Goal: Information Seeking & Learning: Compare options

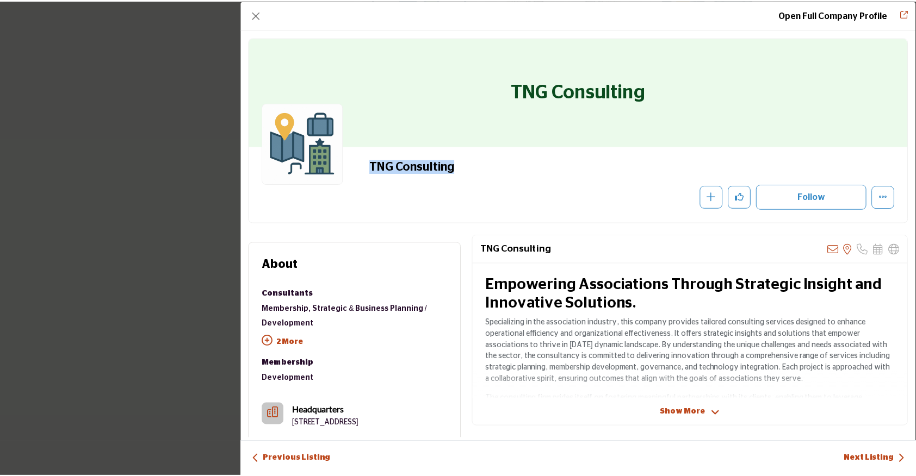
scroll to position [4356, 0]
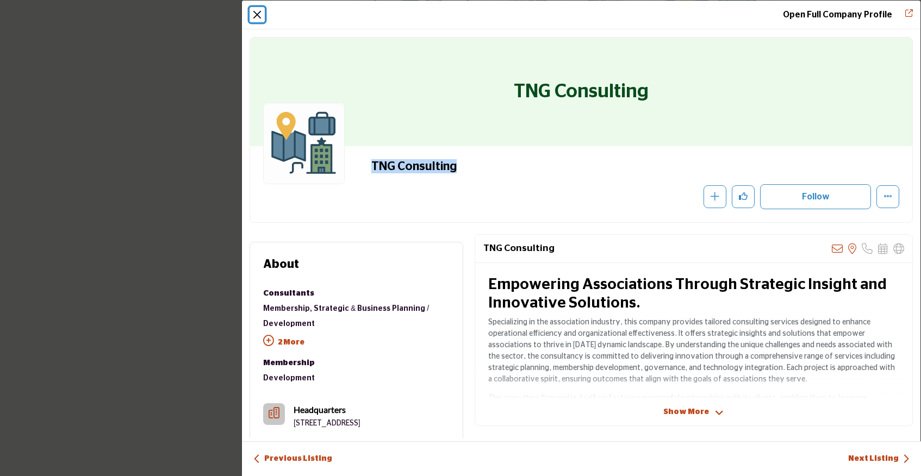
click at [257, 14] on button "Close" at bounding box center [257, 14] width 15 height 15
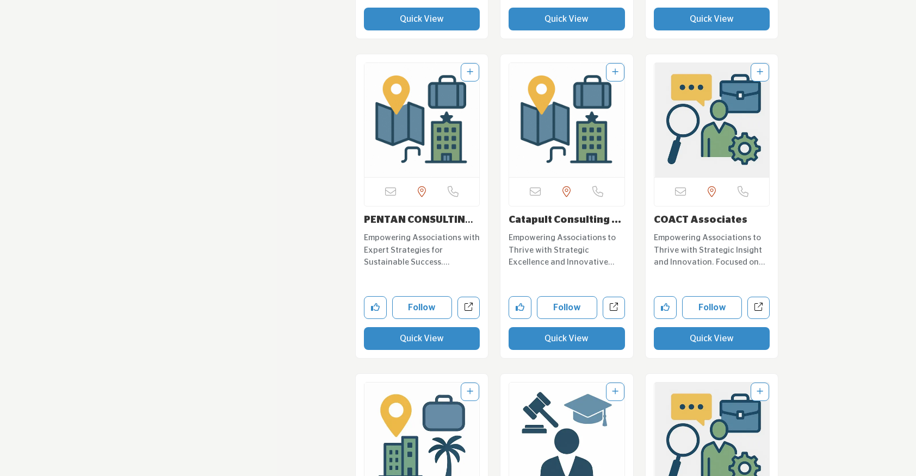
scroll to position [4573, 0]
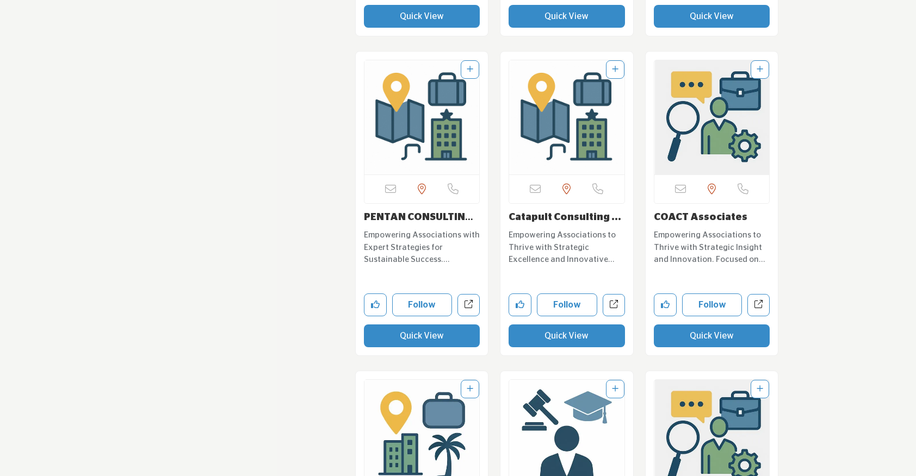
click at [403, 342] on button "Quick View" at bounding box center [422, 336] width 116 height 23
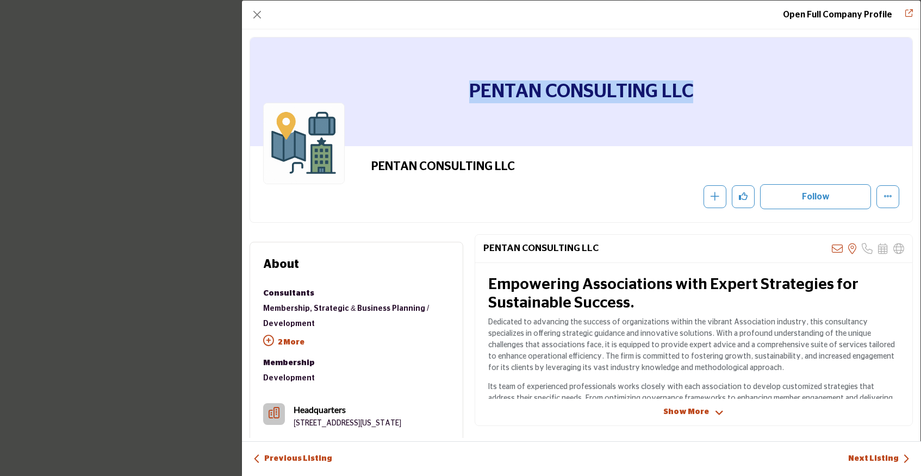
drag, startPoint x: 461, startPoint y: 89, endPoint x: 754, endPoint y: 110, distance: 293.8
click at [754, 110] on div "PENTAN CONSULTING LLC" at bounding box center [581, 92] width 662 height 109
copy h1 "PENTAN CONSULTING LLC"
click at [261, 13] on button "Close" at bounding box center [257, 14] width 15 height 15
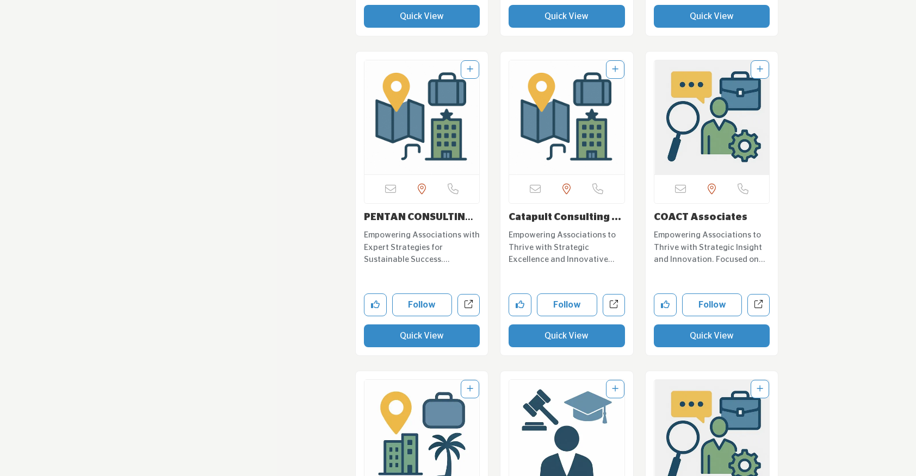
click at [542, 334] on button "Quick View" at bounding box center [566, 336] width 116 height 23
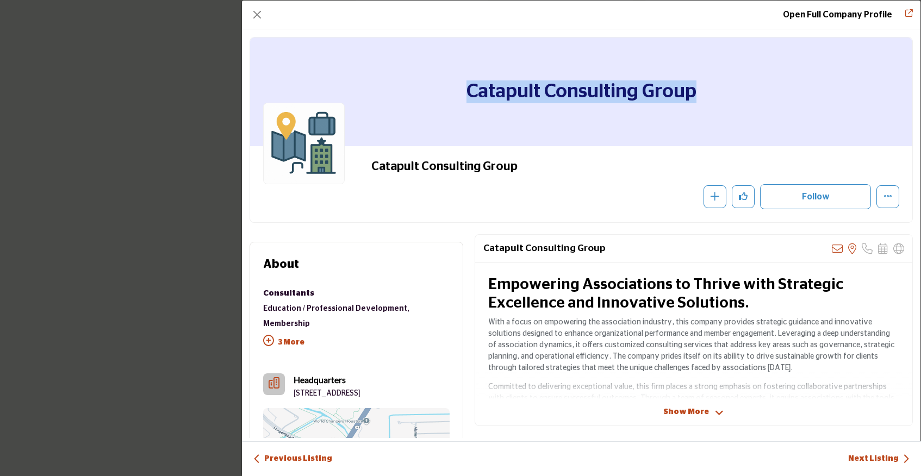
drag, startPoint x: 694, startPoint y: 97, endPoint x: 443, endPoint y: 97, distance: 250.6
click at [443, 97] on div "Catapult Consulting Group" at bounding box center [581, 92] width 662 height 109
copy h1 "Catapult Consulting Group"
click at [256, 15] on button "Close" at bounding box center [257, 14] width 15 height 15
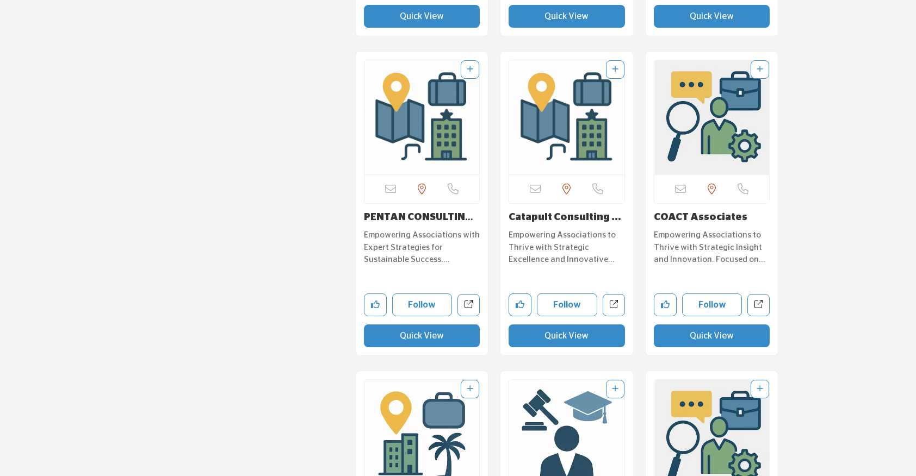
click at [762, 209] on div "Sorry, but this listing is on a subscription plan which does not allow users to…" at bounding box center [711, 204] width 133 height 304
drag, startPoint x: 751, startPoint y: 214, endPoint x: 655, endPoint y: 208, distance: 97.0
click at [655, 208] on div "Sorry, but this listing is on a subscription plan which does not allow users to…" at bounding box center [711, 204] width 133 height 304
copy link "COACT Associates"
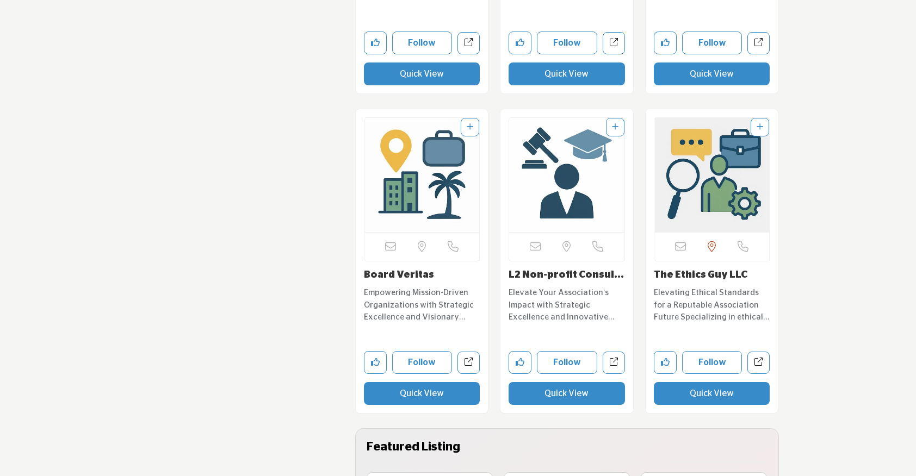
scroll to position [4849, 0]
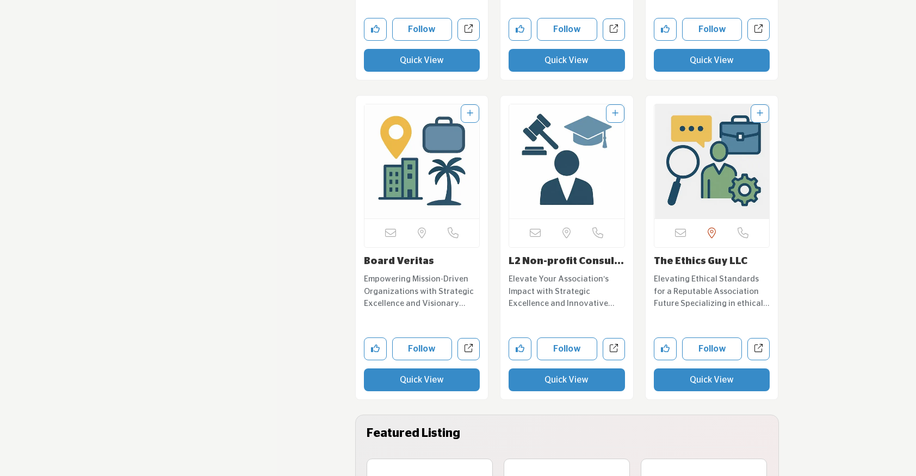
drag, startPoint x: 441, startPoint y: 258, endPoint x: 351, endPoint y: 256, distance: 90.8
click at [351, 256] on div "Sorry, but this listing is on a subscription plan which does not allow users to…" at bounding box center [421, 253] width 145 height 316
copy link "Board Veritas"
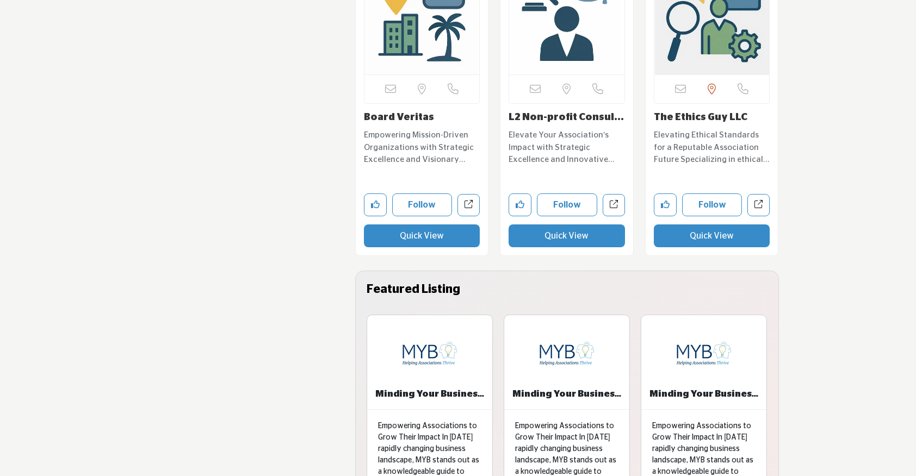
scroll to position [4995, 0]
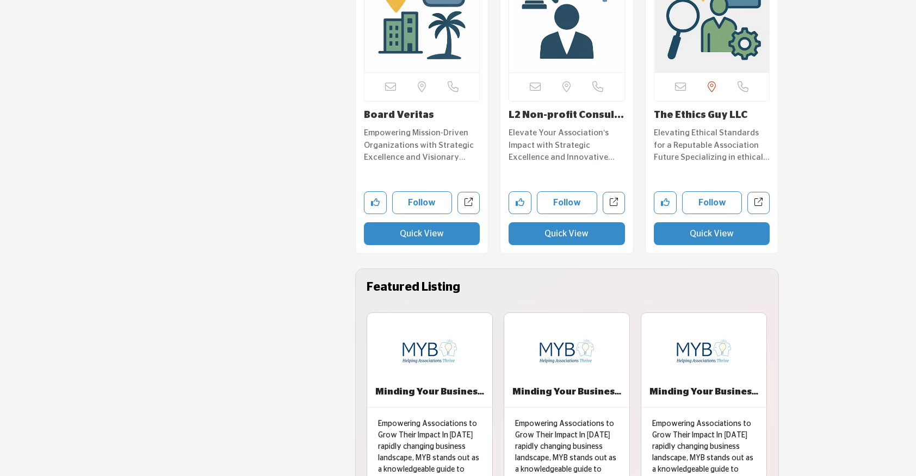
click at [523, 228] on button "Quick View" at bounding box center [566, 233] width 116 height 23
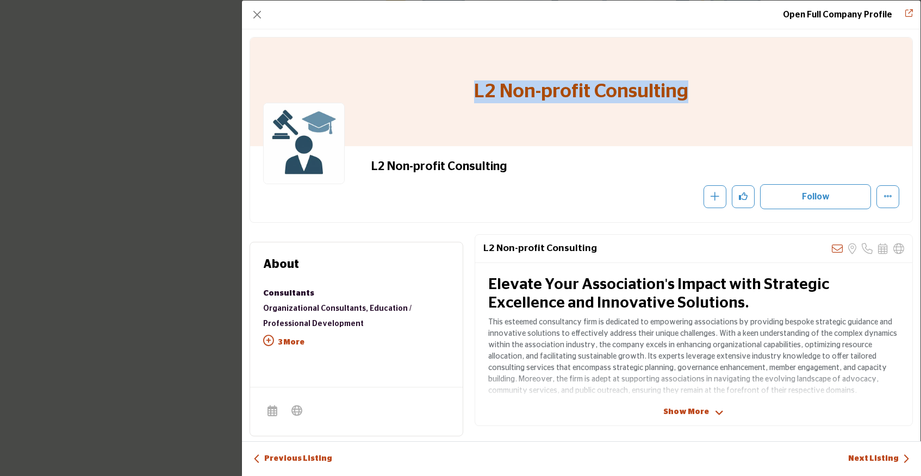
drag, startPoint x: 464, startPoint y: 97, endPoint x: 743, endPoint y: 99, distance: 278.4
click at [743, 99] on div "L2 Non-profit Consulting" at bounding box center [581, 92] width 662 height 109
copy h1 "L2 Non-profit Consulting"
click at [252, 17] on button "Close" at bounding box center [257, 14] width 15 height 15
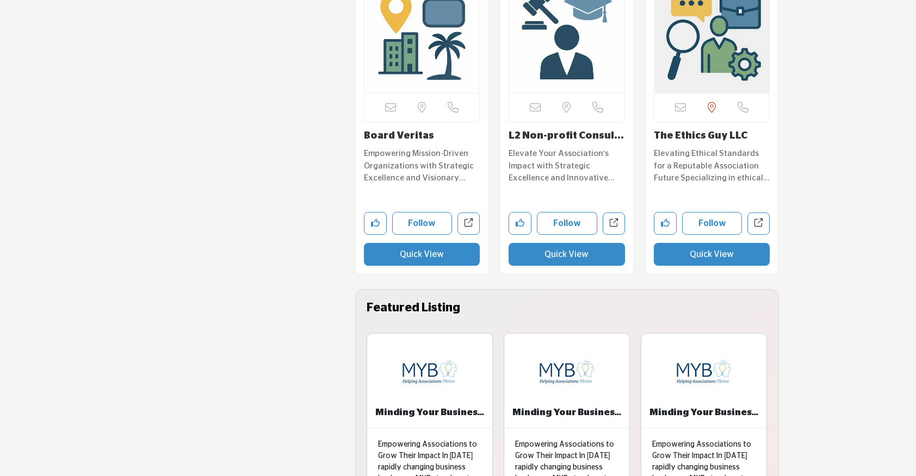
scroll to position [4972, 0]
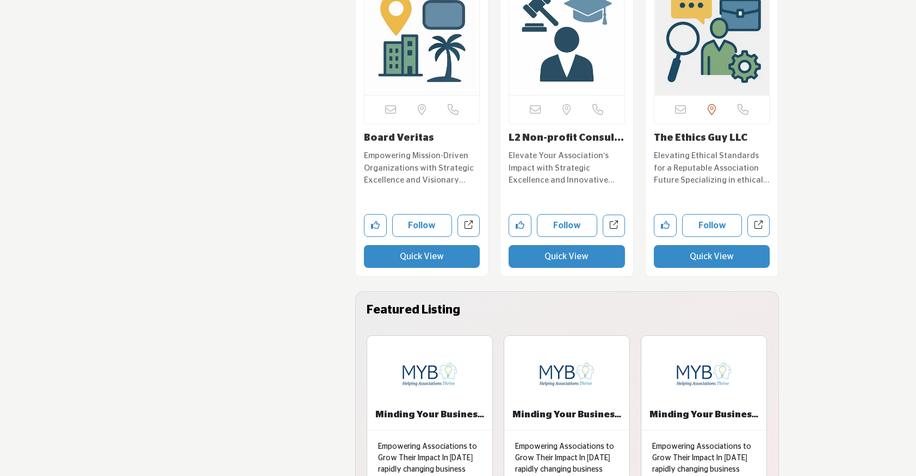
drag, startPoint x: 747, startPoint y: 138, endPoint x: 645, endPoint y: 140, distance: 101.7
click at [645, 140] on div "Sorry, but this listing is on a subscription plan which does not allow users to…" at bounding box center [711, 124] width 133 height 304
copy link "The Ethics Guy LLC"
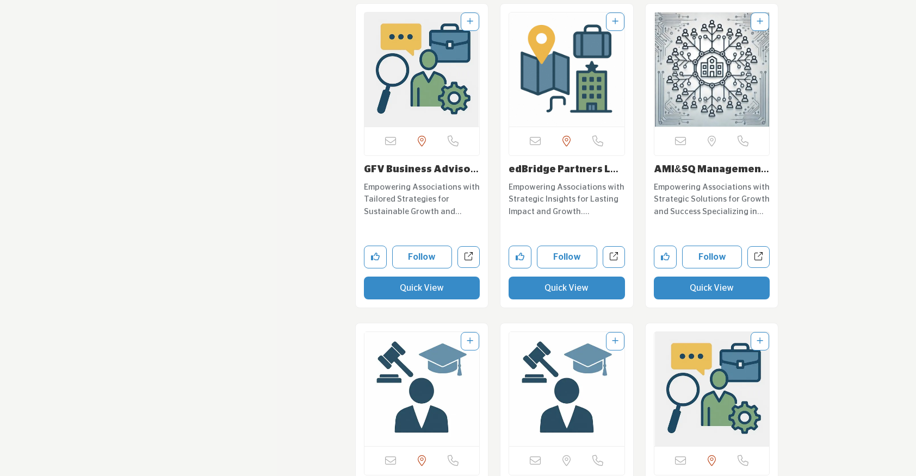
scroll to position [5558, 0]
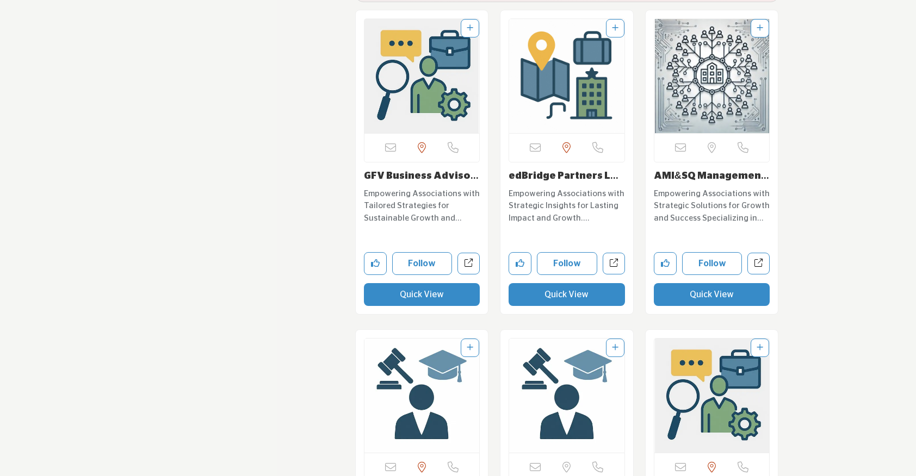
click at [391, 291] on button "Quick View" at bounding box center [422, 294] width 116 height 23
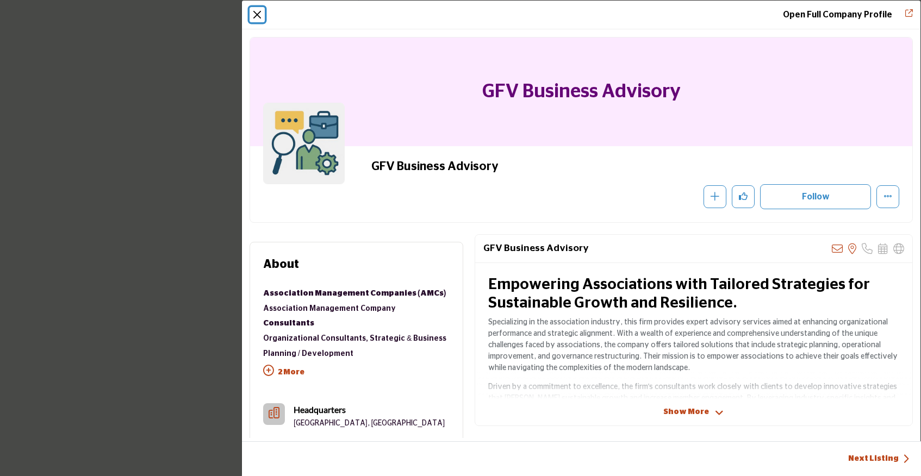
click at [258, 15] on button "Close" at bounding box center [257, 14] width 15 height 15
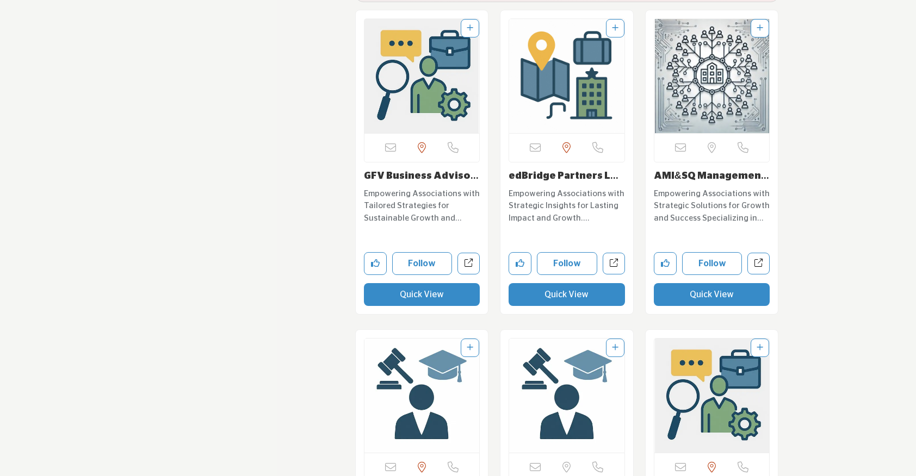
click at [549, 296] on button "Quick View" at bounding box center [566, 294] width 116 height 23
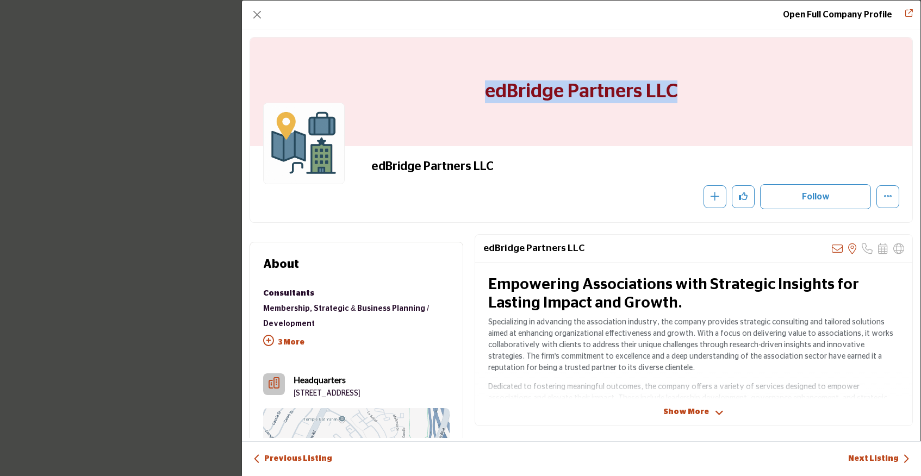
drag, startPoint x: 710, startPoint y: 98, endPoint x: 414, endPoint y: 100, distance: 296.3
click at [414, 100] on div "edBridge Partners LLC" at bounding box center [581, 92] width 662 height 109
copy h1 "edBridge Partners LLC"
click at [256, 13] on button "Close" at bounding box center [257, 14] width 15 height 15
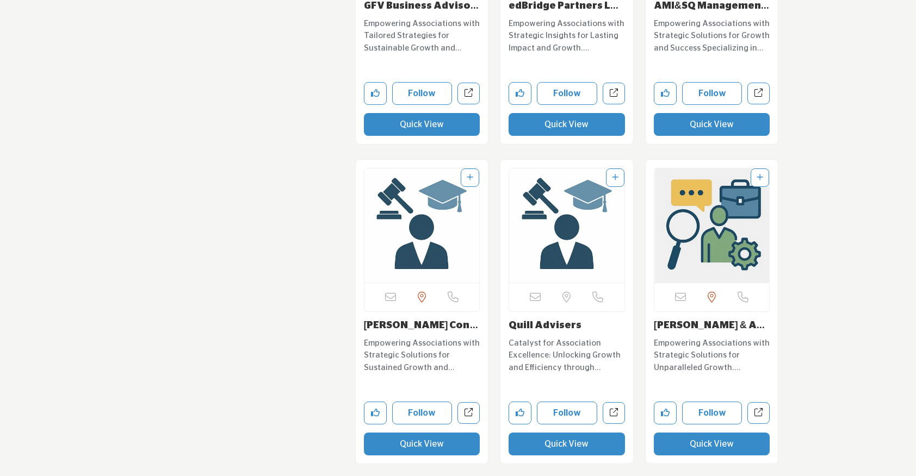
scroll to position [5825, 0]
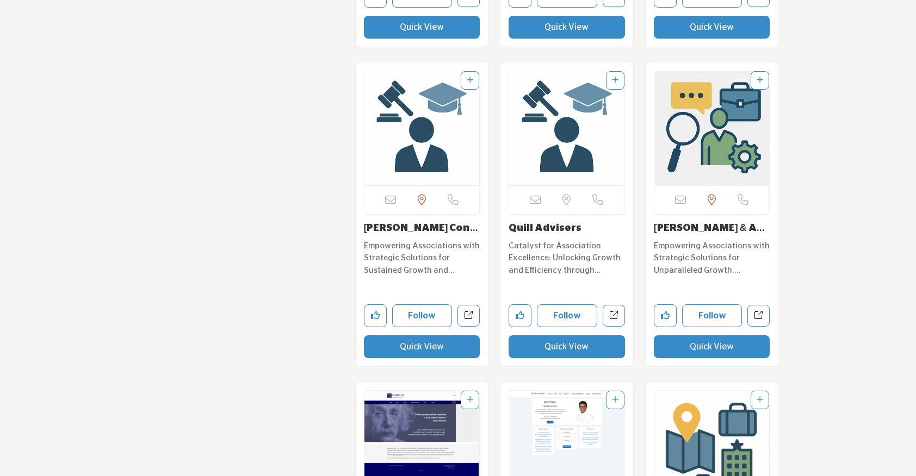
click at [417, 343] on button "Quick View" at bounding box center [422, 346] width 116 height 23
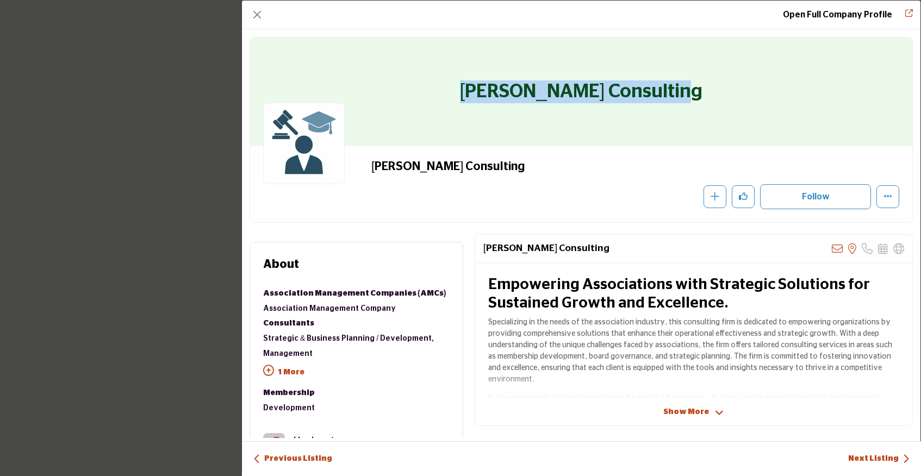
drag, startPoint x: 462, startPoint y: 92, endPoint x: 749, endPoint y: 93, distance: 287.1
click at [749, 93] on div "Amber Hurtle Consulting" at bounding box center [581, 92] width 662 height 109
click at [256, 14] on button "Close" at bounding box center [257, 14] width 15 height 15
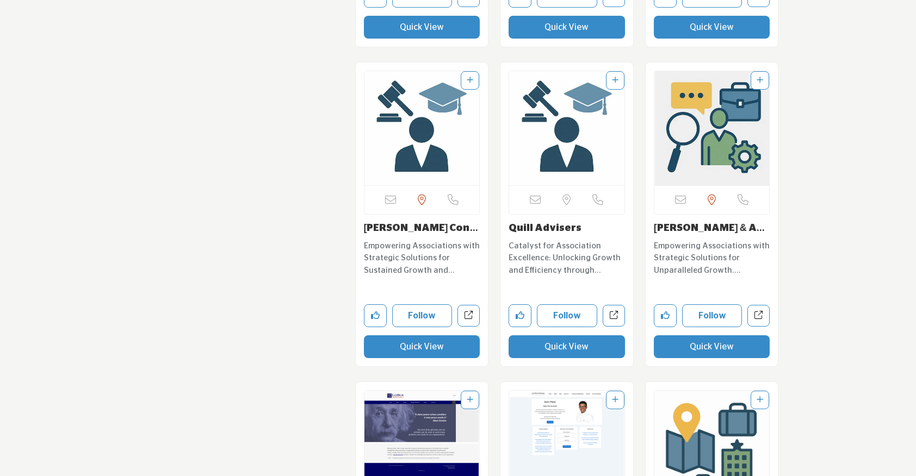
click at [551, 356] on button "Quick View" at bounding box center [566, 346] width 116 height 23
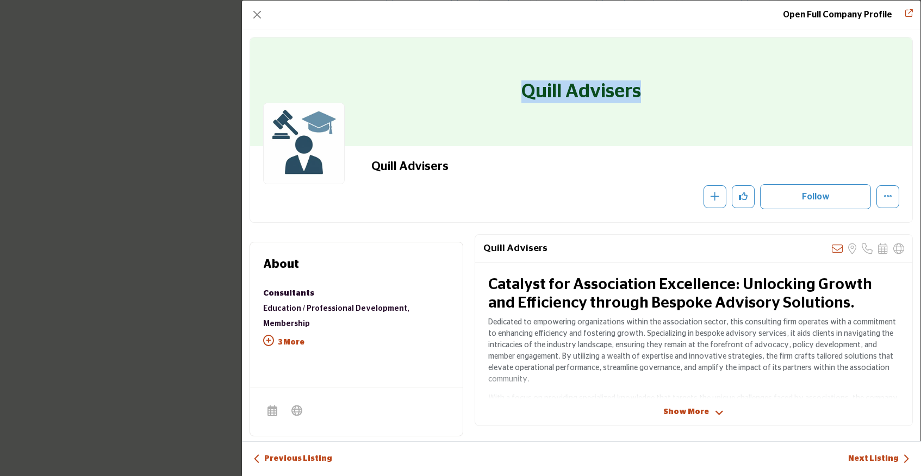
drag, startPoint x: 669, startPoint y: 85, endPoint x: 502, endPoint y: 79, distance: 166.5
click at [502, 79] on div "Quill Advisers" at bounding box center [581, 92] width 662 height 109
copy h1 "Quill Advisers"
click at [260, 17] on button "Close" at bounding box center [257, 14] width 15 height 15
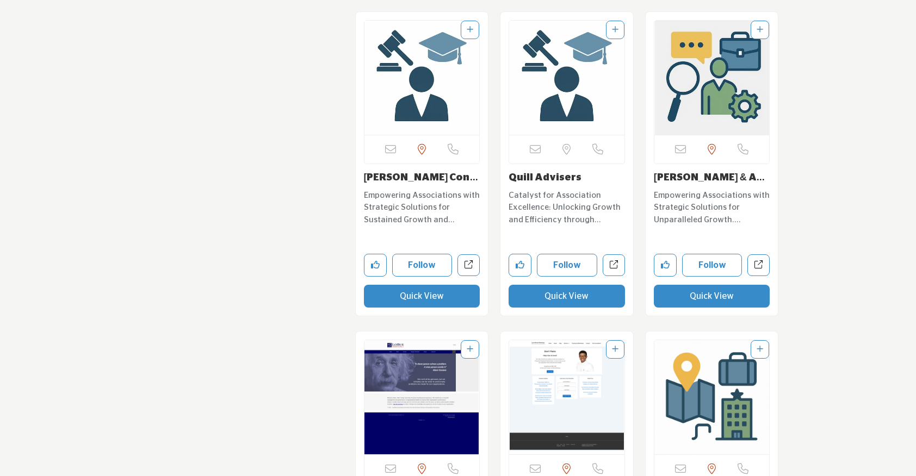
scroll to position [5877, 0]
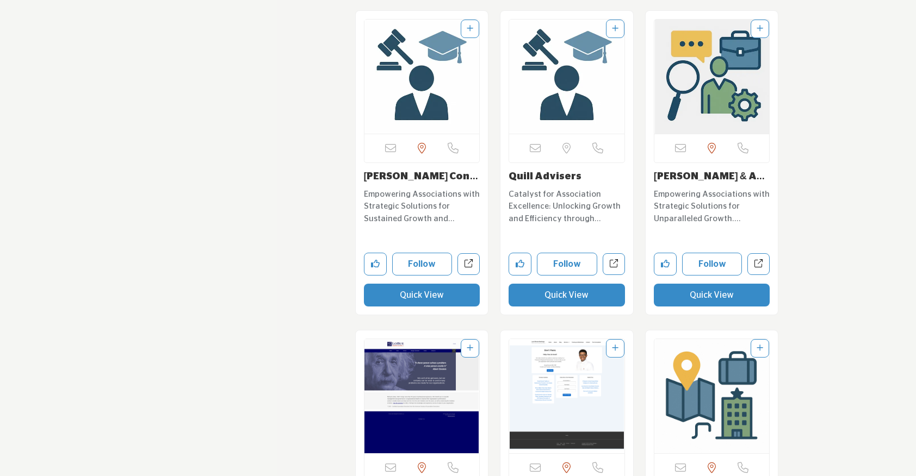
click at [682, 297] on button "Quick View" at bounding box center [712, 295] width 116 height 23
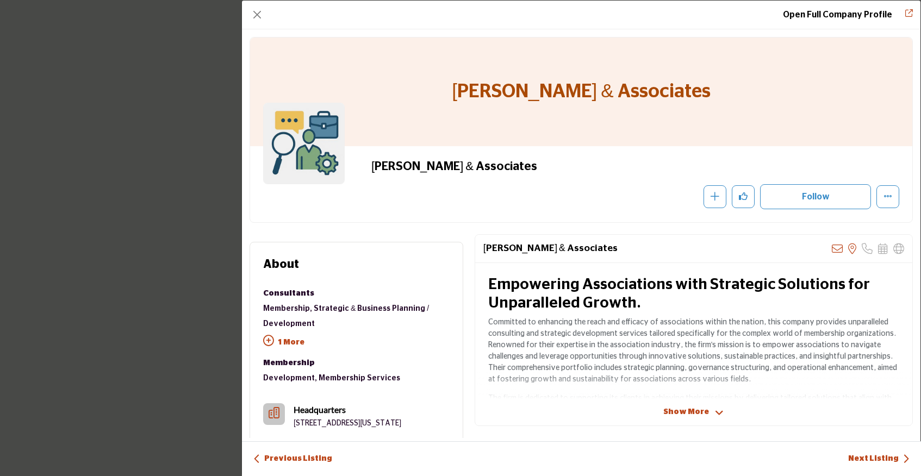
drag, startPoint x: 713, startPoint y: 98, endPoint x: 441, endPoint y: 90, distance: 272.5
click at [441, 90] on div "Joan M. Wilbon & Associates" at bounding box center [581, 92] width 662 height 109
copy h1 "Joan M. Wilbon & Associates"
click at [254, 14] on button "Close" at bounding box center [257, 14] width 15 height 15
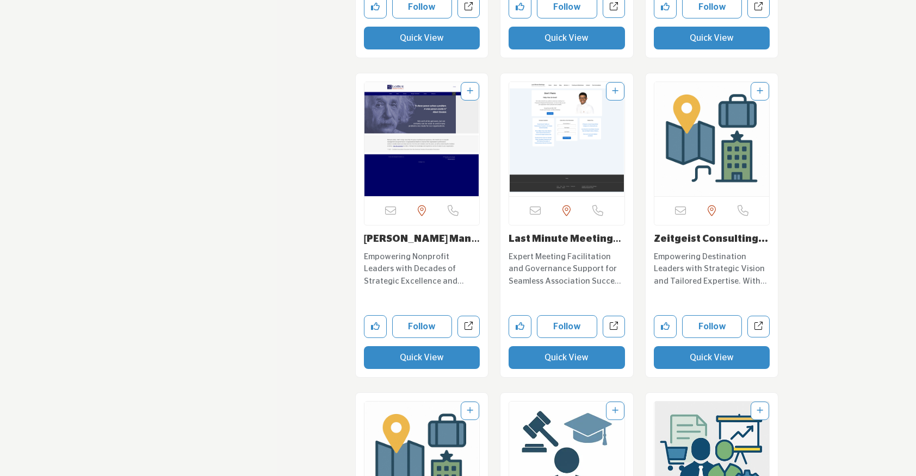
scroll to position [6133, 0]
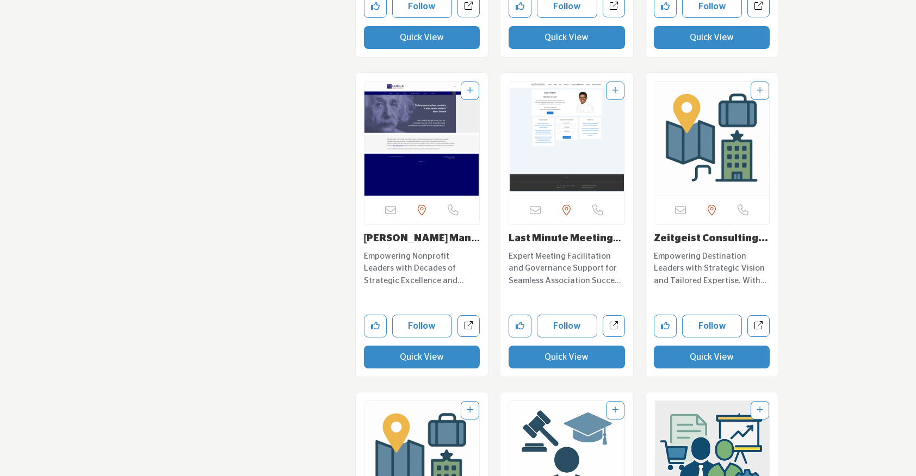
click at [388, 360] on button "Quick View" at bounding box center [422, 357] width 116 height 23
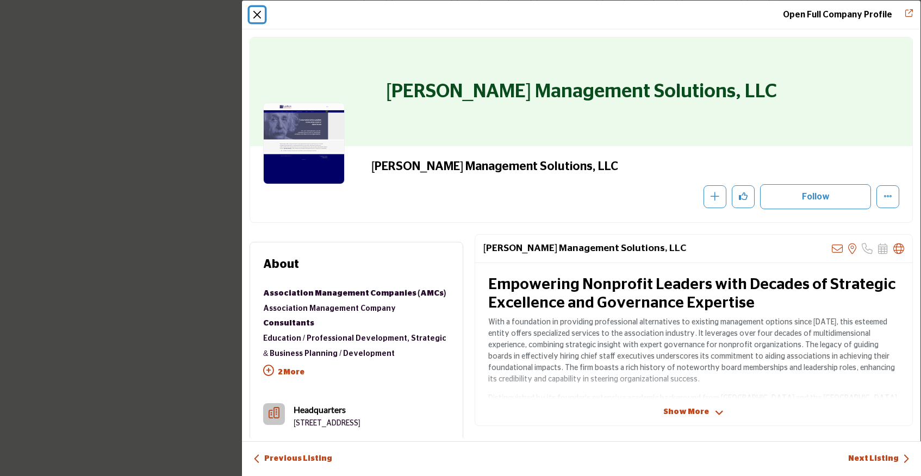
click at [258, 15] on button "Close" at bounding box center [257, 14] width 15 height 15
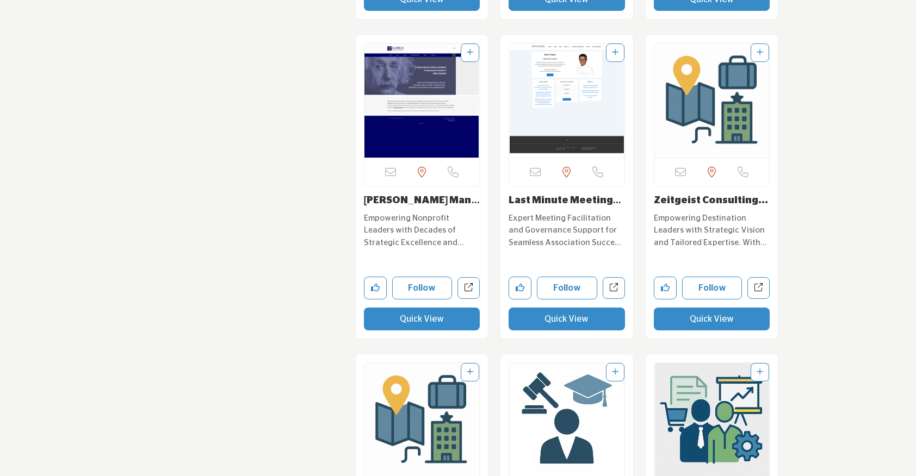
scroll to position [6175, 0]
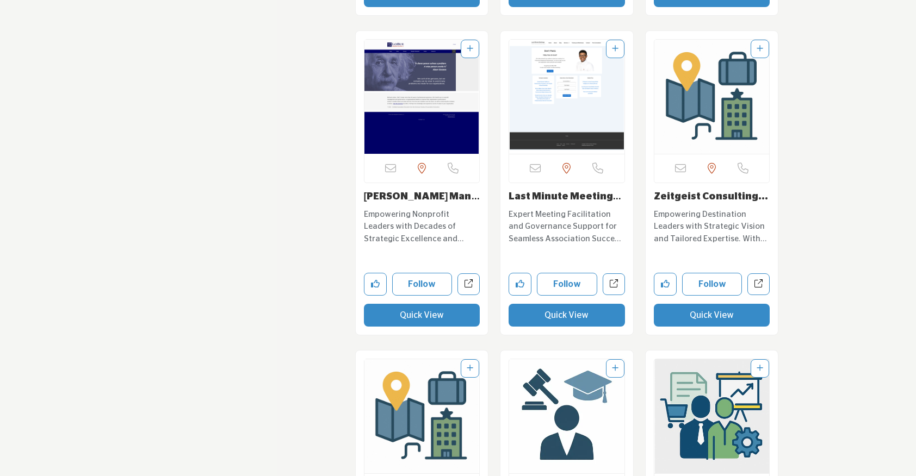
click at [692, 318] on button "Quick View" at bounding box center [712, 315] width 116 height 23
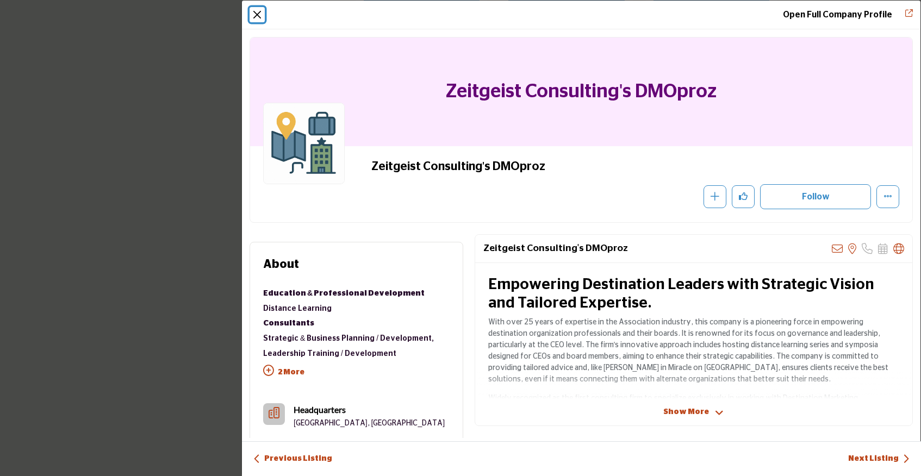
click at [255, 13] on button "Close" at bounding box center [257, 14] width 15 height 15
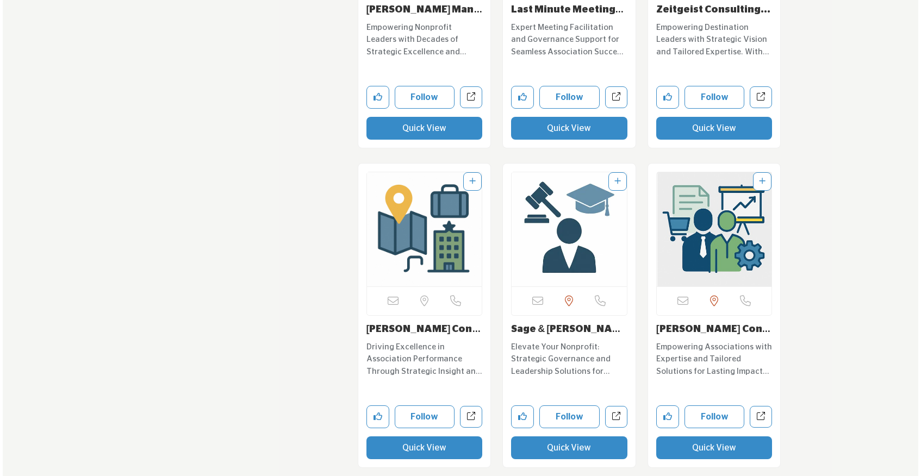
scroll to position [6363, 0]
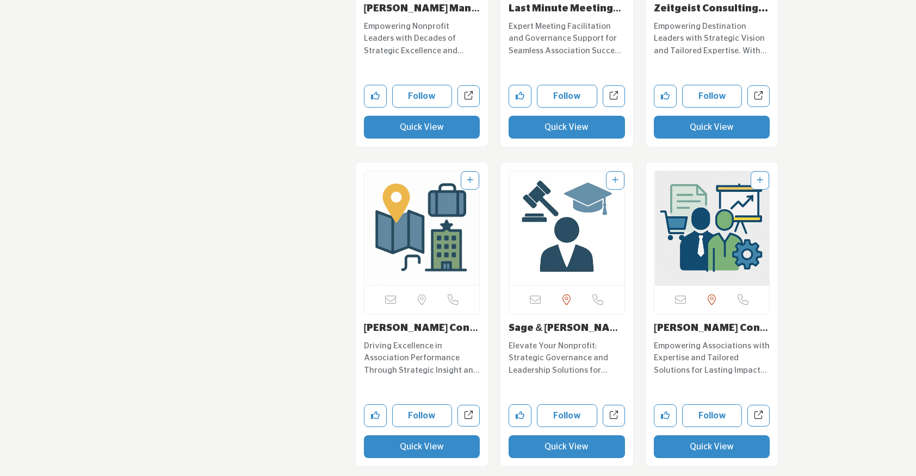
click at [421, 452] on button "Quick View" at bounding box center [422, 447] width 116 height 23
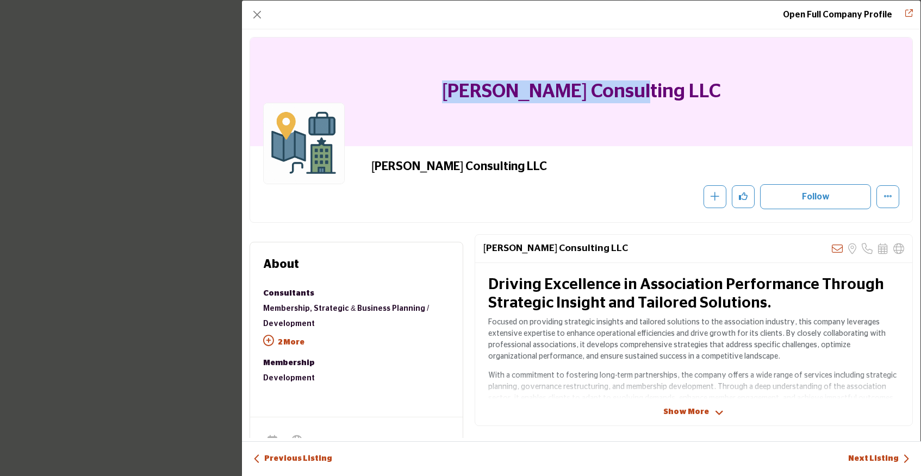
drag, startPoint x: 677, startPoint y: 91, endPoint x: 466, endPoint y: 86, distance: 211.6
click at [466, 86] on div "Deane Consulting LLC" at bounding box center [581, 92] width 662 height 109
copy h1 "Deane Consulting LLC"
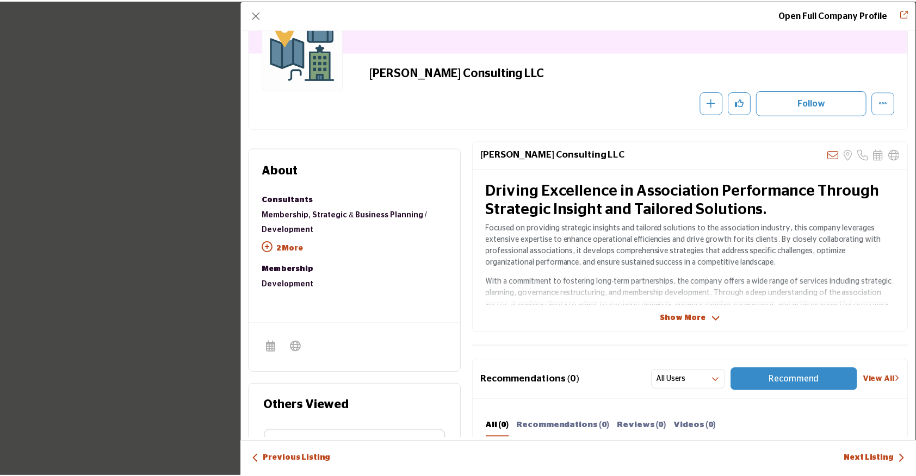
scroll to position [91, 0]
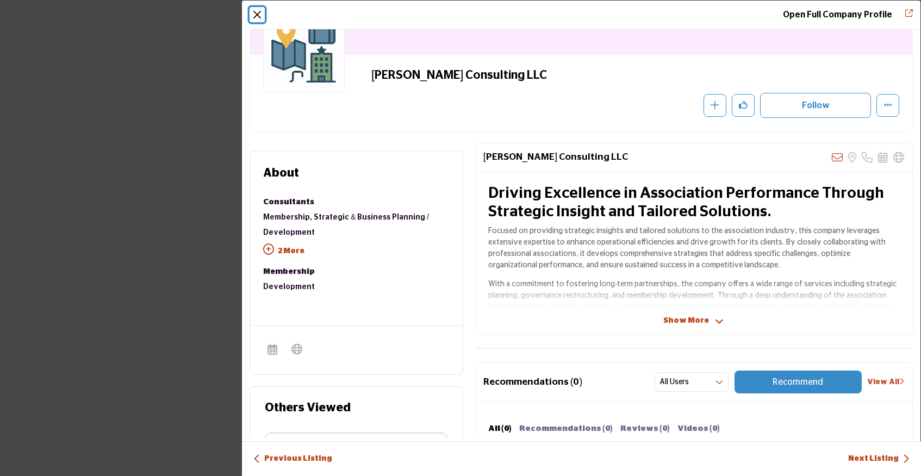
click at [260, 16] on button "Close" at bounding box center [257, 14] width 15 height 15
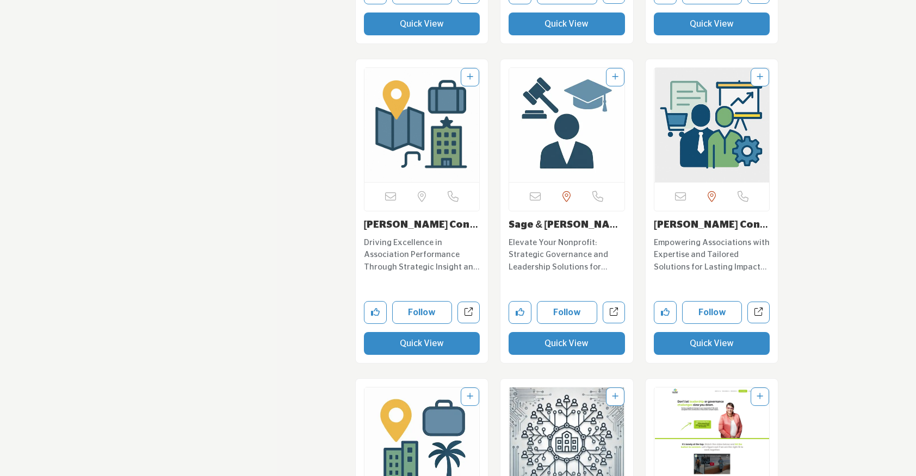
scroll to position [6466, 0]
click at [524, 340] on button "Quick View" at bounding box center [566, 344] width 116 height 23
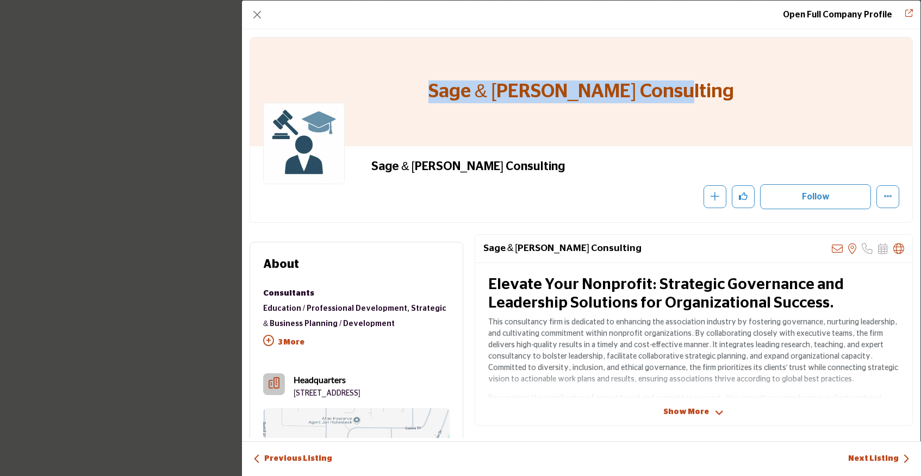
drag, startPoint x: 710, startPoint y: 95, endPoint x: 417, endPoint y: 79, distance: 293.5
click at [417, 79] on div "Sage & Rosemary Consulting" at bounding box center [581, 92] width 662 height 109
click at [260, 10] on button "Close" at bounding box center [257, 14] width 15 height 15
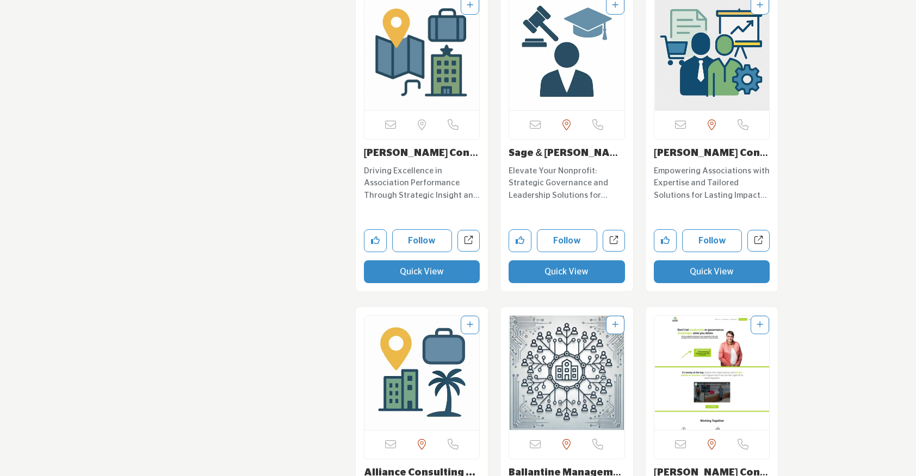
scroll to position [6562, 0]
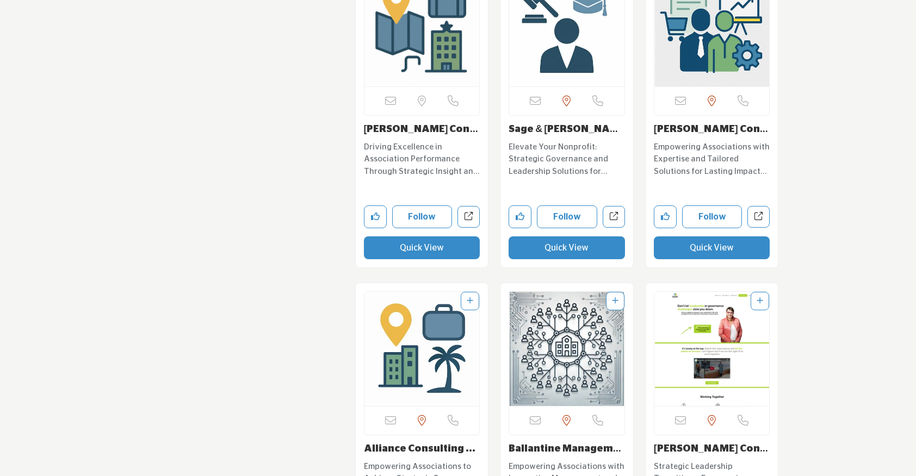
click at [699, 254] on button "Quick View" at bounding box center [712, 248] width 116 height 23
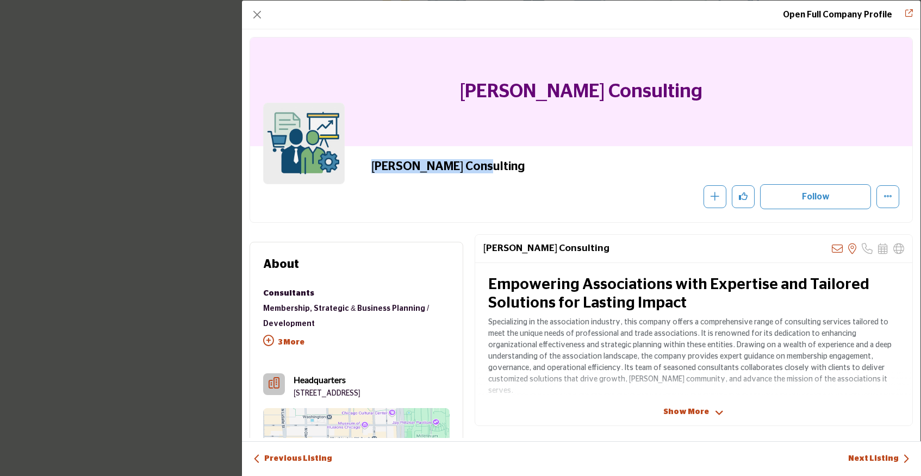
drag, startPoint x: 498, startPoint y: 172, endPoint x: 340, endPoint y: 160, distance: 158.7
click at [340, 160] on div "Johnson Consulting Recommend" at bounding box center [581, 184] width 636 height 50
click at [256, 16] on button "Close" at bounding box center [257, 14] width 15 height 15
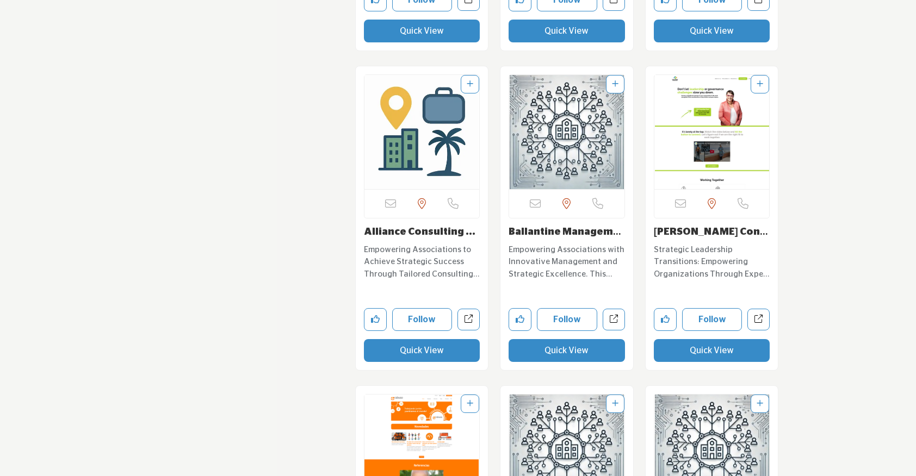
scroll to position [6780, 0]
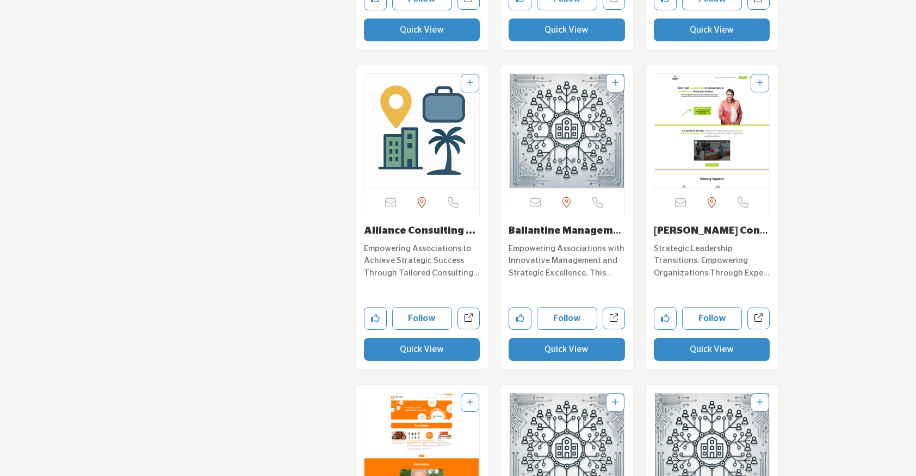
click at [429, 352] on button "Quick View" at bounding box center [422, 349] width 116 height 23
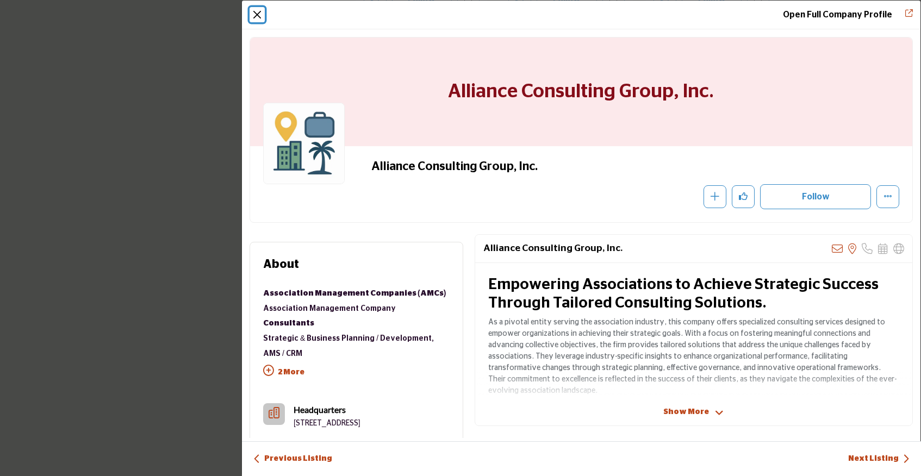
click at [253, 11] on button "Close" at bounding box center [257, 14] width 15 height 15
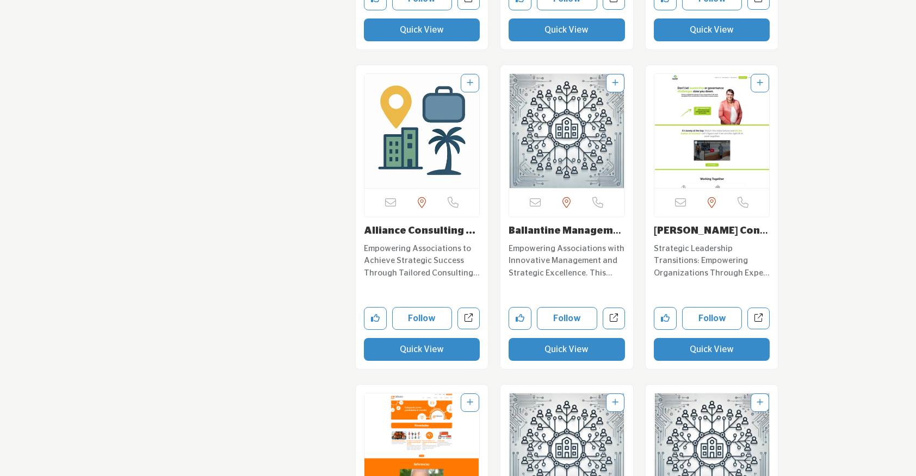
click at [524, 344] on button "Quick View" at bounding box center [566, 349] width 116 height 23
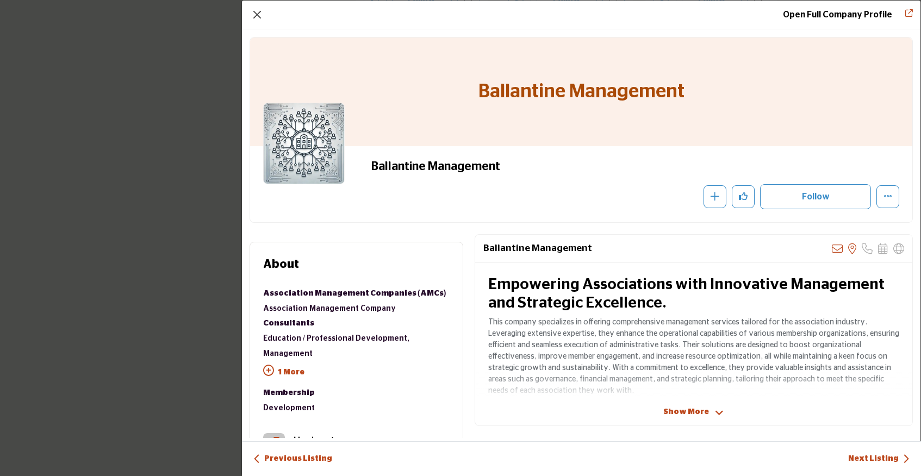
click at [260, 22] on div "Open Full Company Profile" at bounding box center [581, 15] width 679 height 29
click at [253, 7] on button "Close" at bounding box center [257, 14] width 15 height 15
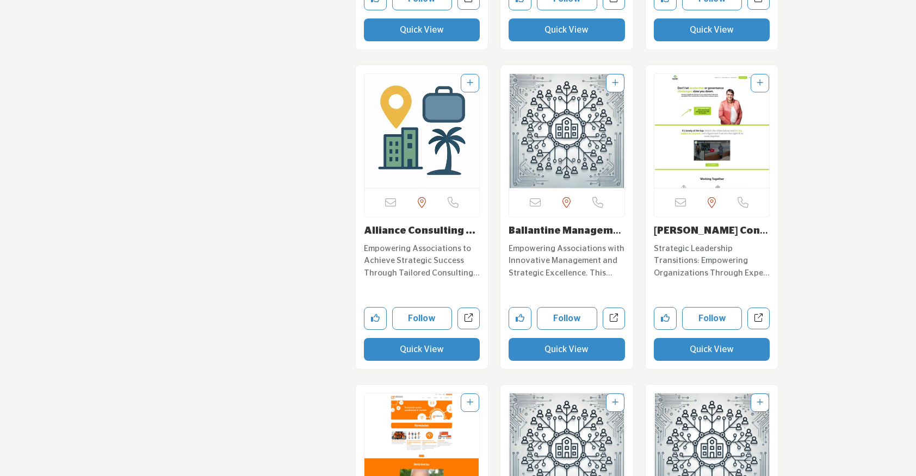
click at [667, 357] on button "Quick View" at bounding box center [712, 349] width 116 height 23
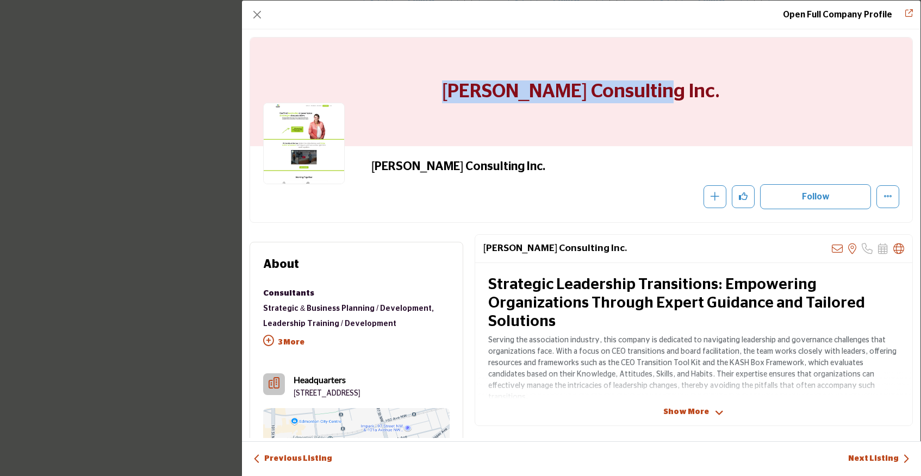
drag, startPoint x: 693, startPoint y: 100, endPoint x: 462, endPoint y: 86, distance: 231.5
click at [462, 86] on div "Halford Consulting Inc." at bounding box center [581, 92] width 662 height 109
click at [263, 15] on button "Close" at bounding box center [257, 14] width 15 height 15
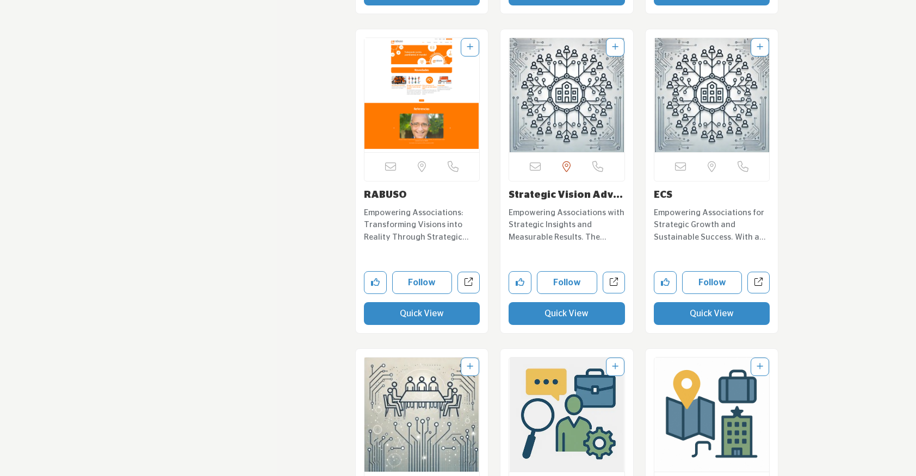
scroll to position [7137, 0]
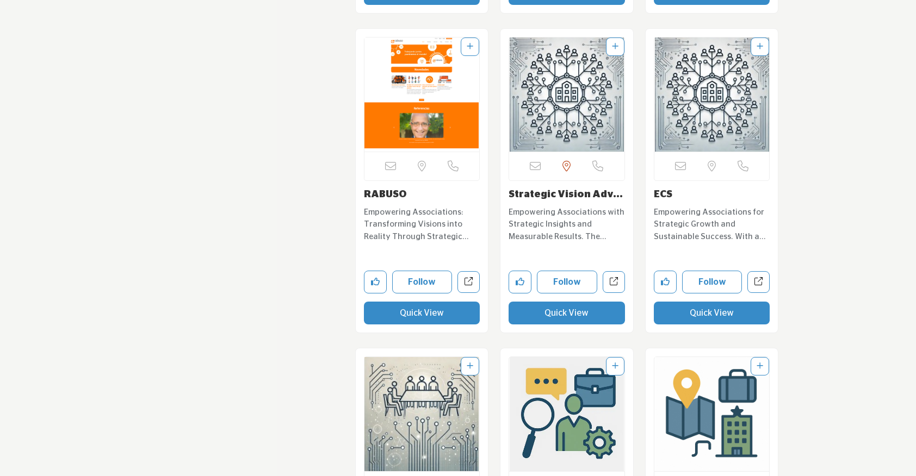
click at [410, 315] on button "Quick View" at bounding box center [422, 313] width 116 height 23
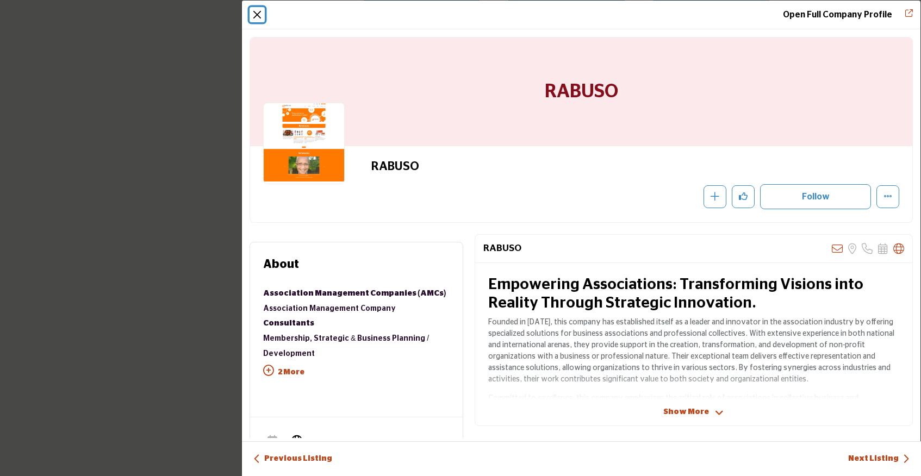
click at [260, 17] on button "Close" at bounding box center [257, 14] width 15 height 15
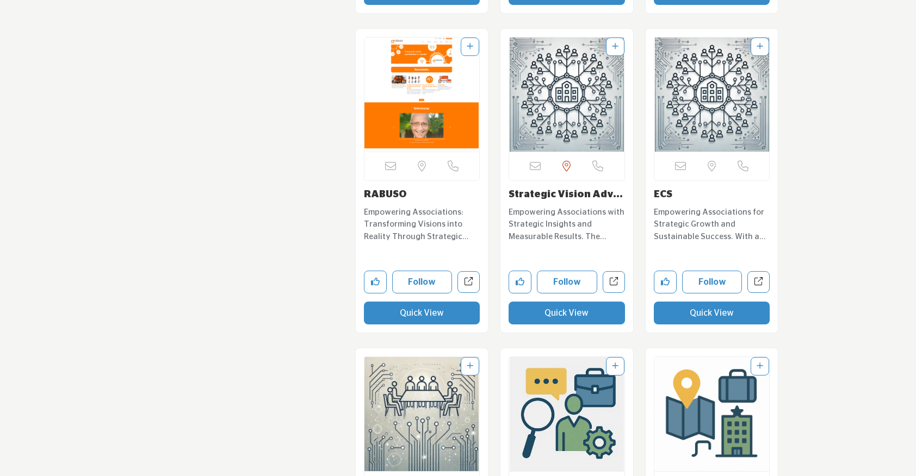
click at [542, 315] on button "Quick View" at bounding box center [566, 313] width 116 height 23
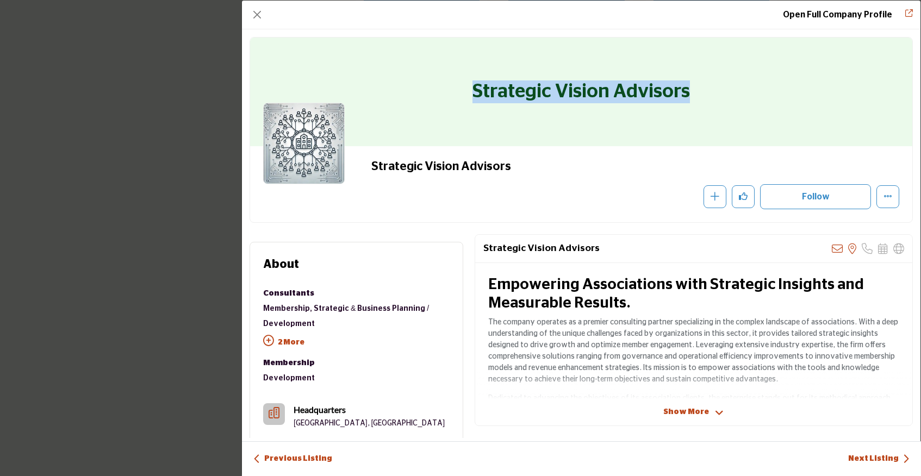
drag, startPoint x: 466, startPoint y: 90, endPoint x: 763, endPoint y: 92, distance: 296.9
click at [763, 92] on div "Strategic Vision Advisors" at bounding box center [581, 92] width 662 height 109
click at [256, 14] on button "Close" at bounding box center [257, 14] width 15 height 15
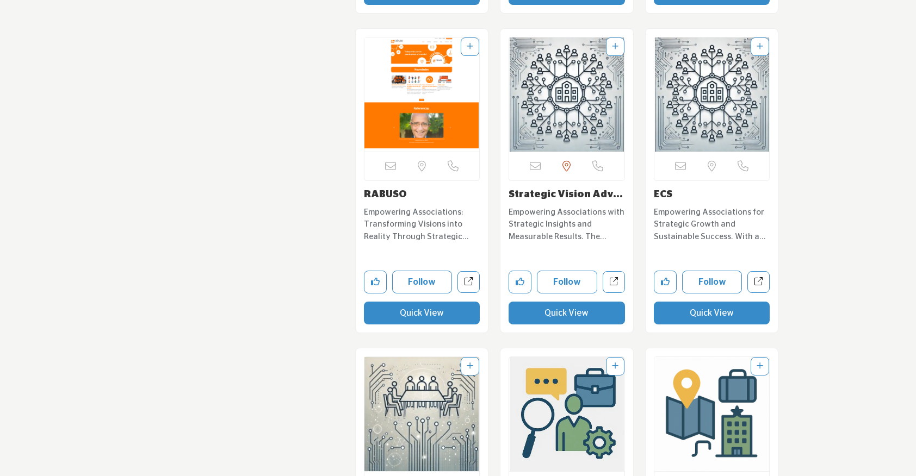
scroll to position [7236, 0]
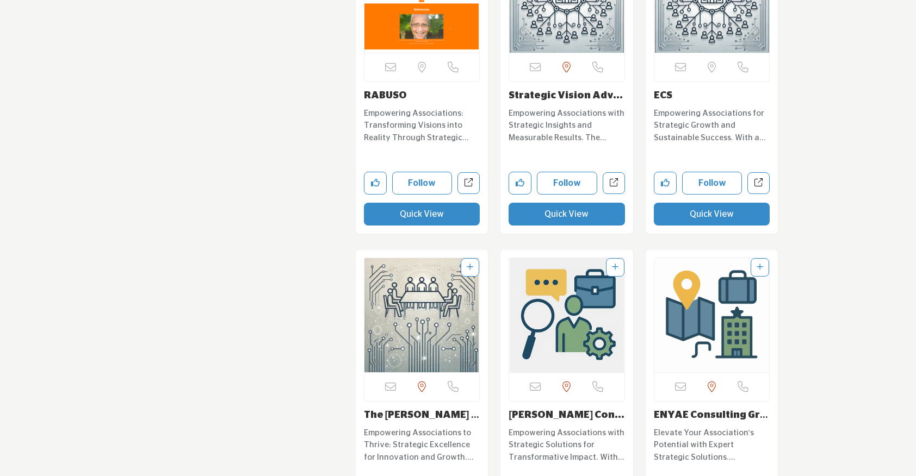
click at [686, 217] on button "Quick View" at bounding box center [712, 214] width 116 height 23
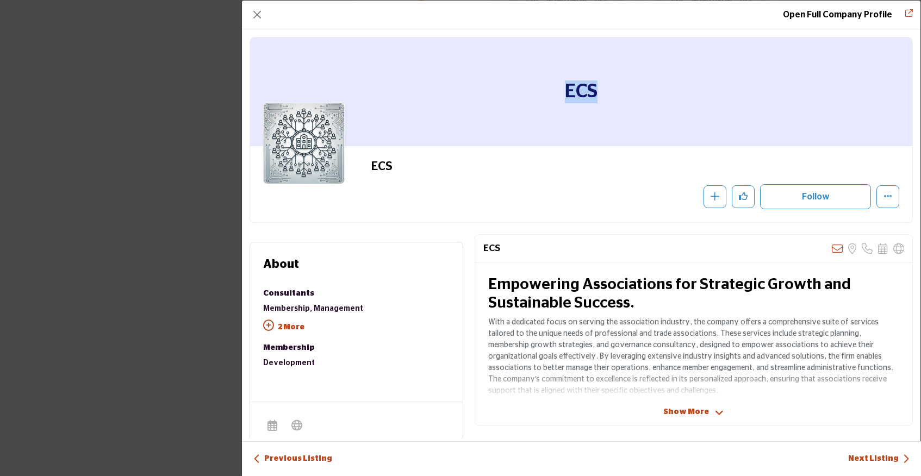
drag, startPoint x: 614, startPoint y: 86, endPoint x: 555, endPoint y: 85, distance: 59.3
click at [555, 85] on div "ECS" at bounding box center [581, 92] width 662 height 109
click at [254, 16] on button "Close" at bounding box center [257, 14] width 15 height 15
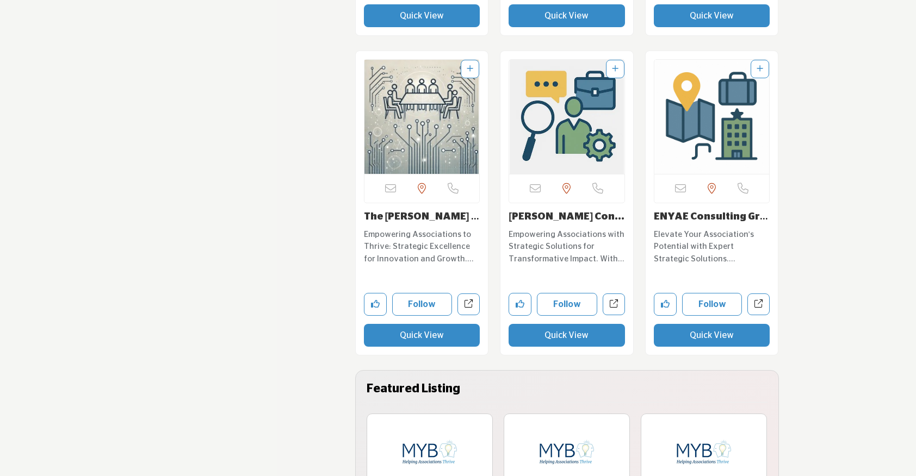
scroll to position [7434, 0]
click at [388, 334] on button "Quick View" at bounding box center [422, 335] width 116 height 23
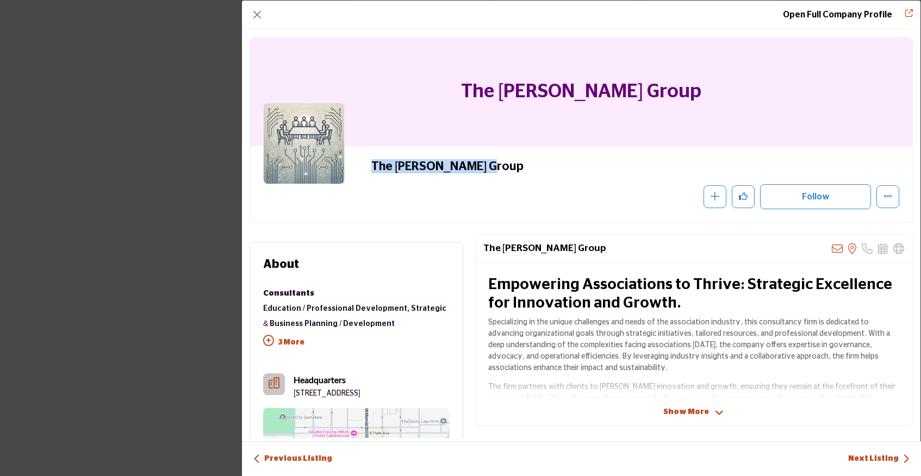
drag, startPoint x: 501, startPoint y: 163, endPoint x: 340, endPoint y: 150, distance: 160.9
click at [340, 159] on div "The Mayernick Group Recommend" at bounding box center [581, 184] width 636 height 50
click at [257, 15] on button "Close" at bounding box center [257, 14] width 15 height 15
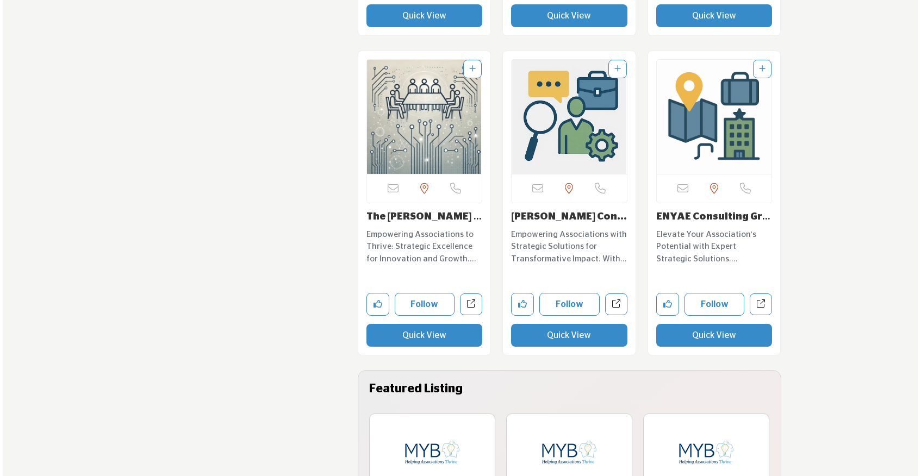
scroll to position [7460, 0]
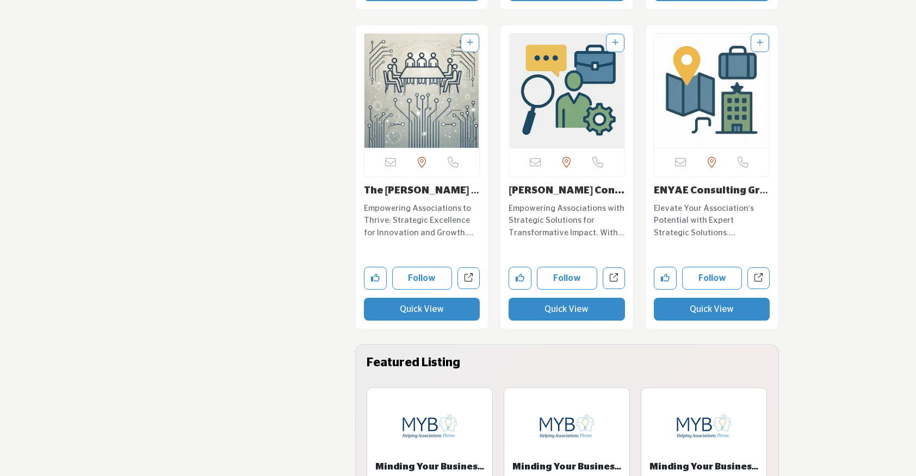
click at [570, 309] on button "Quick View" at bounding box center [566, 309] width 116 height 23
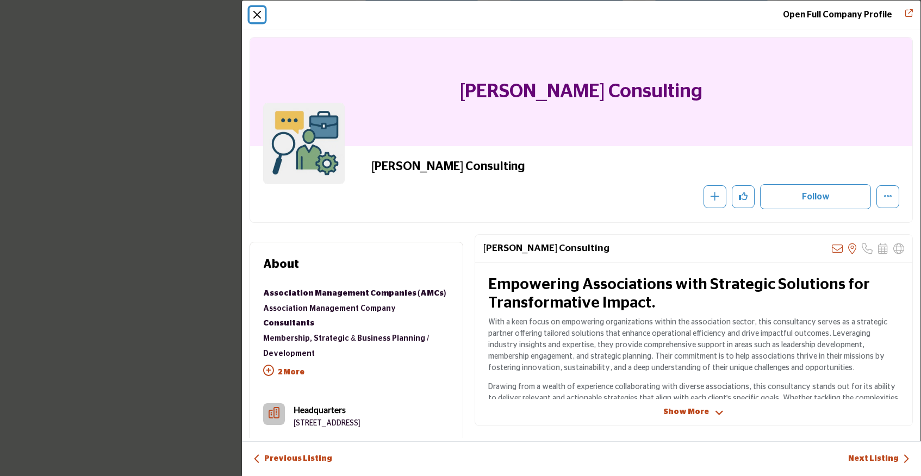
click at [259, 12] on button "Close" at bounding box center [257, 14] width 15 height 15
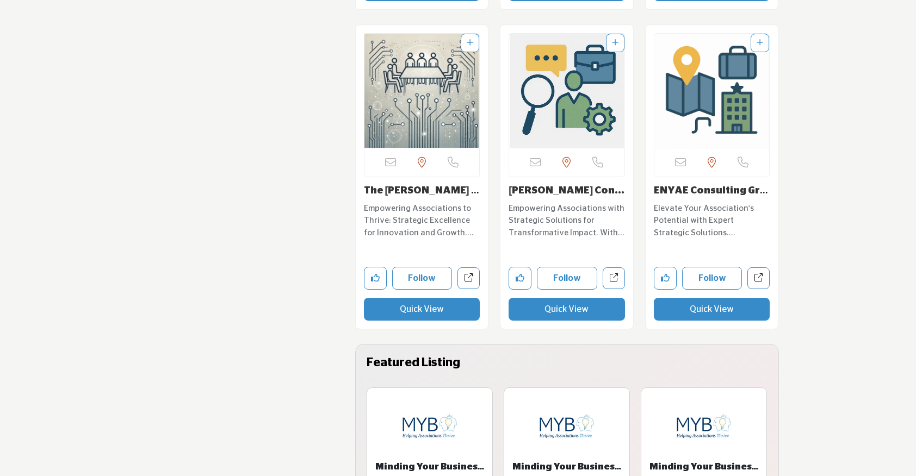
click at [686, 317] on button "Quick View" at bounding box center [712, 309] width 116 height 23
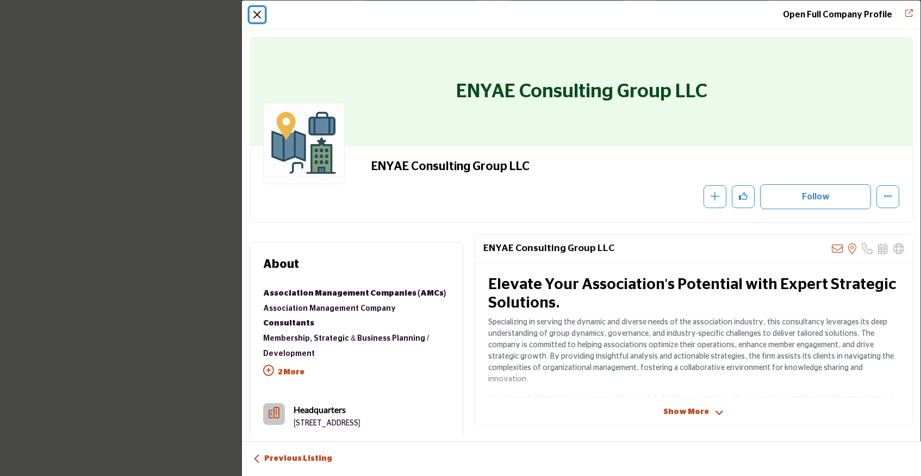
click at [253, 15] on button "Close" at bounding box center [257, 14] width 15 height 15
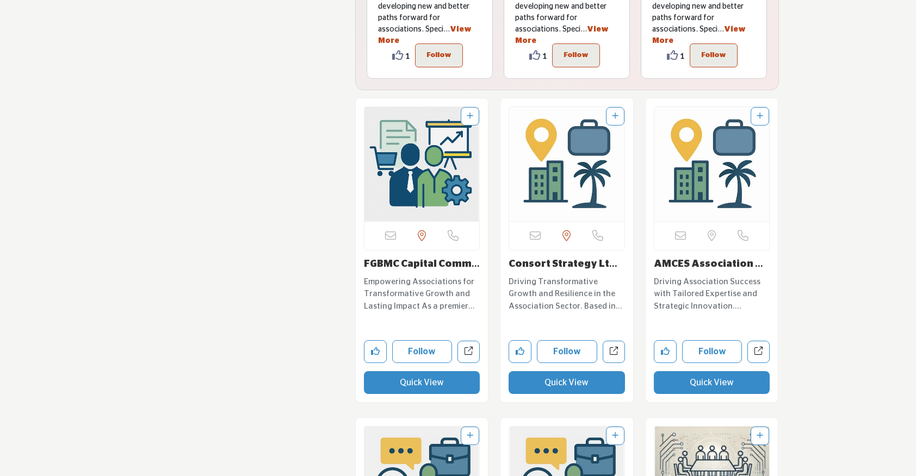
scroll to position [8021, 0]
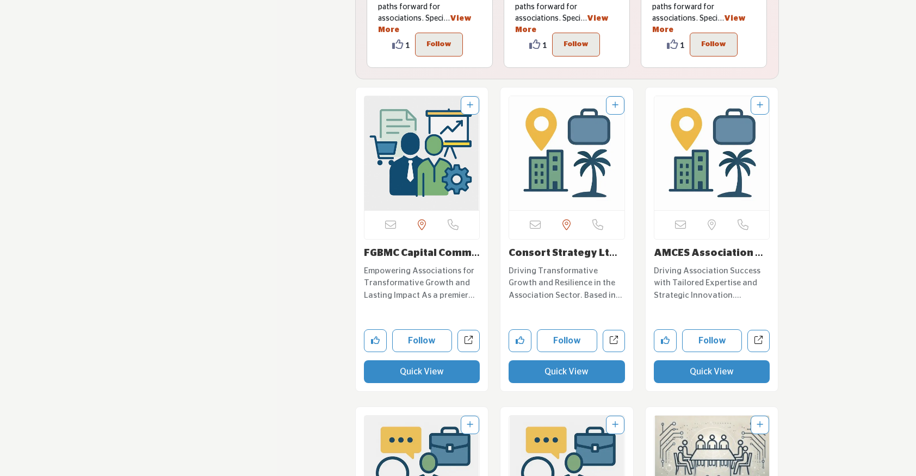
click at [439, 374] on button "Quick View" at bounding box center [422, 371] width 116 height 23
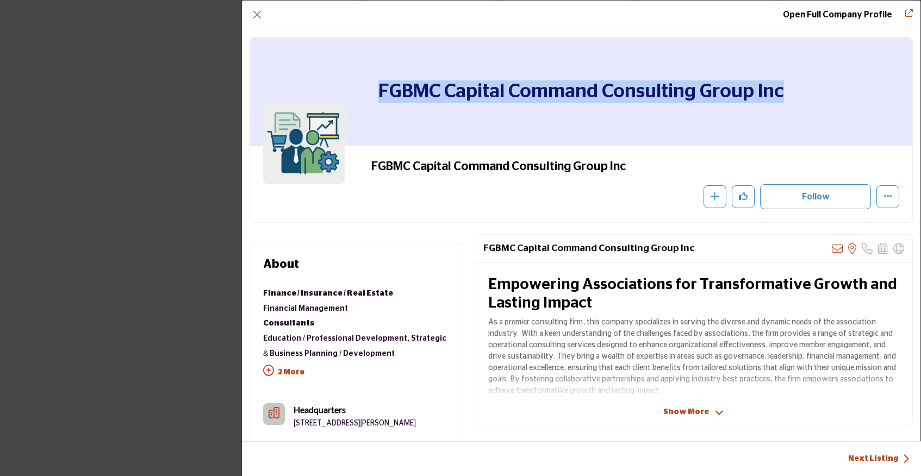
drag, startPoint x: 374, startPoint y: 97, endPoint x: 761, endPoint y: 108, distance: 387.3
click at [761, 108] on div "FGBMC Capital Command Consulting Group Inc" at bounding box center [581, 92] width 662 height 109
copy h1 "FGBMC Capital Command Consulting Group Inc"
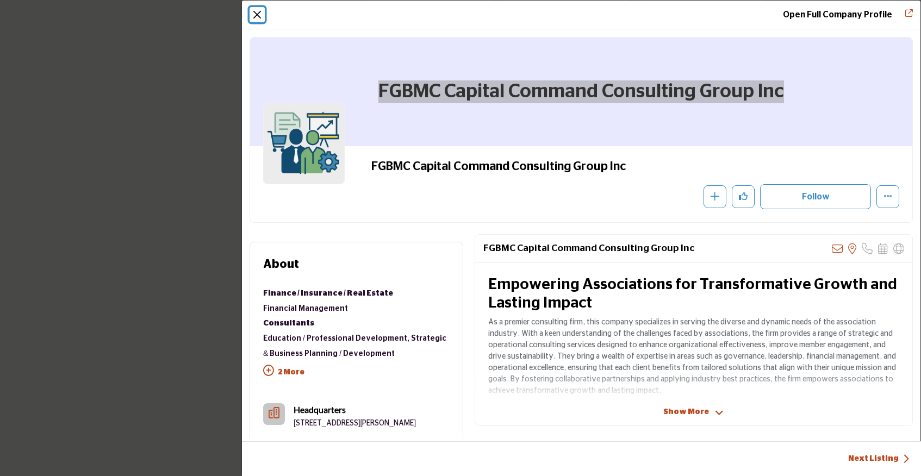
click at [258, 18] on button "Close" at bounding box center [257, 14] width 15 height 15
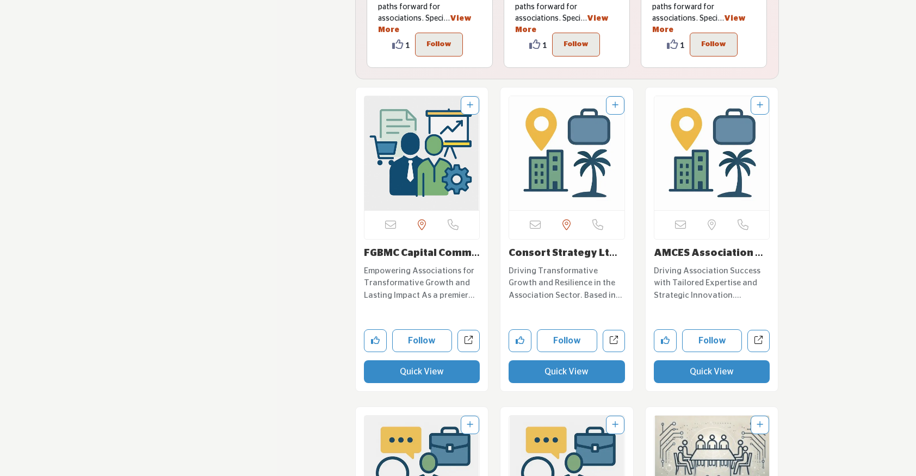
click at [522, 369] on button "Quick View" at bounding box center [566, 371] width 116 height 23
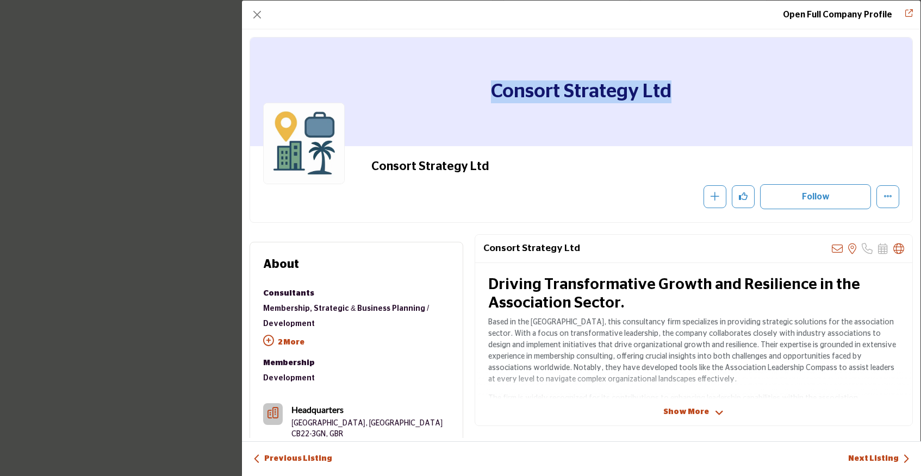
drag, startPoint x: 677, startPoint y: 99, endPoint x: 462, endPoint y: 76, distance: 217.1
click at [462, 76] on div "Consort Strategy Ltd" at bounding box center [581, 92] width 662 height 109
copy h1 "Consort Strategy Ltd"
click at [260, 17] on button "Close" at bounding box center [257, 14] width 15 height 15
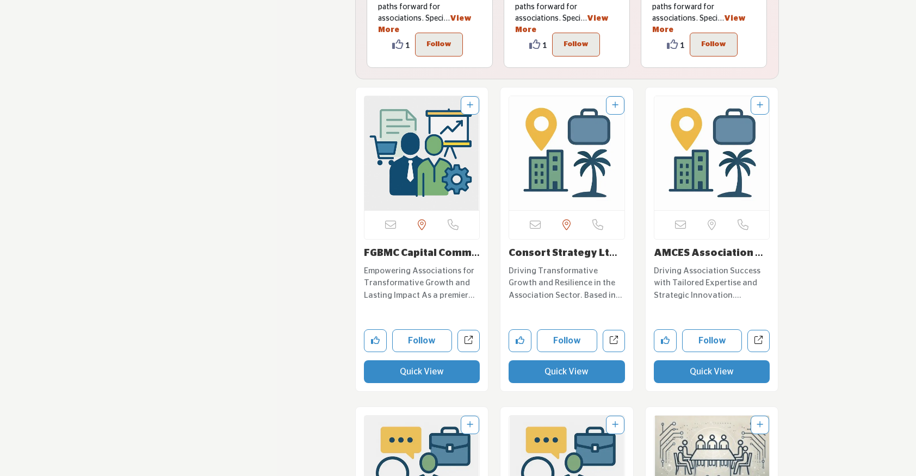
click at [686, 371] on button "Quick View" at bounding box center [712, 371] width 116 height 23
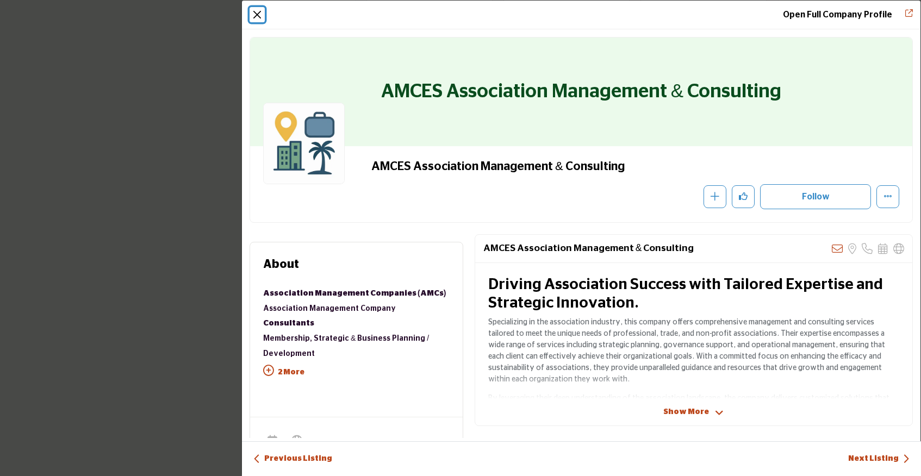
click at [254, 14] on button "Close" at bounding box center [257, 14] width 15 height 15
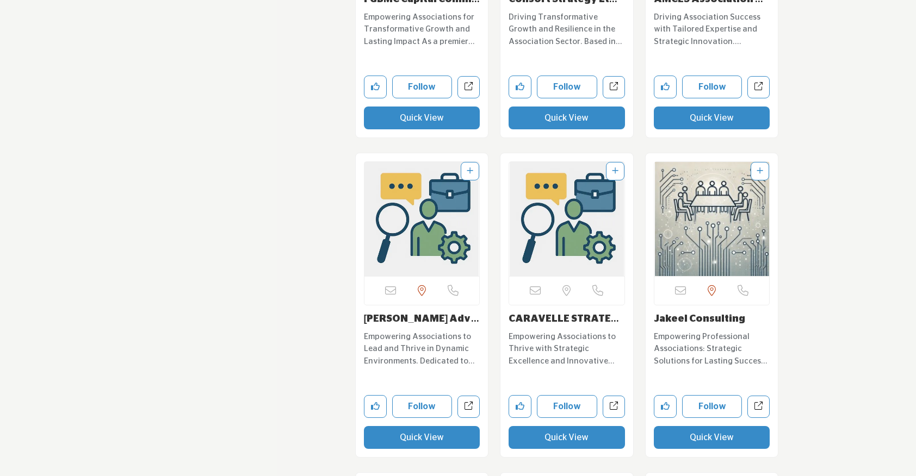
scroll to position [8275, 0]
click at [425, 439] on button "Quick View" at bounding box center [422, 437] width 116 height 23
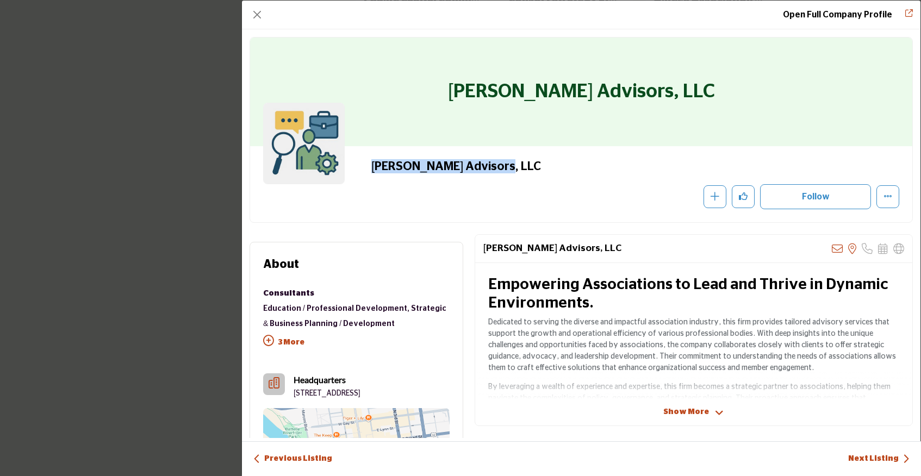
drag, startPoint x: 506, startPoint y: 166, endPoint x: 333, endPoint y: 161, distance: 172.4
click at [333, 161] on div "Shumaker Advisors, LLC Recommend" at bounding box center [581, 184] width 636 height 50
copy div "Shumaker Advisors, LLC"
click at [260, 16] on button "Close" at bounding box center [257, 14] width 15 height 15
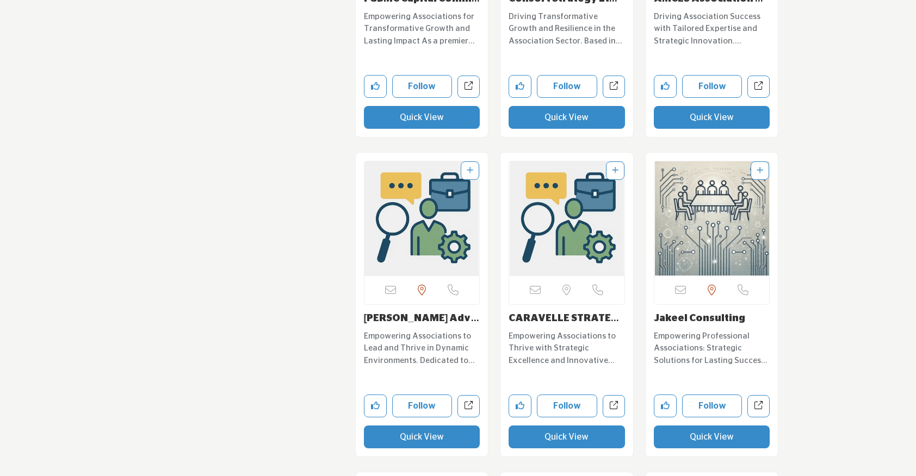
click at [536, 437] on button "Quick View" at bounding box center [566, 437] width 116 height 23
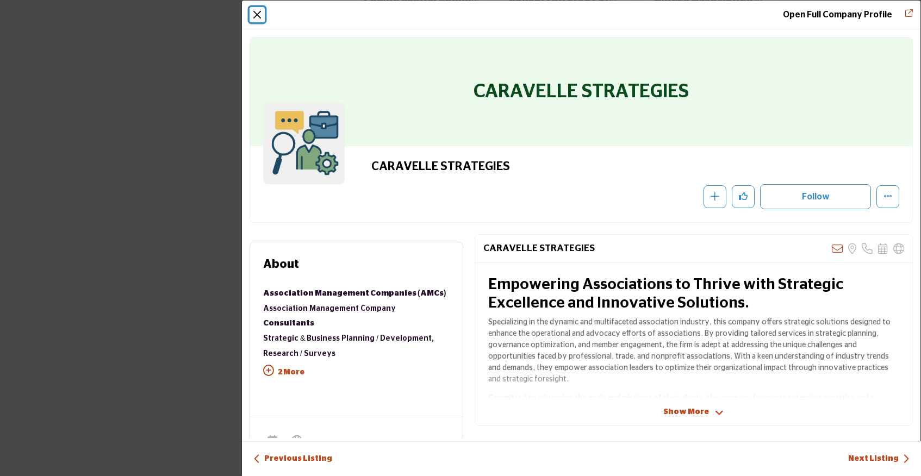
click at [259, 15] on button "Close" at bounding box center [257, 14] width 15 height 15
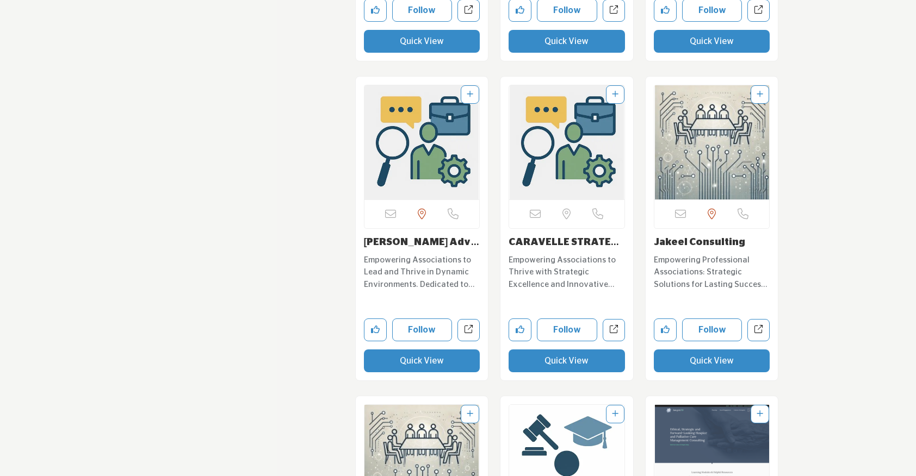
scroll to position [8391, 0]
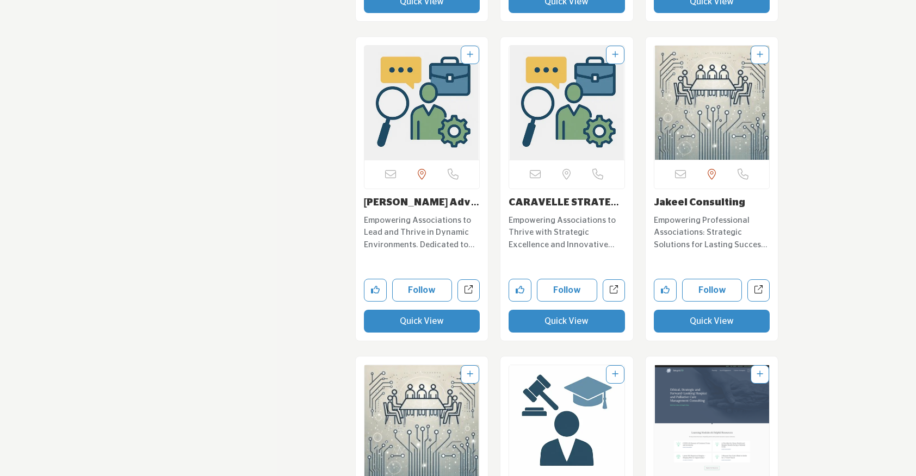
click at [713, 328] on button "Quick View" at bounding box center [712, 321] width 116 height 23
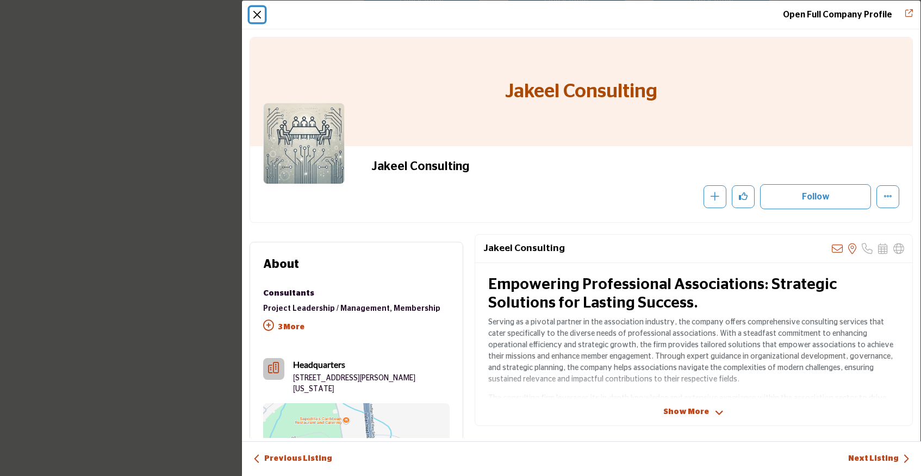
click at [254, 14] on button "Close" at bounding box center [257, 14] width 15 height 15
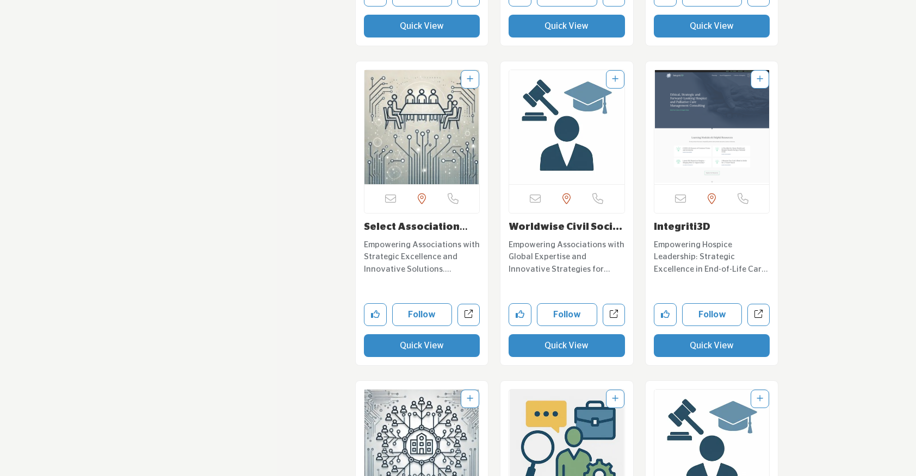
scroll to position [8698, 0]
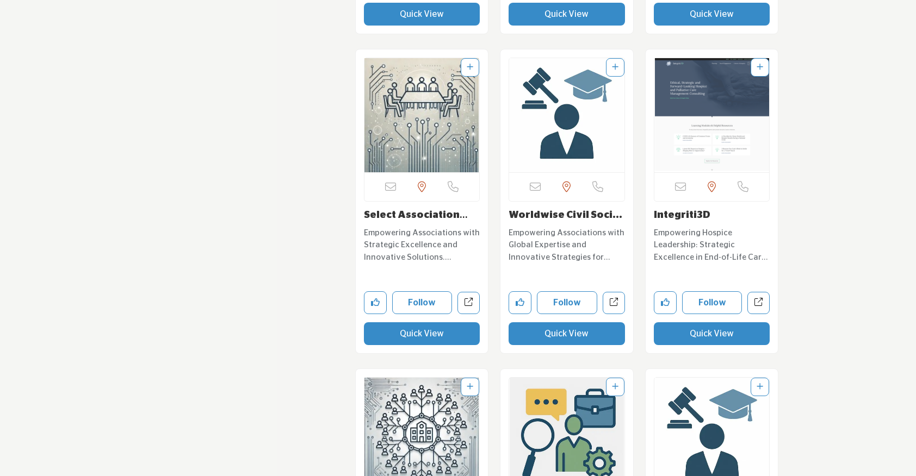
click at [428, 336] on button "Quick View" at bounding box center [422, 333] width 116 height 23
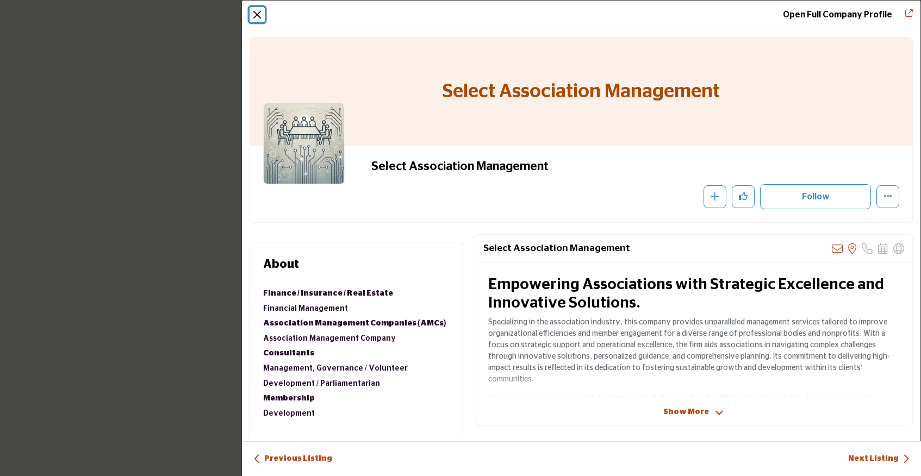
click at [260, 15] on button "Close" at bounding box center [257, 14] width 15 height 15
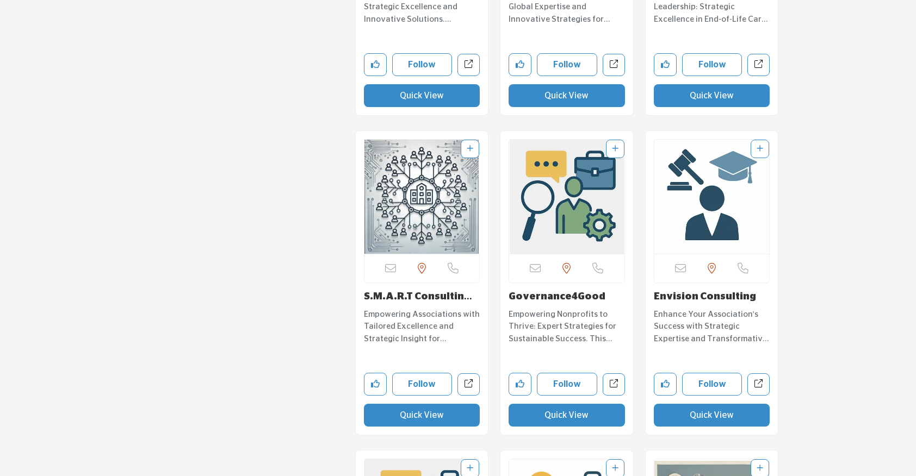
scroll to position [8987, 0]
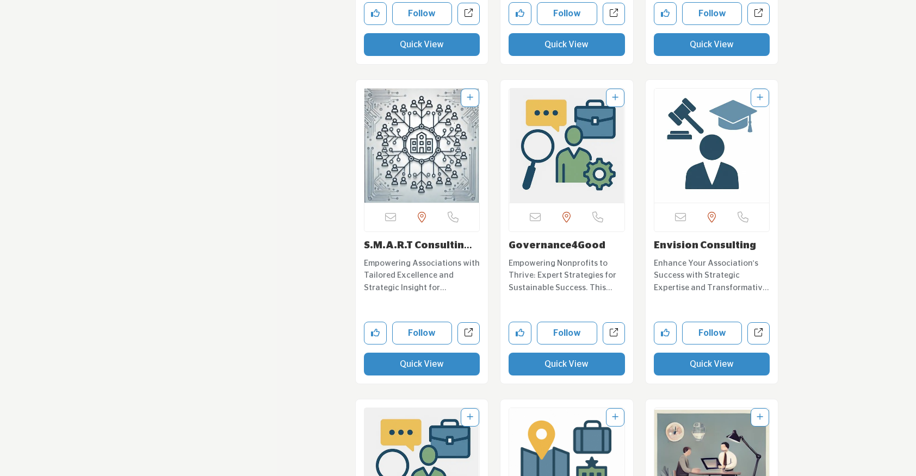
click at [438, 364] on button "Quick View" at bounding box center [422, 364] width 116 height 23
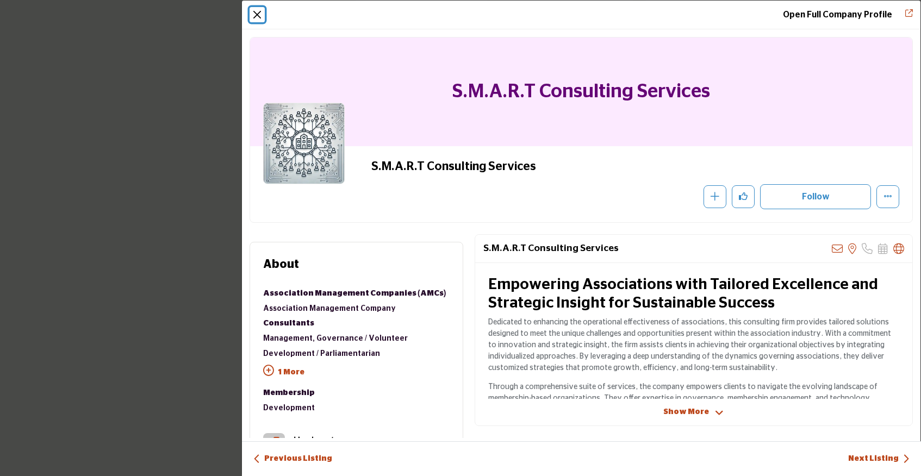
click at [263, 9] on button "Close" at bounding box center [257, 14] width 15 height 15
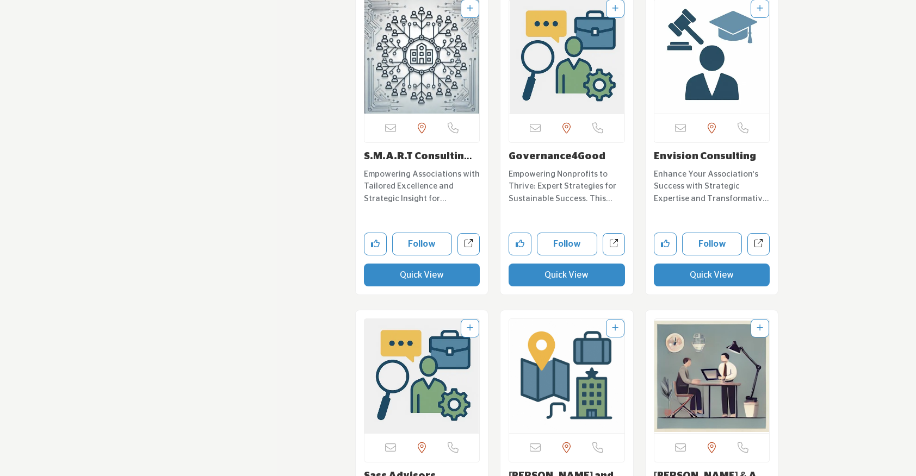
scroll to position [9099, 0]
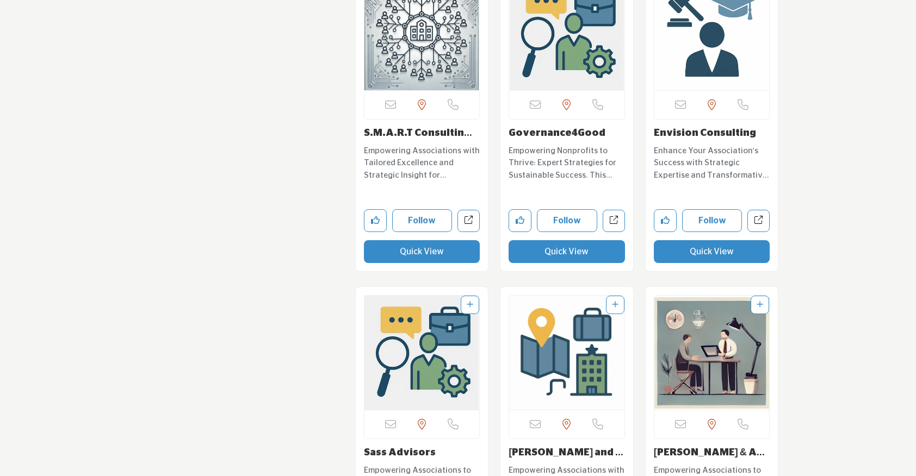
click at [677, 252] on button "Quick View" at bounding box center [712, 251] width 116 height 23
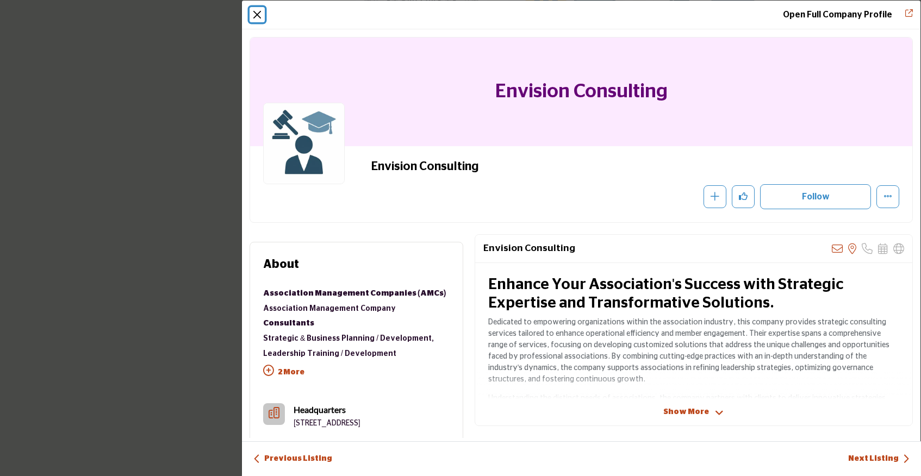
click at [262, 16] on button "Close" at bounding box center [257, 14] width 15 height 15
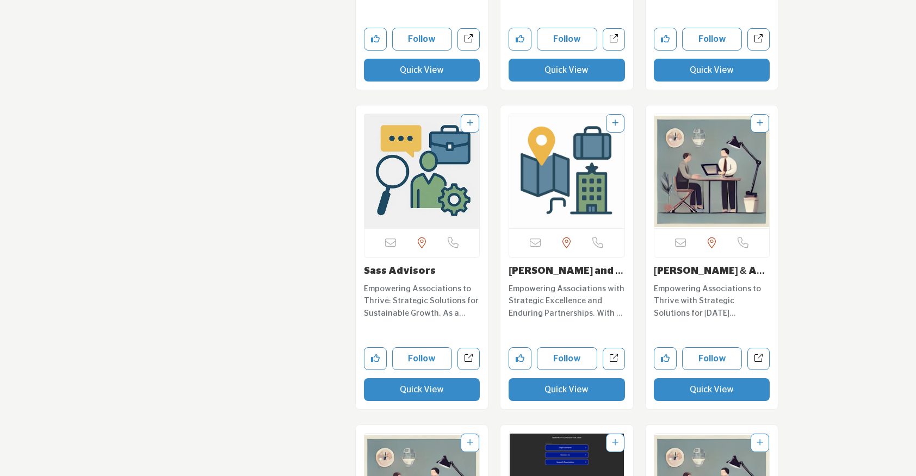
scroll to position [9283, 0]
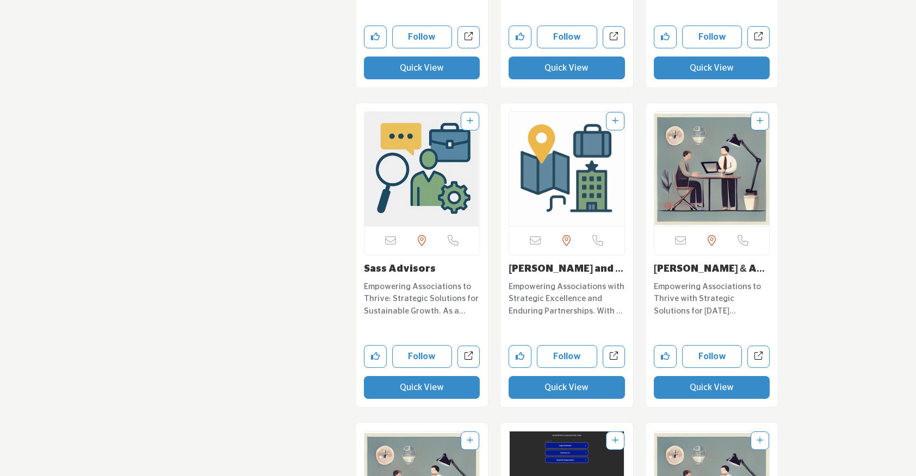
click at [417, 397] on button "Quick View" at bounding box center [422, 387] width 116 height 23
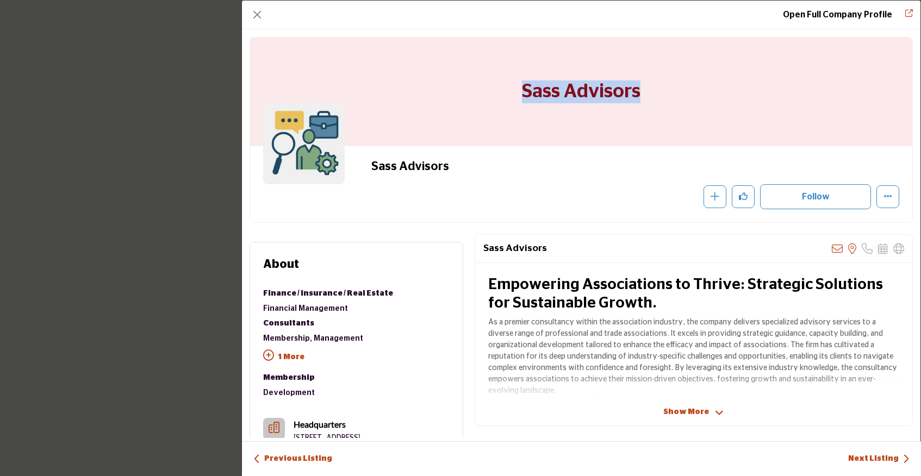
drag, startPoint x: 651, startPoint y: 89, endPoint x: 502, endPoint y: 84, distance: 149.1
click at [502, 84] on div "Sass Advisors" at bounding box center [581, 92] width 662 height 109
copy h1 "Sass Advisors"
click at [259, 16] on button "Close" at bounding box center [257, 14] width 15 height 15
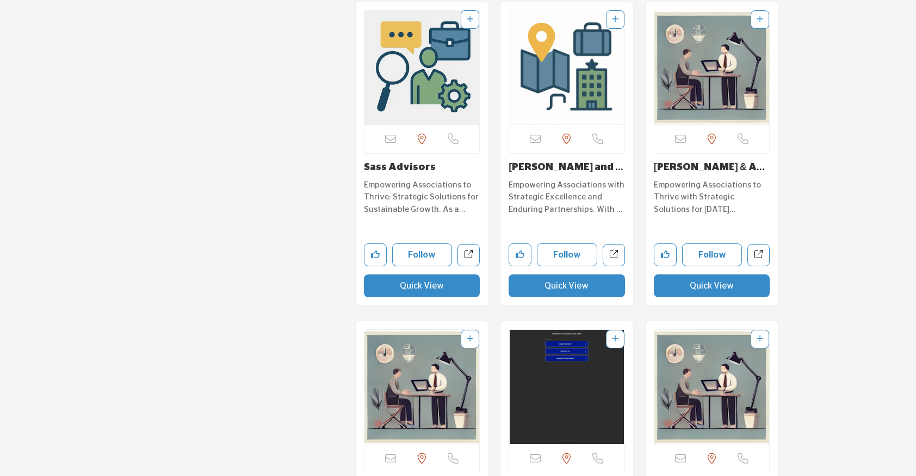
scroll to position [9406, 0]
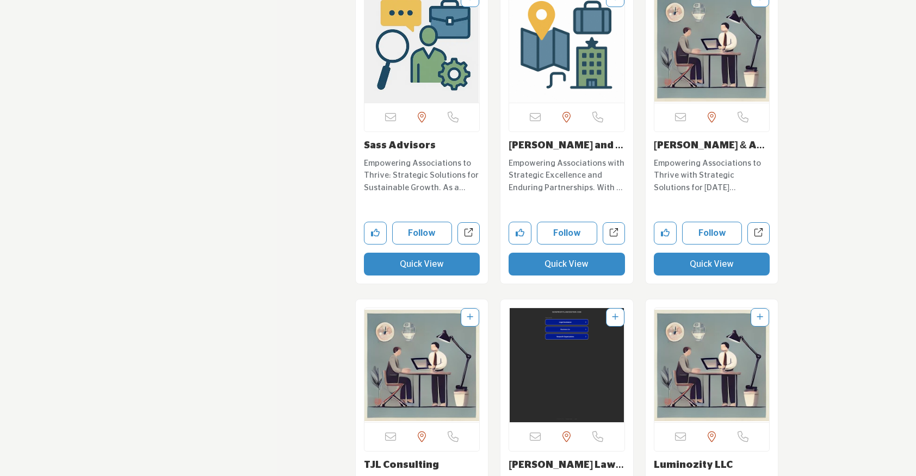
click at [552, 269] on button "Quick View" at bounding box center [566, 264] width 116 height 23
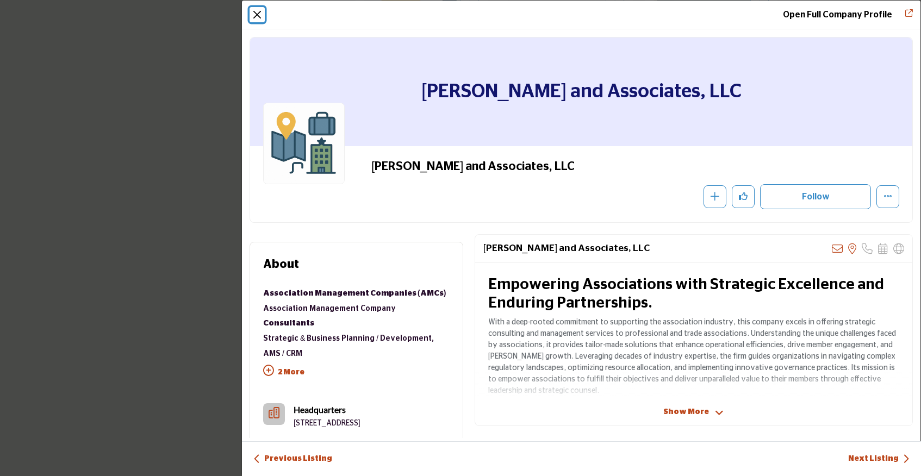
click at [255, 20] on button "Close" at bounding box center [257, 14] width 15 height 15
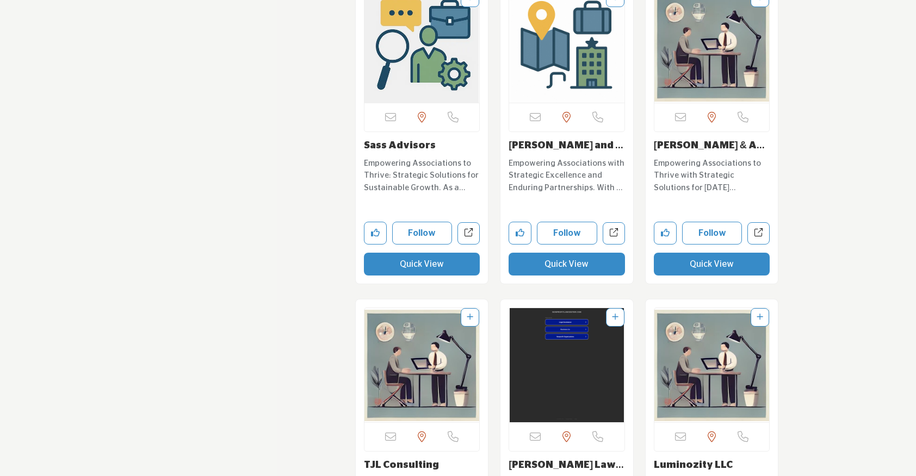
click at [676, 266] on button "Quick View" at bounding box center [712, 264] width 116 height 23
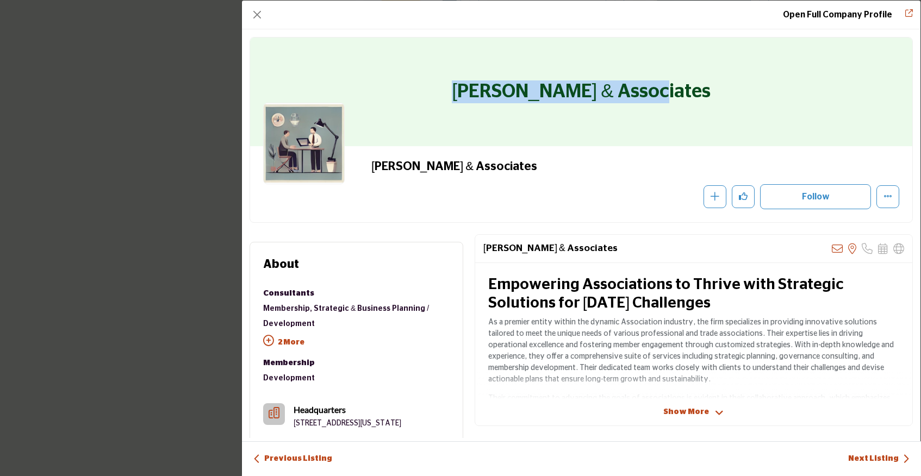
drag, startPoint x: 683, startPoint y: 90, endPoint x: 457, endPoint y: 90, distance: 226.7
click at [457, 90] on div "RS Lauth & Associates" at bounding box center [581, 92] width 662 height 109
copy h1 "RS Lauth & Associates"
click at [262, 13] on button "Close" at bounding box center [257, 14] width 15 height 15
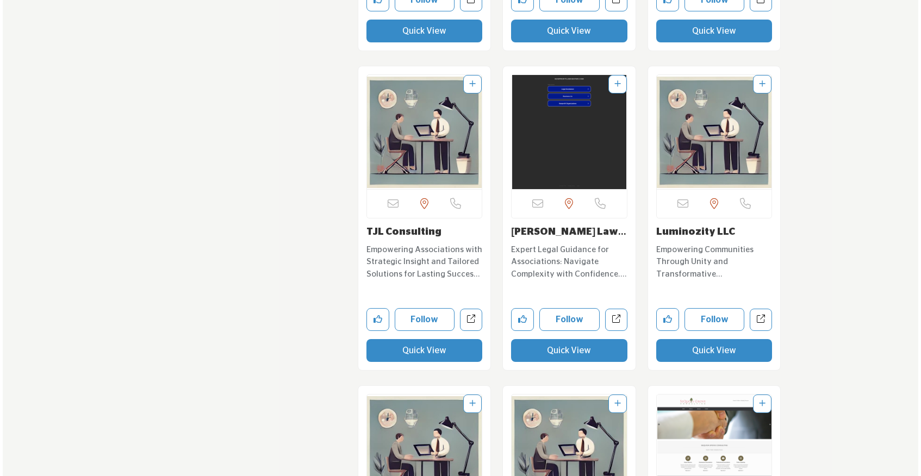
scroll to position [9640, 0]
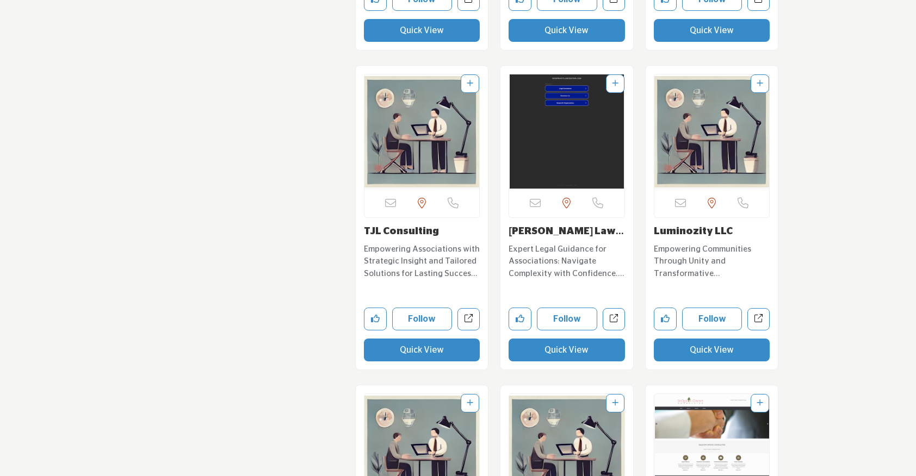
click at [427, 350] on button "Quick View" at bounding box center [422, 350] width 116 height 23
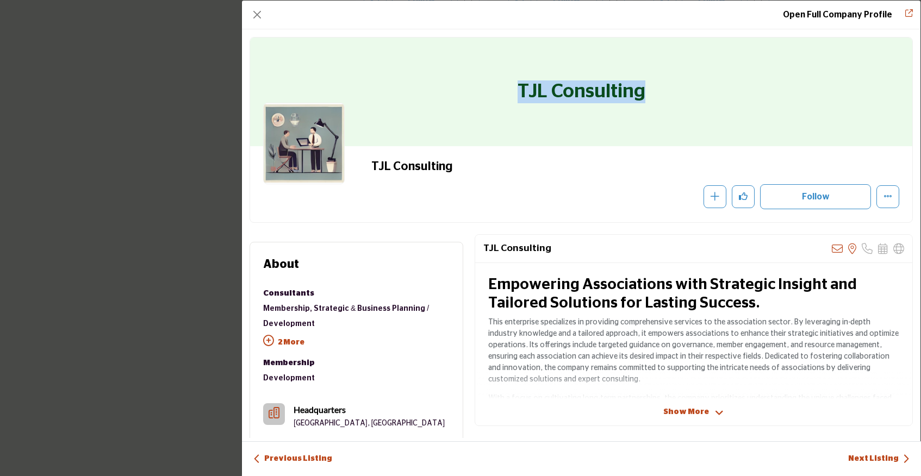
drag, startPoint x: 644, startPoint y: 91, endPoint x: 499, endPoint y: 91, distance: 145.2
click at [499, 91] on div "TJL Consulting" at bounding box center [581, 92] width 662 height 109
copy h1 "TJL Consulting"
click at [259, 13] on button "Close" at bounding box center [257, 14] width 15 height 15
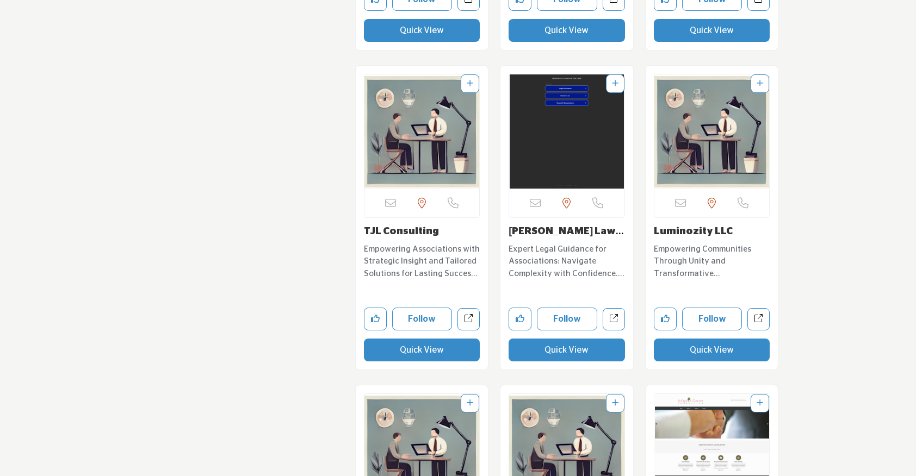
click at [577, 347] on button "Quick View" at bounding box center [566, 350] width 116 height 23
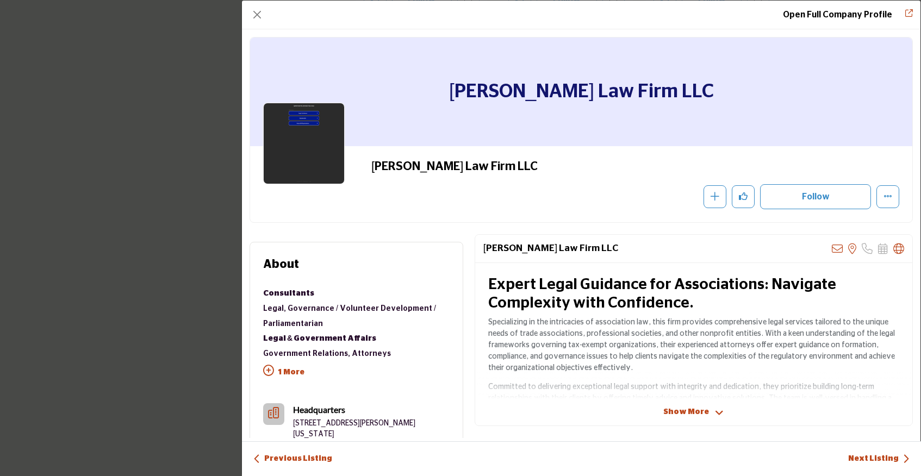
drag, startPoint x: 545, startPoint y: 168, endPoint x: 306, endPoint y: 168, distance: 239.2
click at [306, 168] on div "Bruce R Hopkins Law Firm LLC Recommend" at bounding box center [581, 184] width 636 height 50
copy div "Bruce R Hopkins Law Firm LLC"
click at [257, 14] on button "Close" at bounding box center [257, 14] width 15 height 15
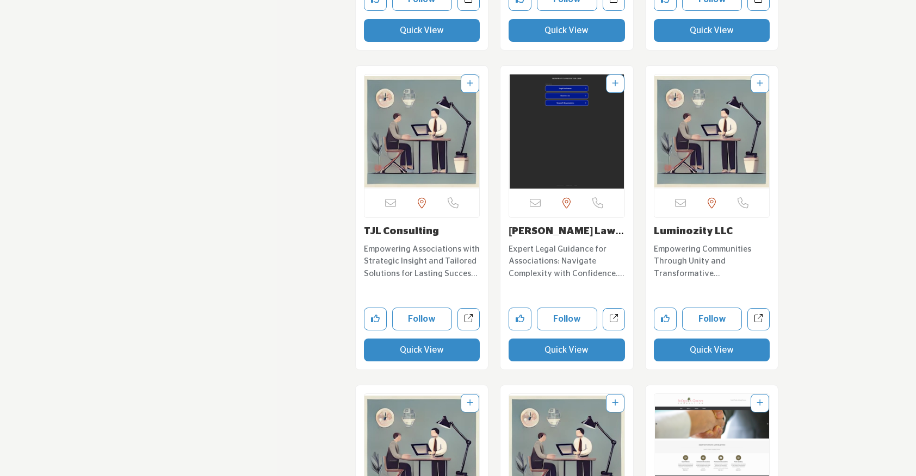
click at [675, 350] on button "Quick View" at bounding box center [712, 350] width 116 height 23
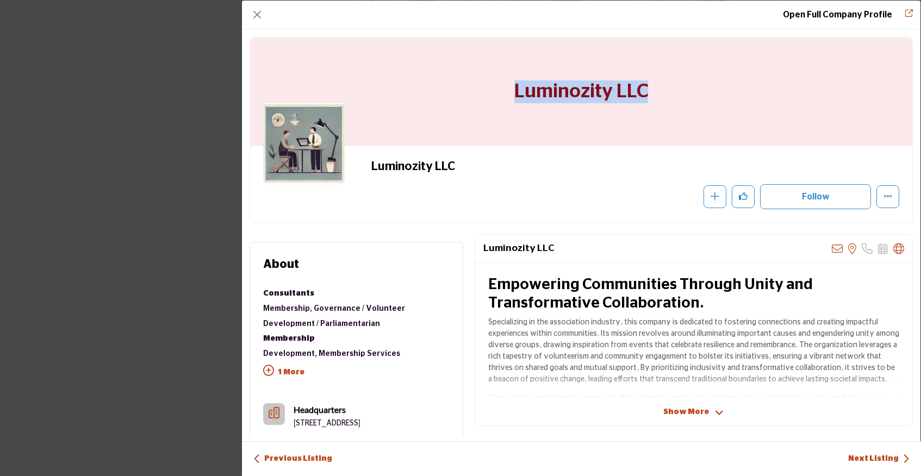
drag, startPoint x: 655, startPoint y: 94, endPoint x: 450, endPoint y: 97, distance: 205.0
click at [450, 97] on div "Luminozity LLC" at bounding box center [581, 92] width 662 height 109
copy h1 "Luminozity LLC"
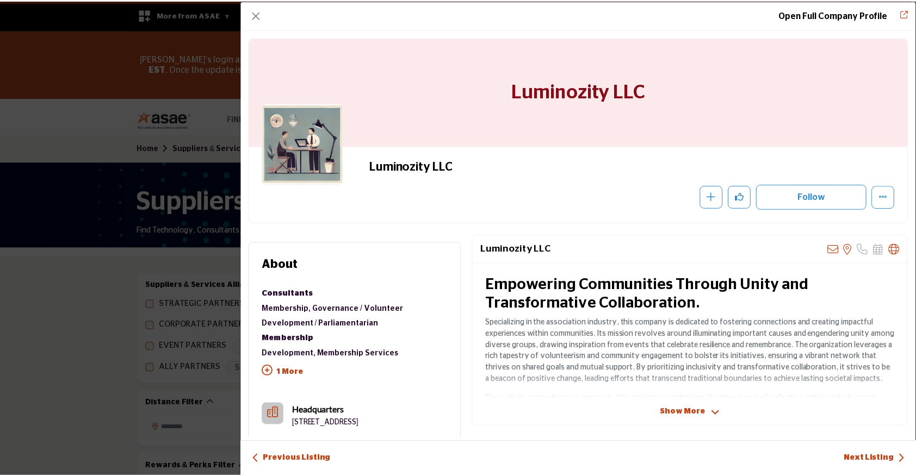
scroll to position [9640, 0]
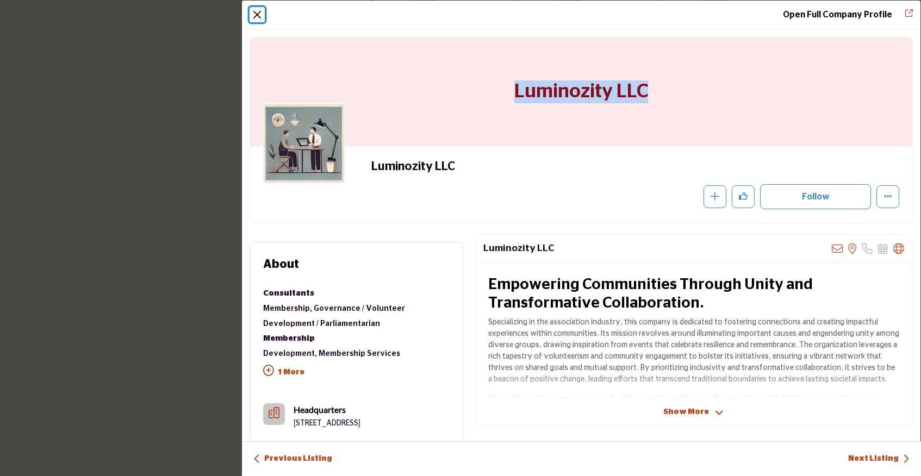
click at [260, 8] on button "Close" at bounding box center [257, 14] width 15 height 15
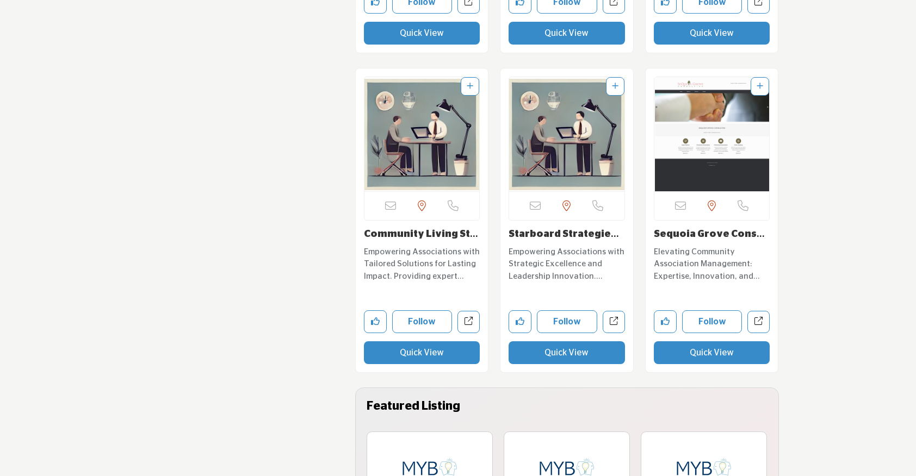
scroll to position [9950, 0]
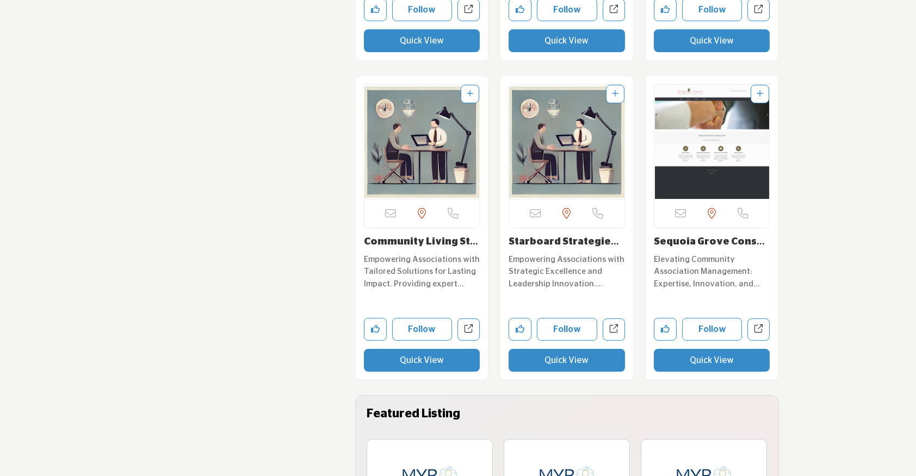
click at [550, 362] on button "Quick View" at bounding box center [566, 360] width 116 height 23
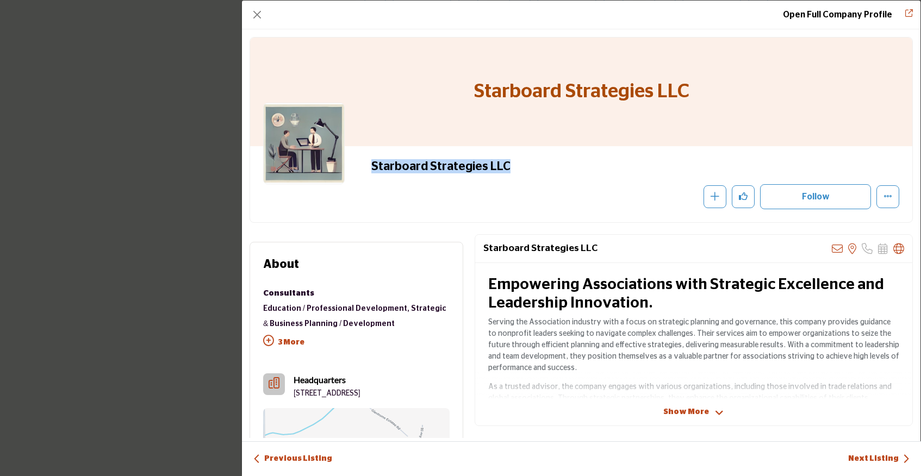
drag, startPoint x: 515, startPoint y: 169, endPoint x: 350, endPoint y: 163, distance: 165.4
click at [350, 163] on div "Starboard Strategies LLC Recommend" at bounding box center [581, 184] width 636 height 50
copy h2 "Starboard Strategies LLC"
click at [254, 13] on button "Close" at bounding box center [257, 14] width 15 height 15
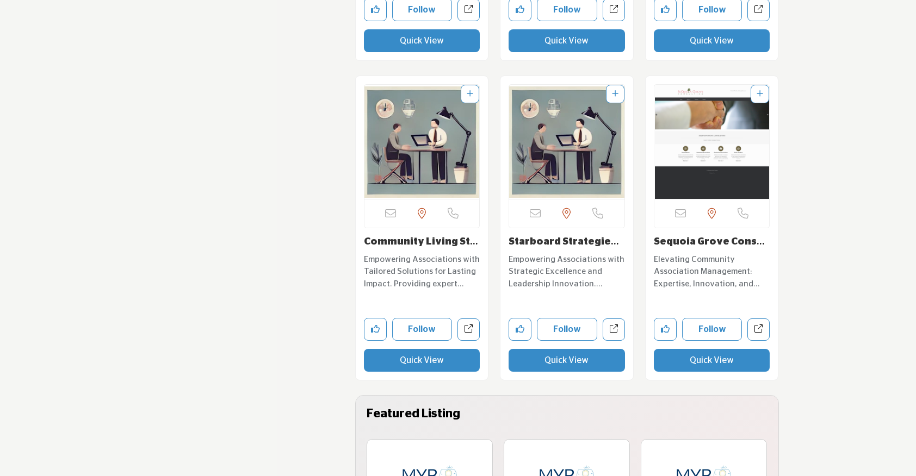
click at [660, 354] on button "Quick View" at bounding box center [712, 360] width 116 height 23
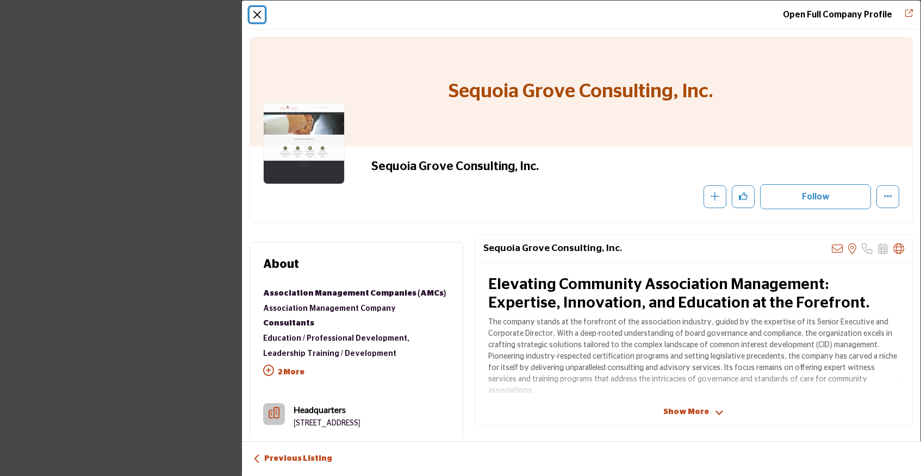
click at [256, 21] on button "Close" at bounding box center [257, 14] width 15 height 15
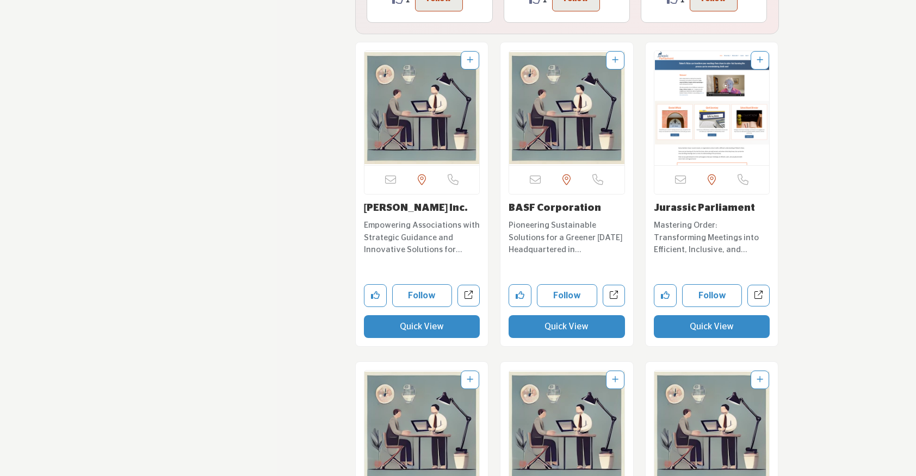
scroll to position [10622, 0]
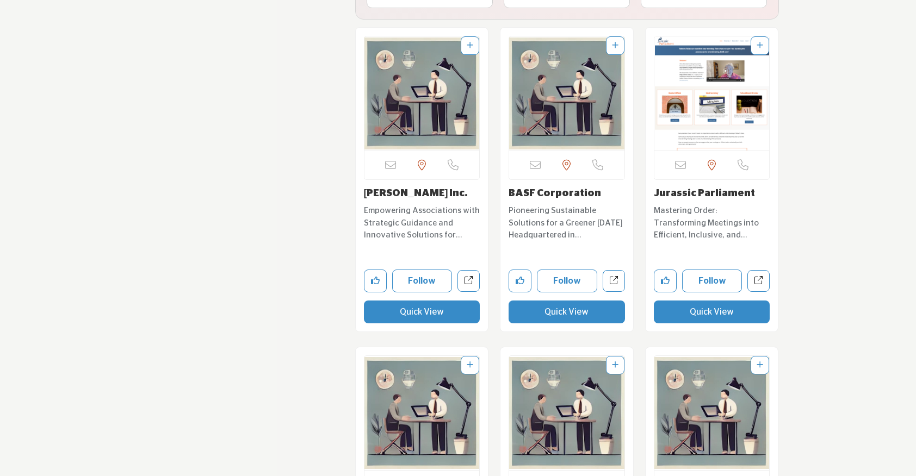
click at [420, 318] on button "Quick View" at bounding box center [422, 312] width 116 height 23
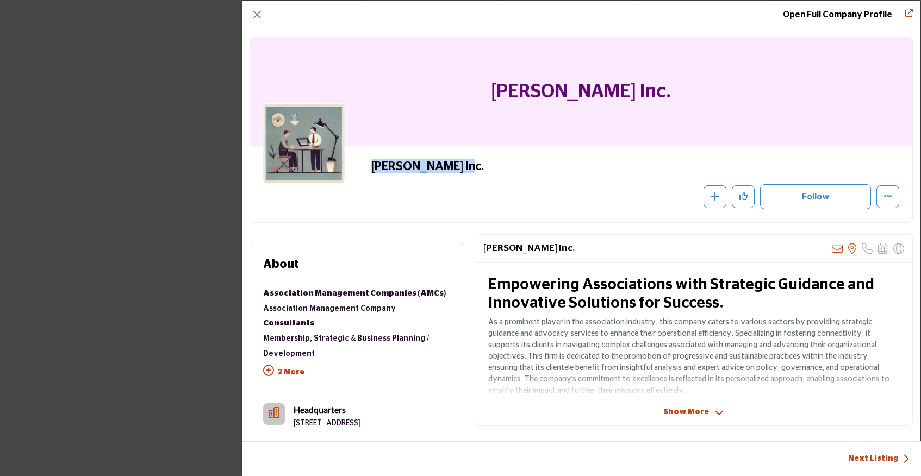
drag, startPoint x: 466, startPoint y: 163, endPoint x: 338, endPoint y: 162, distance: 128.3
click at [338, 162] on div "[PERSON_NAME] Inc. Recommend" at bounding box center [581, 184] width 636 height 50
copy div "[PERSON_NAME] Inc."
click at [259, 18] on button "Close" at bounding box center [257, 14] width 15 height 15
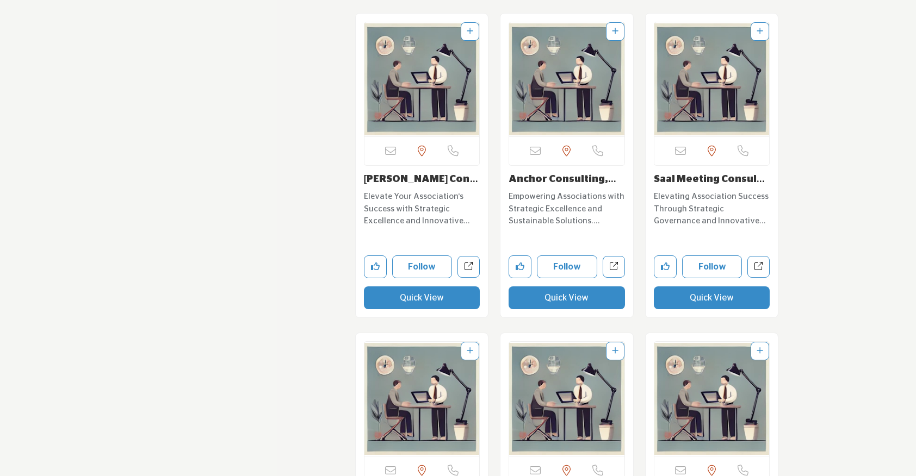
scroll to position [10956, 0]
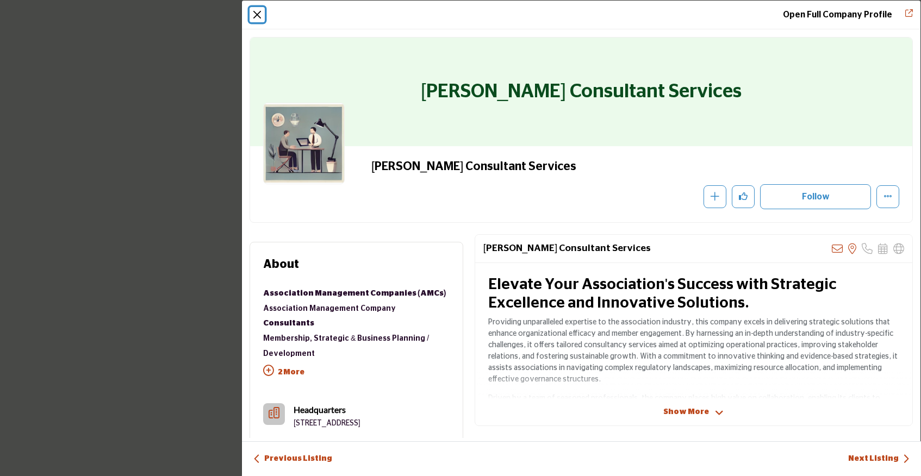
click at [256, 10] on button "Close" at bounding box center [257, 14] width 15 height 15
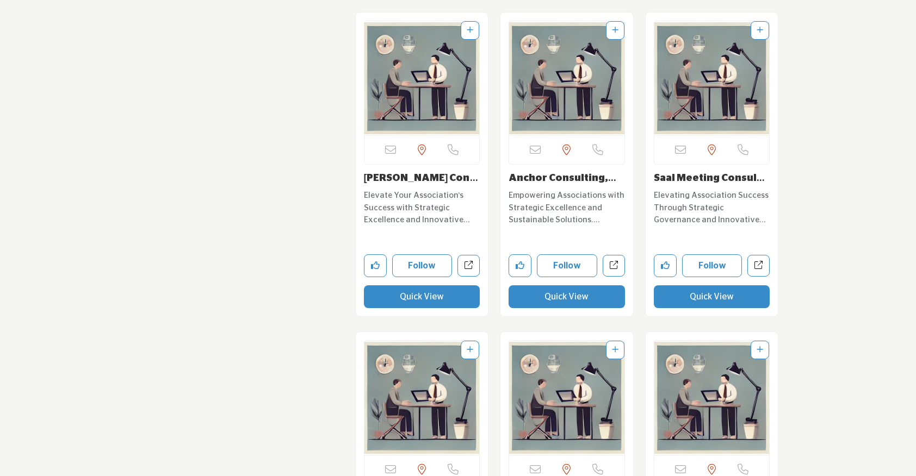
click at [551, 307] on button "Quick View" at bounding box center [566, 296] width 116 height 23
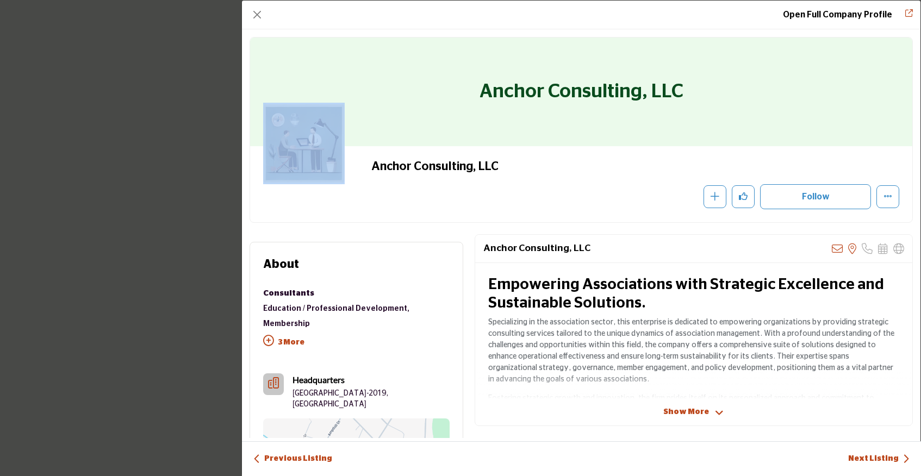
drag, startPoint x: 685, startPoint y: 95, endPoint x: 324, endPoint y: 114, distance: 361.0
click at [324, 114] on div "Anchor Consulting, LLC Anchor Consulting, LLC Recommend" at bounding box center [581, 130] width 663 height 186
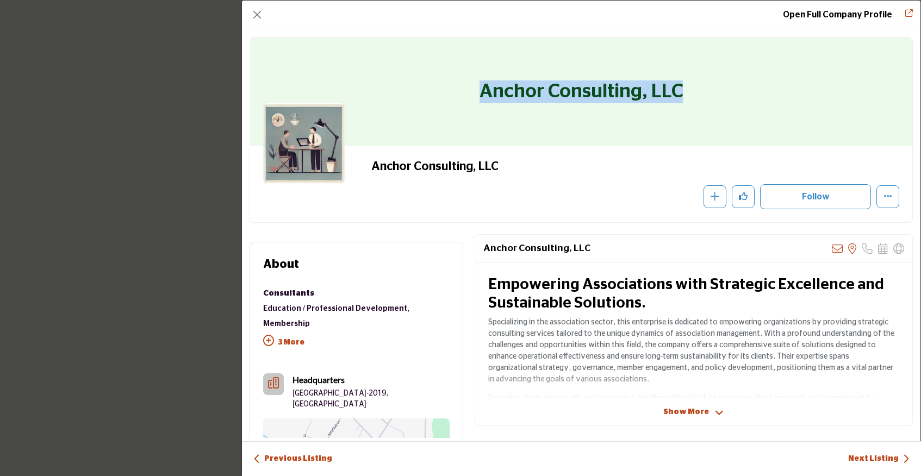
drag, startPoint x: 463, startPoint y: 96, endPoint x: 729, endPoint y: 98, distance: 266.4
click at [729, 98] on div "Anchor Consulting, LLC" at bounding box center [581, 92] width 662 height 109
copy h1 "Anchor Consulting, LLC"
click at [254, 13] on button "Close" at bounding box center [257, 14] width 15 height 15
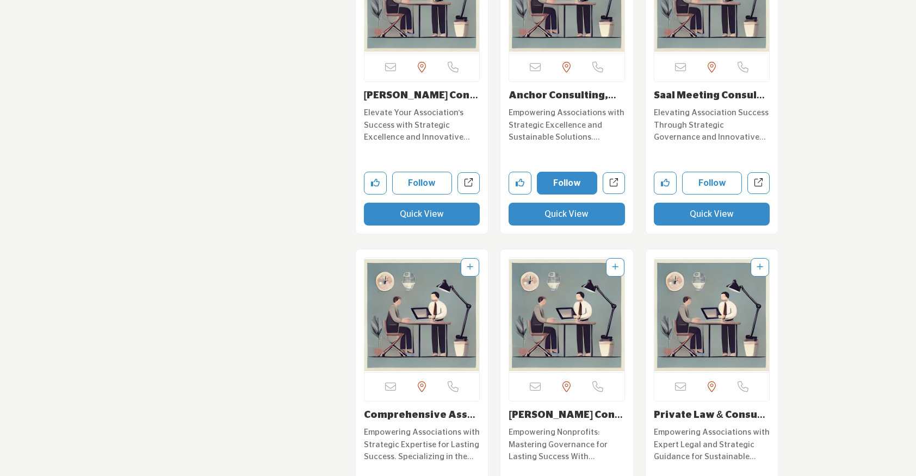
scroll to position [11043, 0]
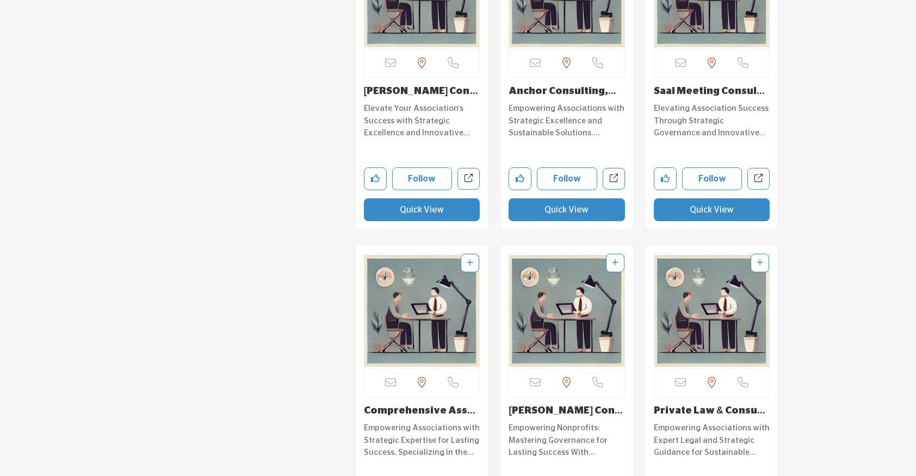
click at [717, 210] on button "Quick View" at bounding box center [712, 209] width 116 height 23
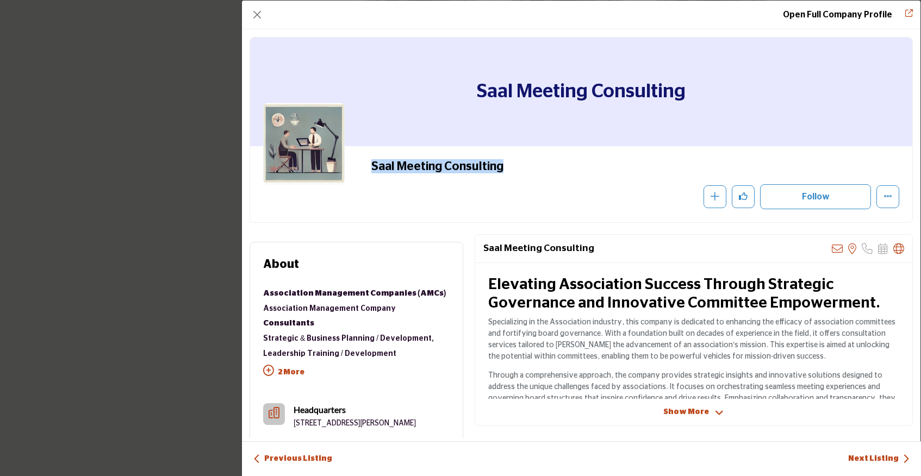
drag, startPoint x: 520, startPoint y: 163, endPoint x: 353, endPoint y: 163, distance: 166.4
click at [353, 163] on div "Saal Meeting Consulting Recommend" at bounding box center [581, 184] width 636 height 50
click at [259, 11] on button "Close" at bounding box center [257, 14] width 15 height 15
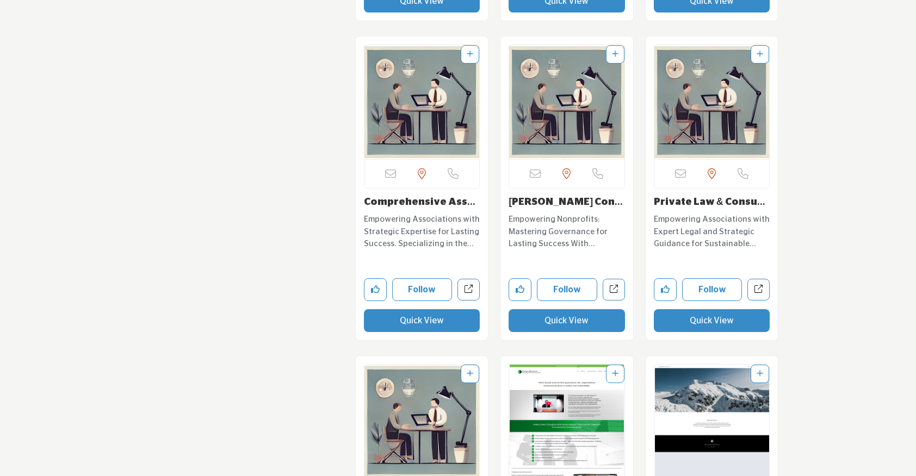
scroll to position [11260, 0]
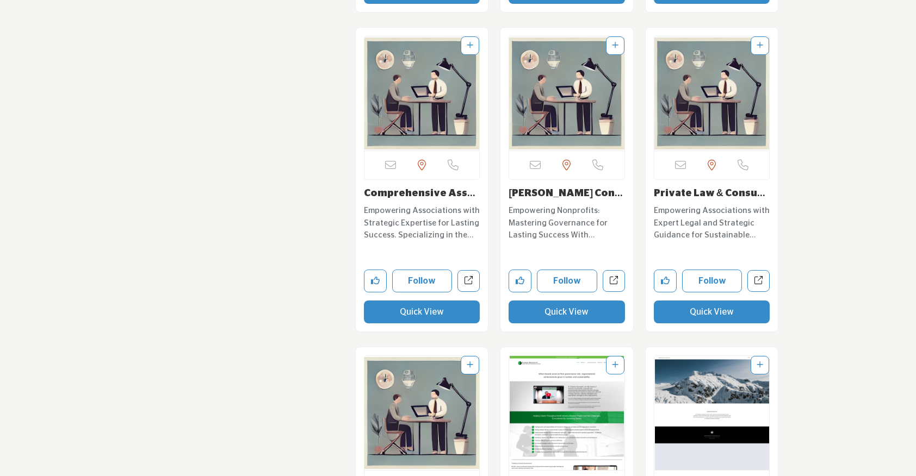
click at [430, 309] on button "Quick View" at bounding box center [422, 312] width 116 height 23
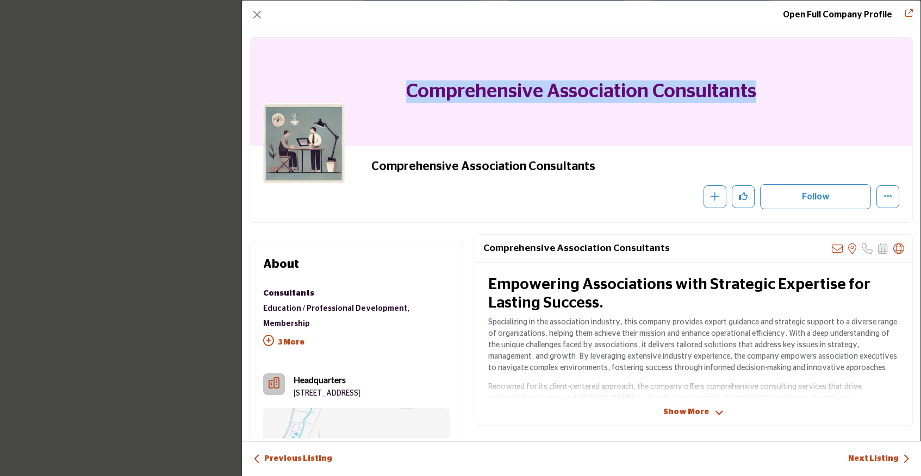
drag, startPoint x: 754, startPoint y: 96, endPoint x: 404, endPoint y: 104, distance: 350.2
click at [404, 104] on div "Comprehensive Association Consultants" at bounding box center [581, 92] width 662 height 109
drag, startPoint x: 408, startPoint y: 90, endPoint x: 805, endPoint y: 98, distance: 397.0
click at [805, 98] on div "Comprehensive Association Consultants" at bounding box center [581, 92] width 662 height 109
copy h1 "Comprehensive Association Consultants"
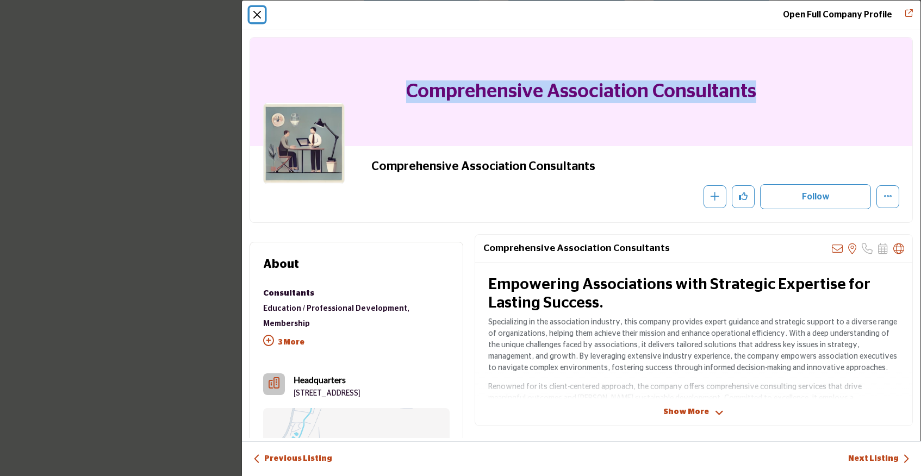
click at [259, 16] on button "Close" at bounding box center [257, 14] width 15 height 15
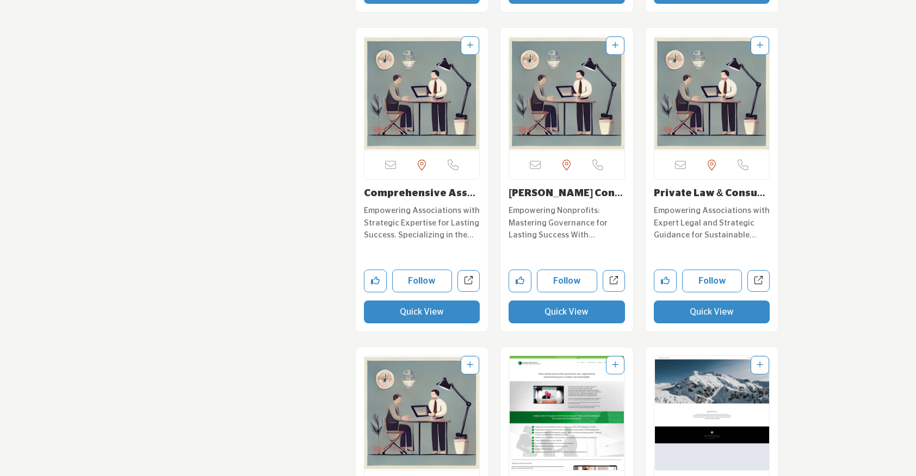
click at [555, 308] on button "Quick View" at bounding box center [566, 312] width 116 height 23
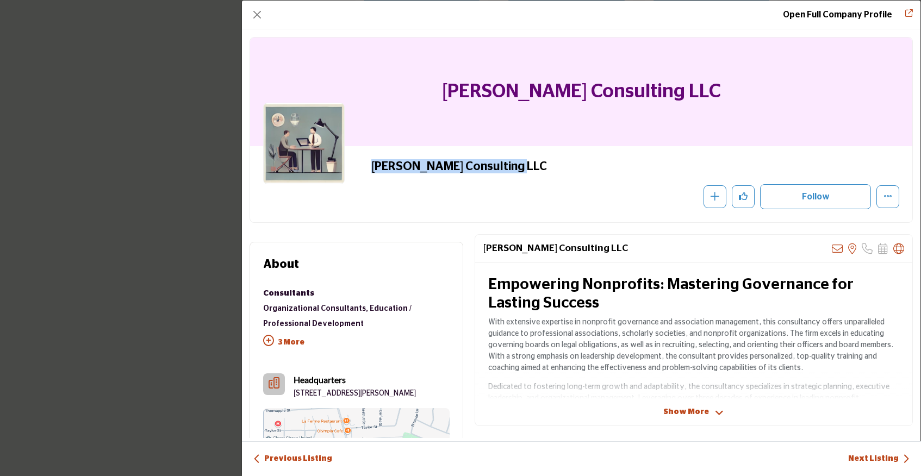
drag, startPoint x: 509, startPoint y: 165, endPoint x: 343, endPoint y: 158, distance: 166.5
click at [343, 159] on div "Bill Davis Consulting LLC Recommend" at bounding box center [581, 184] width 636 height 50
copy div "Bill Davis Consulting LLC"
click at [256, 7] on button "Close" at bounding box center [257, 14] width 15 height 15
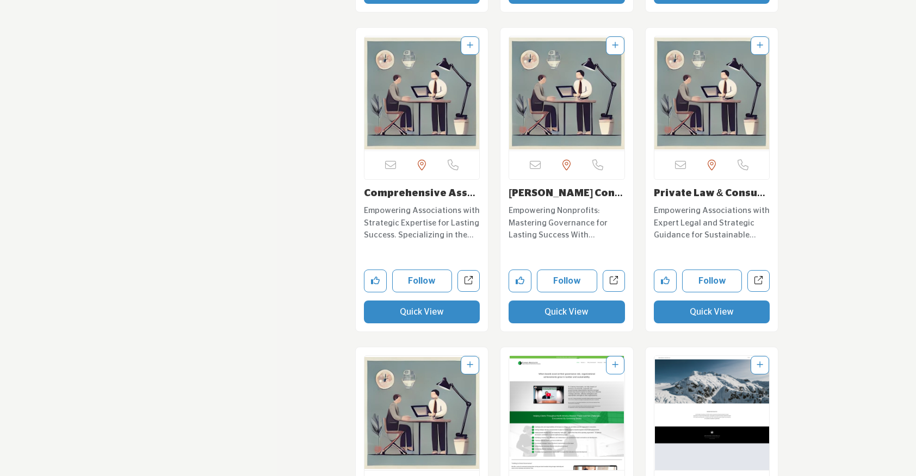
click at [708, 316] on button "Quick View" at bounding box center [712, 312] width 116 height 23
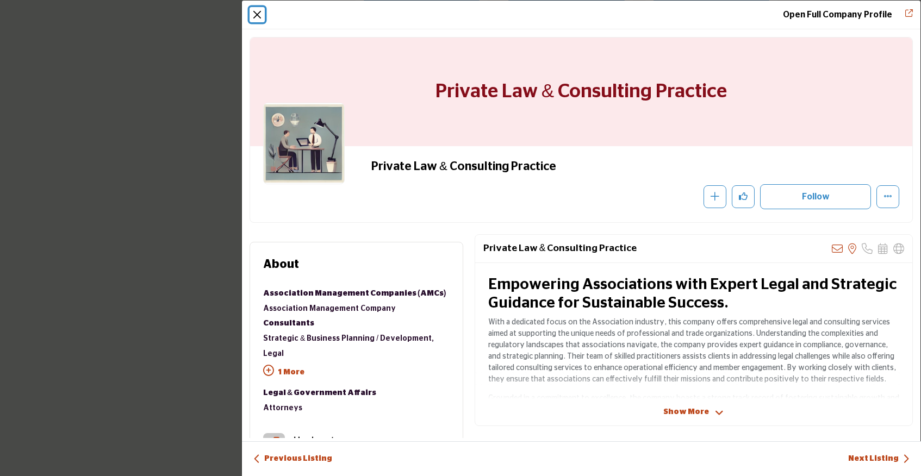
click at [260, 17] on button "Close" at bounding box center [257, 14] width 15 height 15
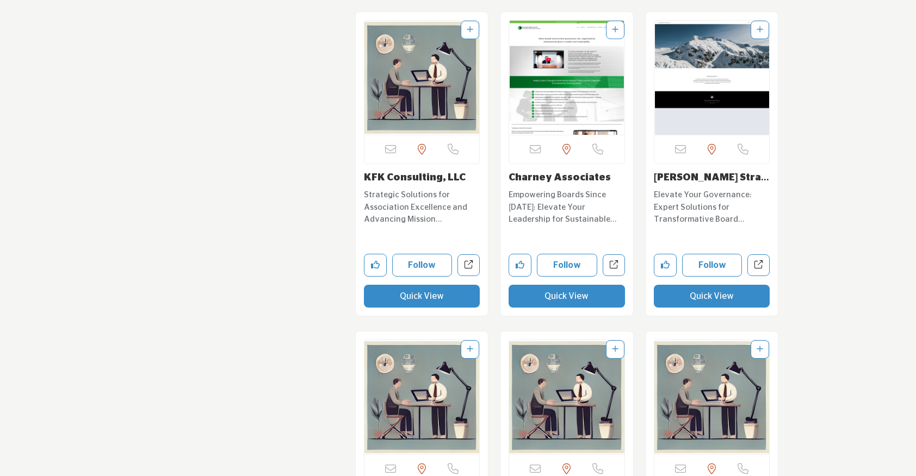
scroll to position [11605, 0]
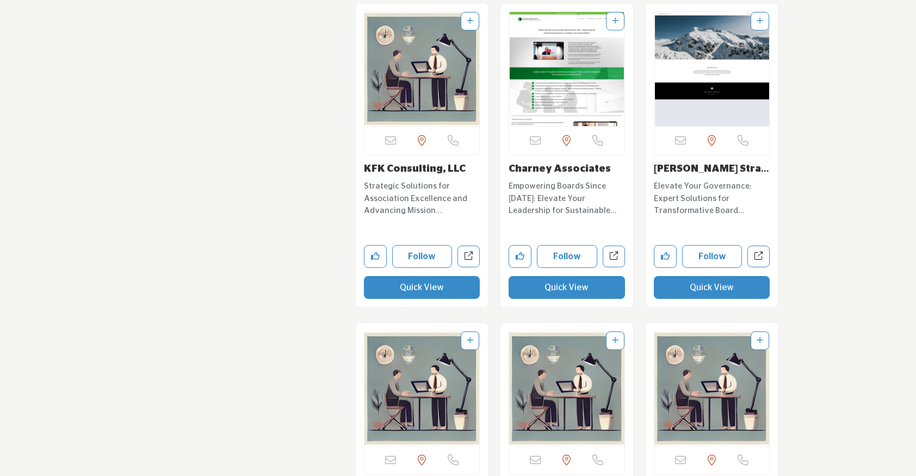
click at [421, 293] on button "Quick View" at bounding box center [422, 287] width 116 height 23
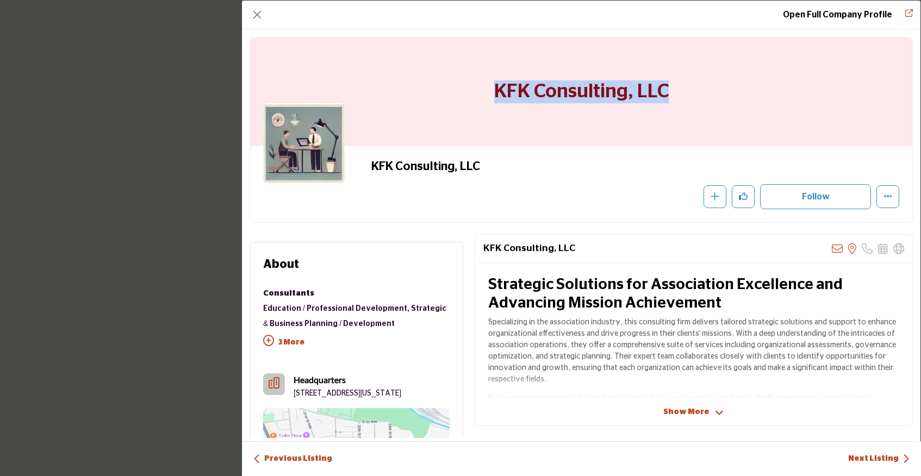
drag, startPoint x: 675, startPoint y: 90, endPoint x: 449, endPoint y: 89, distance: 226.2
click at [449, 89] on div "KFK Consulting, LLC" at bounding box center [581, 92] width 662 height 109
copy h1 "KFK Consulting, LLC"
click at [251, 12] on button "Close" at bounding box center [257, 14] width 15 height 15
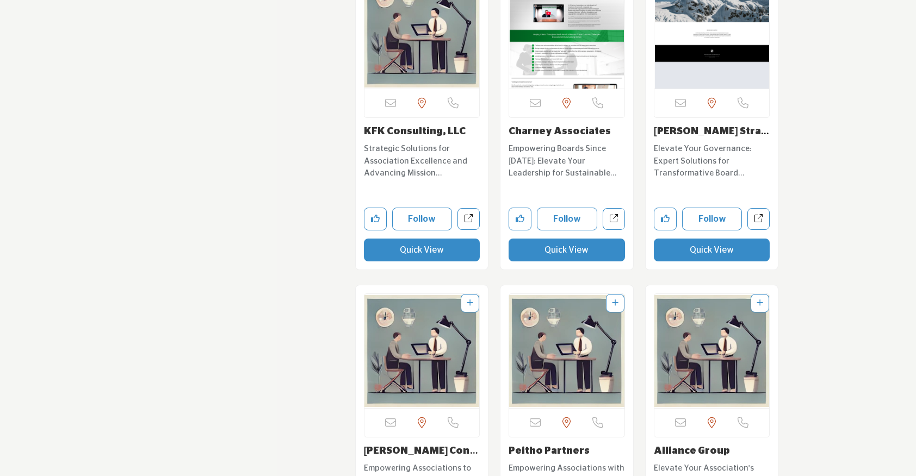
scroll to position [11644, 0]
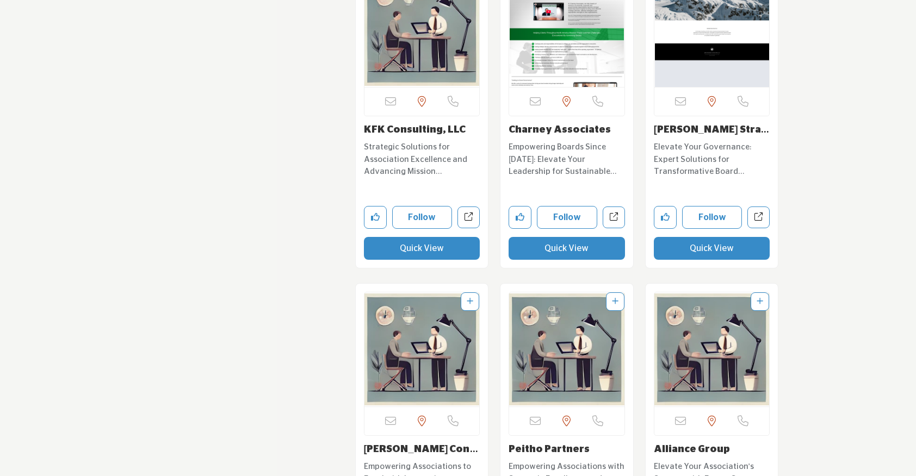
click at [540, 257] on button "Quick View" at bounding box center [566, 248] width 116 height 23
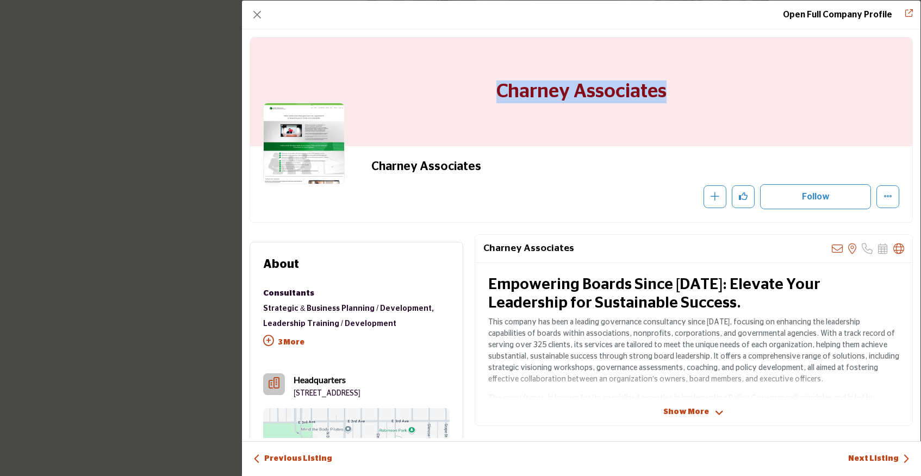
drag, startPoint x: 679, startPoint y: 91, endPoint x: 453, endPoint y: 99, distance: 226.3
click at [453, 99] on div "Charney Associates" at bounding box center [581, 92] width 662 height 109
copy h1 "Charney Associates"
click at [250, 16] on button "Close" at bounding box center [257, 14] width 15 height 15
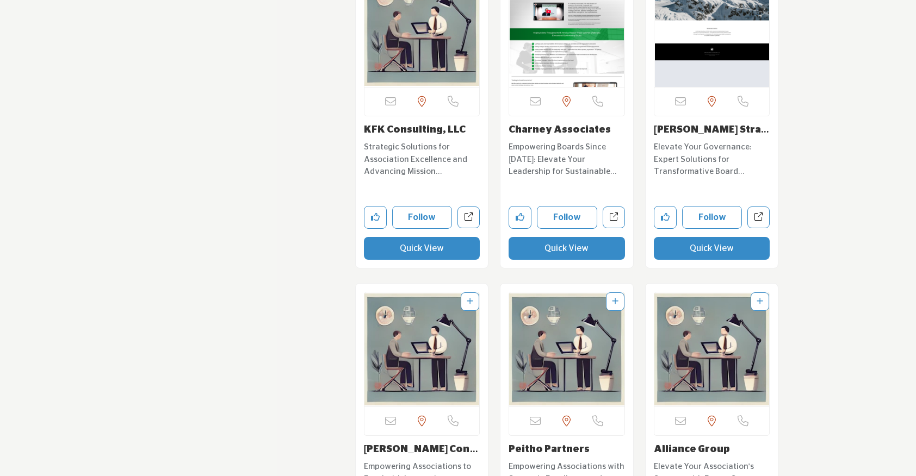
click at [683, 254] on button "Quick View" at bounding box center [712, 248] width 116 height 23
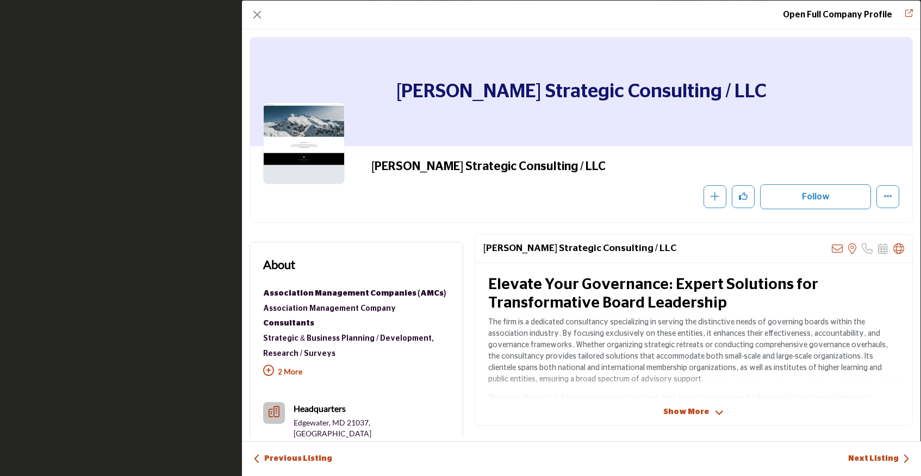
click at [254, 4] on div "Open Full Company Profile" at bounding box center [581, 15] width 679 height 29
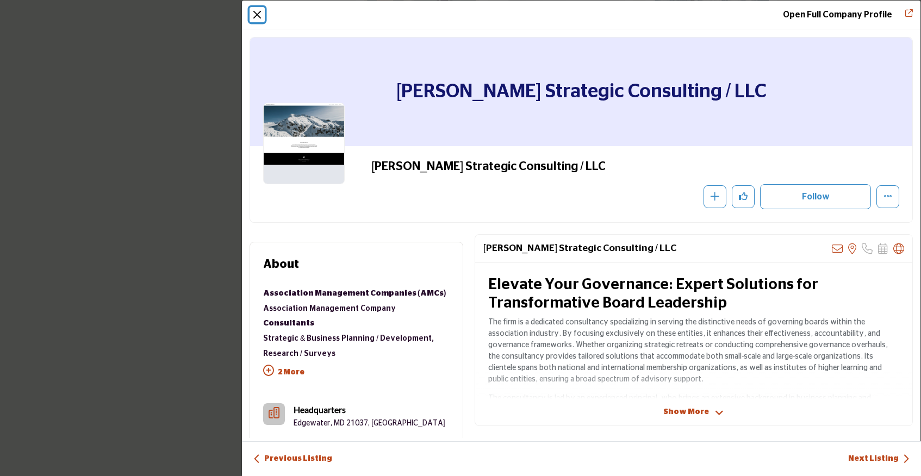
click at [254, 15] on button "Close" at bounding box center [257, 14] width 15 height 15
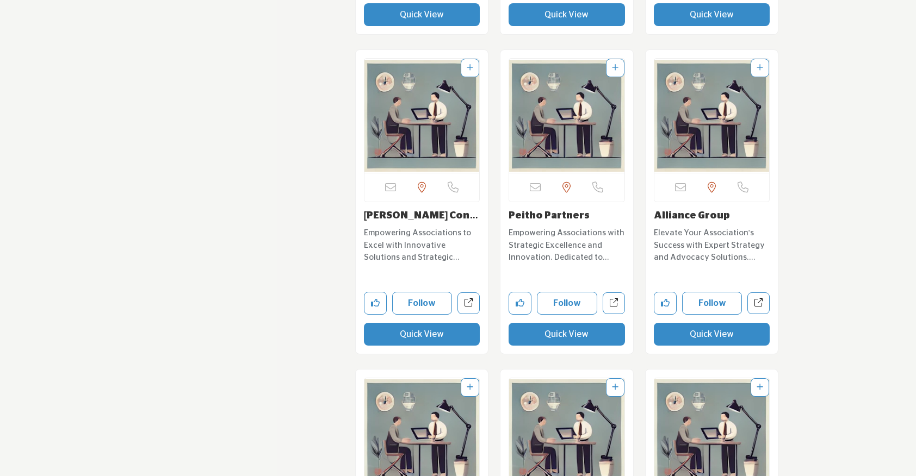
scroll to position [11879, 0]
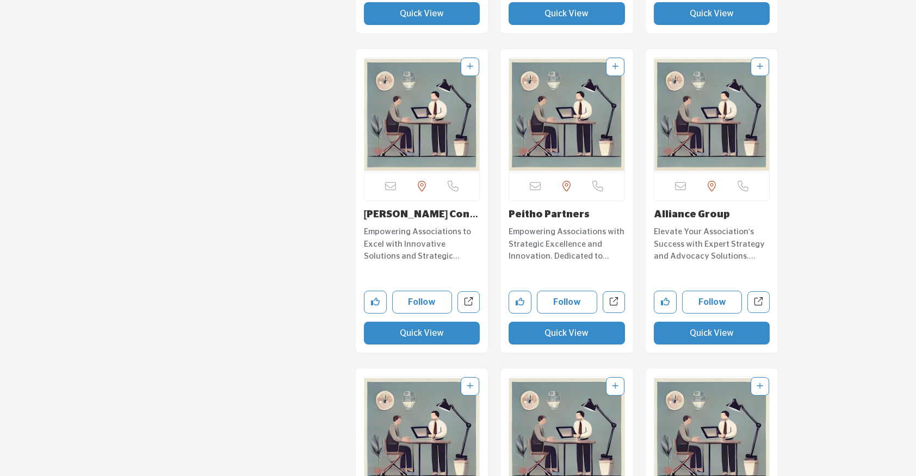
click at [383, 338] on button "Quick View" at bounding box center [422, 333] width 116 height 23
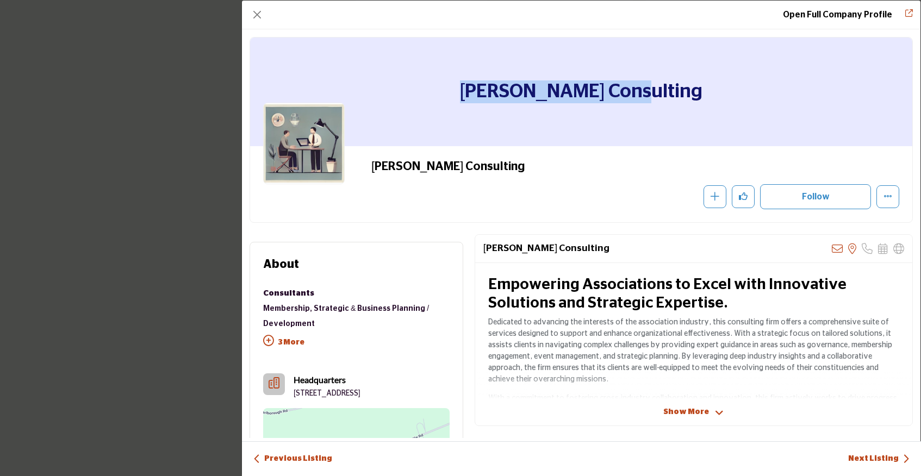
drag, startPoint x: 686, startPoint y: 89, endPoint x: 470, endPoint y: 76, distance: 216.8
click at [470, 76] on div "[PERSON_NAME] Consulting" at bounding box center [581, 92] width 662 height 109
copy h1 "[PERSON_NAME] Consulting"
click at [258, 18] on button "Close" at bounding box center [257, 14] width 15 height 15
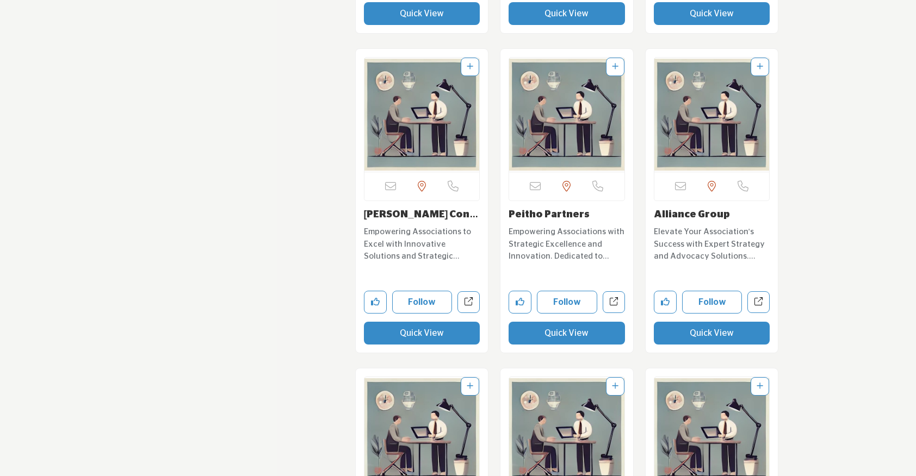
click at [560, 330] on button "Quick View" at bounding box center [566, 333] width 116 height 23
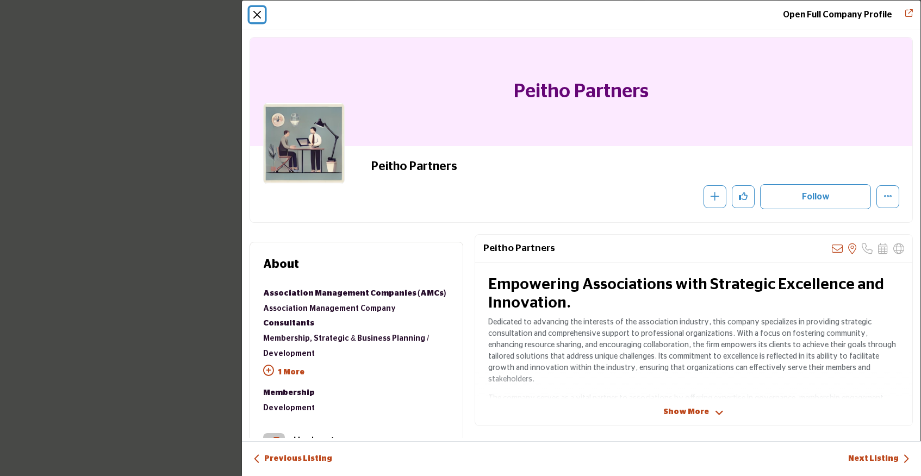
click at [257, 14] on button "Close" at bounding box center [257, 14] width 15 height 15
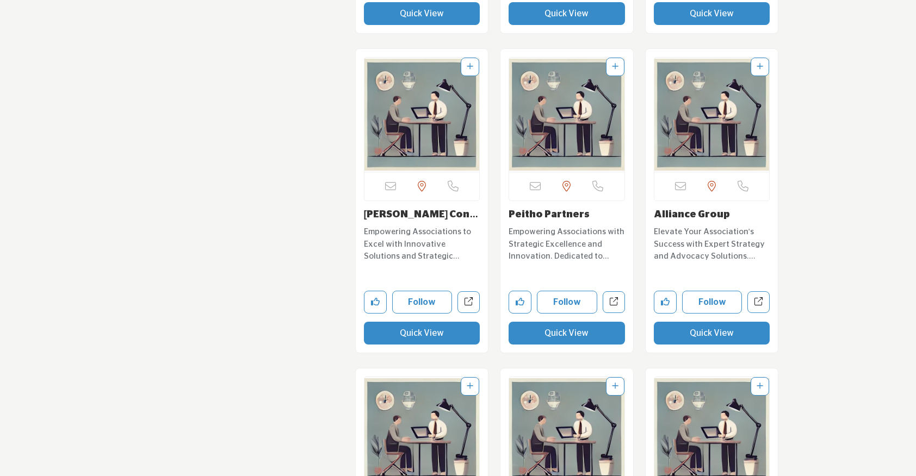
click at [671, 333] on button "Quick View" at bounding box center [712, 333] width 116 height 23
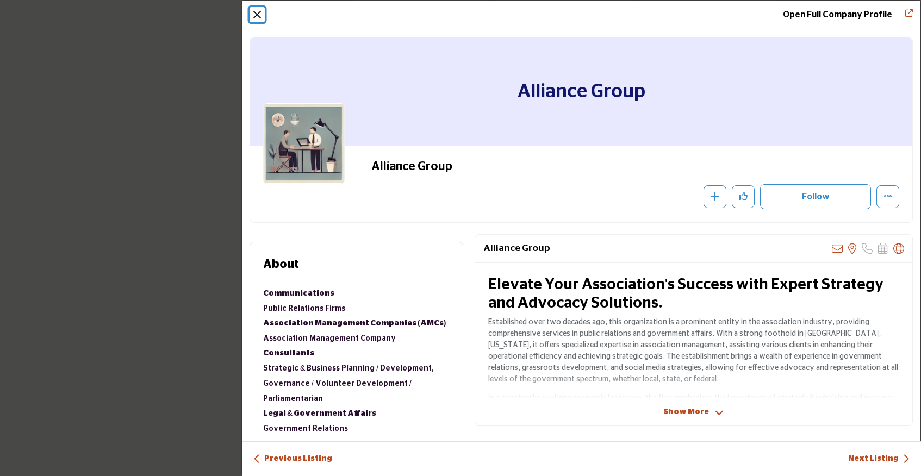
click at [253, 15] on button "Close" at bounding box center [257, 14] width 15 height 15
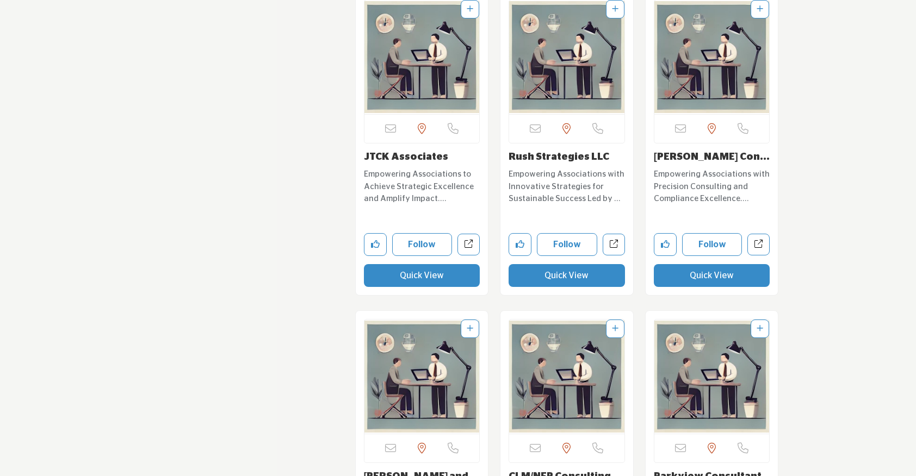
scroll to position [12275, 0]
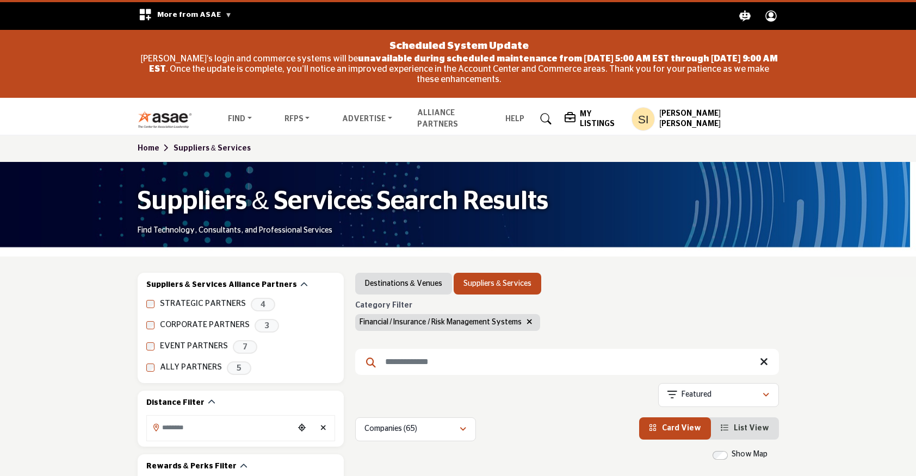
scroll to position [12275, 0]
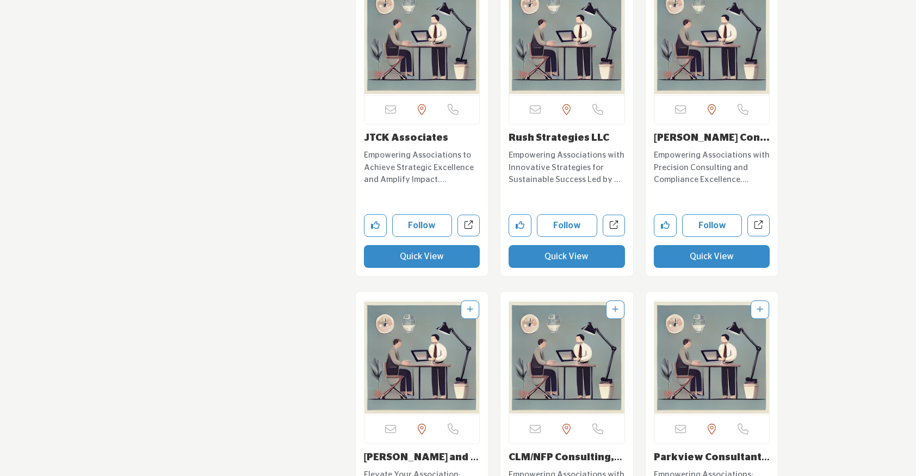
click at [423, 261] on button "Quick View" at bounding box center [422, 256] width 116 height 23
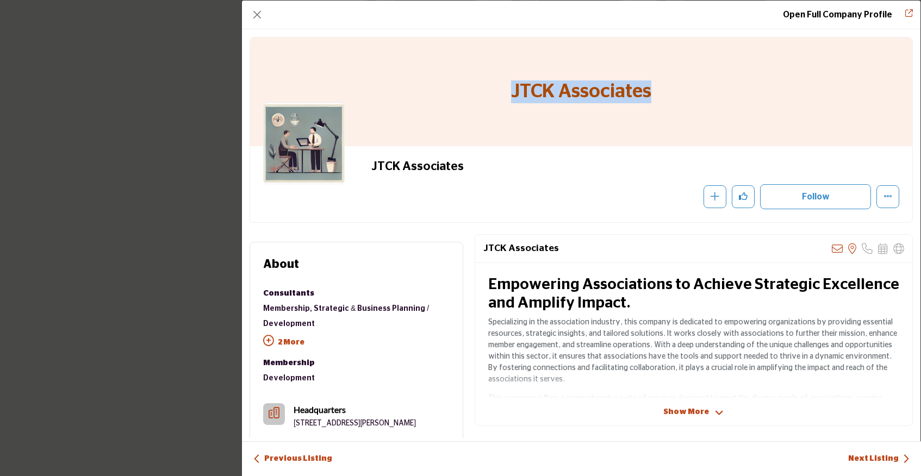
drag, startPoint x: 656, startPoint y: 88, endPoint x: 452, endPoint y: 89, distance: 203.9
click at [452, 89] on div "JTCK Associates" at bounding box center [581, 92] width 662 height 109
copy h1 "JTCK Associates"
click at [261, 14] on button "Close" at bounding box center [257, 14] width 15 height 15
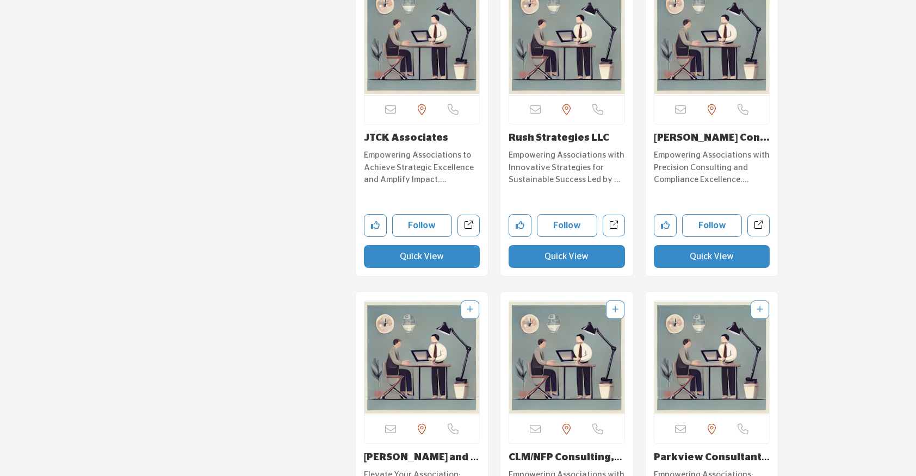
click at [518, 260] on button "Quick View" at bounding box center [566, 256] width 116 height 23
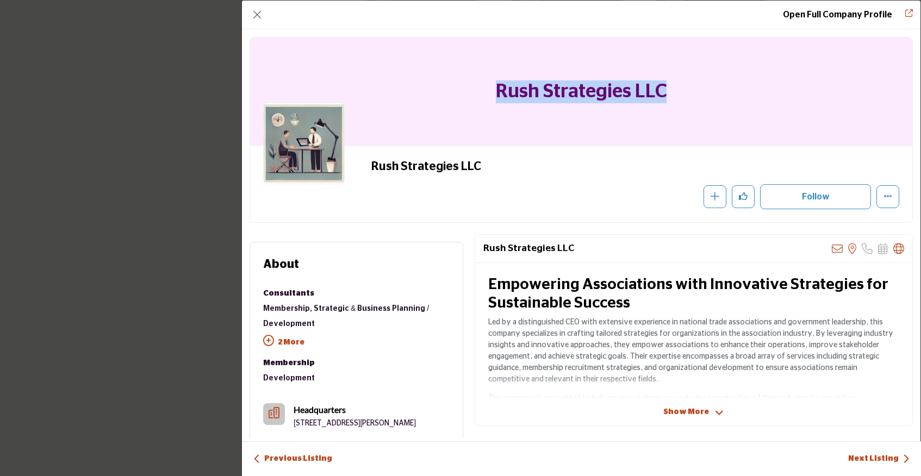
drag, startPoint x: 695, startPoint y: 88, endPoint x: 484, endPoint y: 75, distance: 211.9
click at [484, 75] on div "Rush Strategies LLC" at bounding box center [581, 92] width 662 height 109
copy h1 "Rush Strategies LLC"
click at [264, 9] on button "Close" at bounding box center [257, 14] width 15 height 15
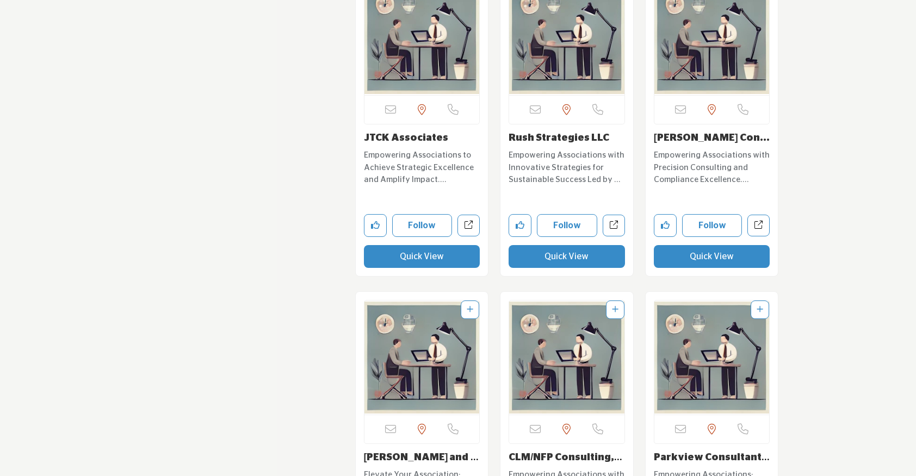
click at [701, 256] on button "Quick View" at bounding box center [712, 256] width 116 height 23
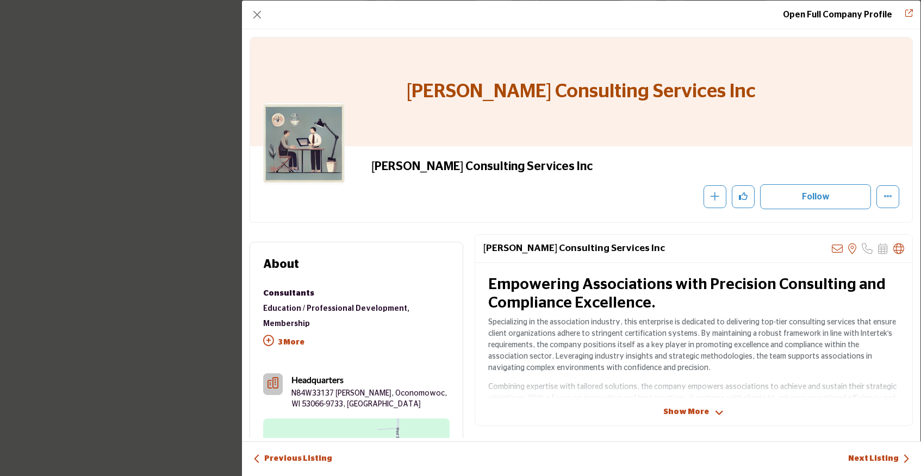
drag, startPoint x: 390, startPoint y: 97, endPoint x: 759, endPoint y: 94, distance: 369.2
click at [759, 94] on div "Anderson Warwick Consulting Services Inc" at bounding box center [581, 92] width 662 height 109
copy h1 "Anderson Warwick Consulting Services Inc"
click at [260, 14] on button "Close" at bounding box center [257, 14] width 15 height 15
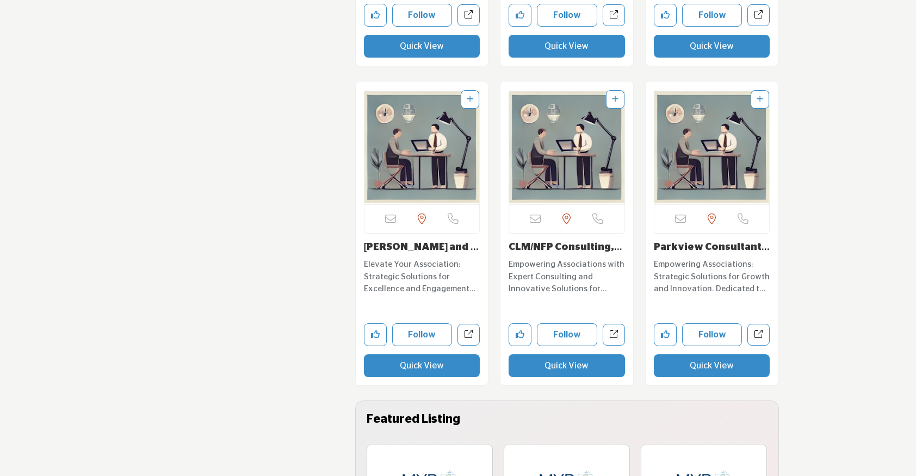
scroll to position [12492, 0]
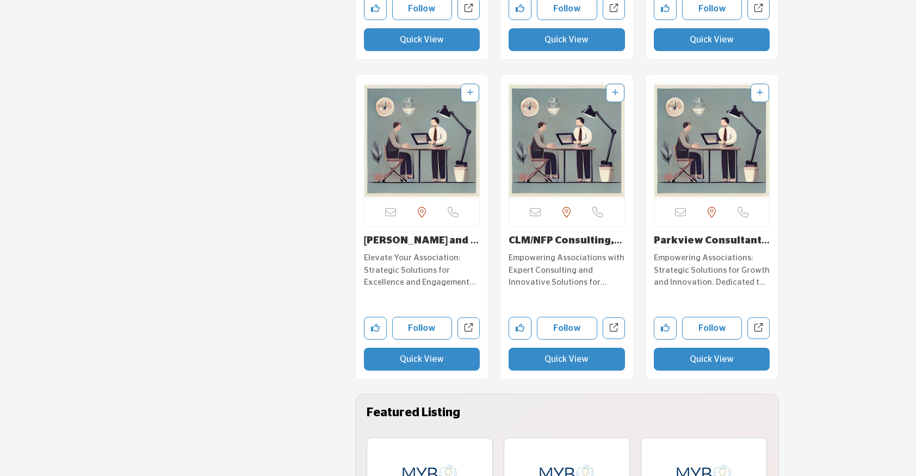
click at [395, 359] on button "Quick View" at bounding box center [422, 359] width 116 height 23
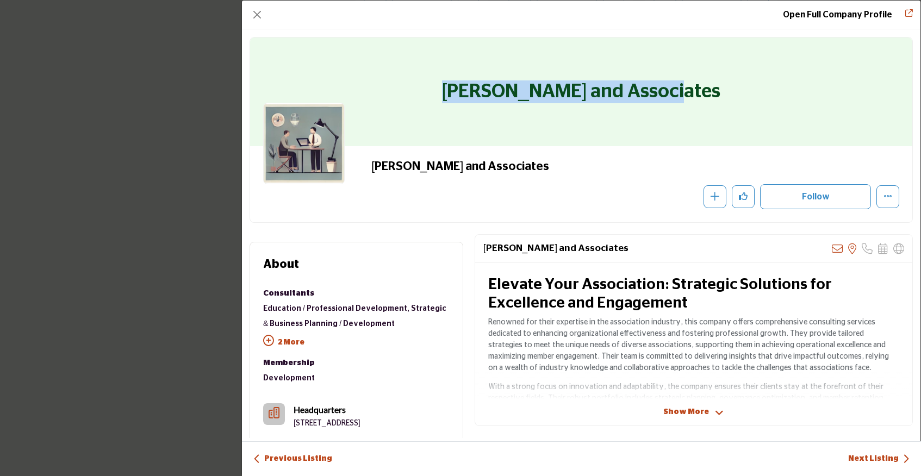
drag, startPoint x: 462, startPoint y: 97, endPoint x: 763, endPoint y: 103, distance: 301.8
click at [763, 103] on div "E. Powers and Associates" at bounding box center [581, 92] width 662 height 109
copy h1 "E. Powers and Associates"
click at [254, 8] on button "Close" at bounding box center [257, 14] width 15 height 15
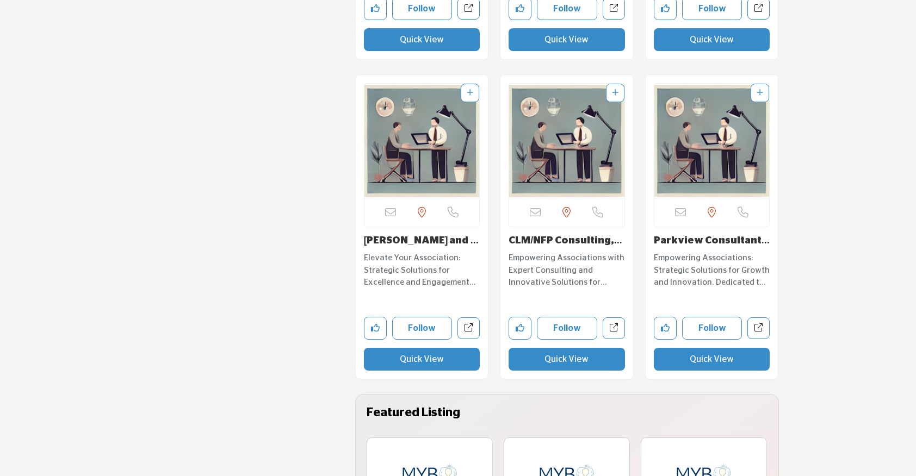
click at [560, 358] on button "Quick View" at bounding box center [566, 359] width 116 height 23
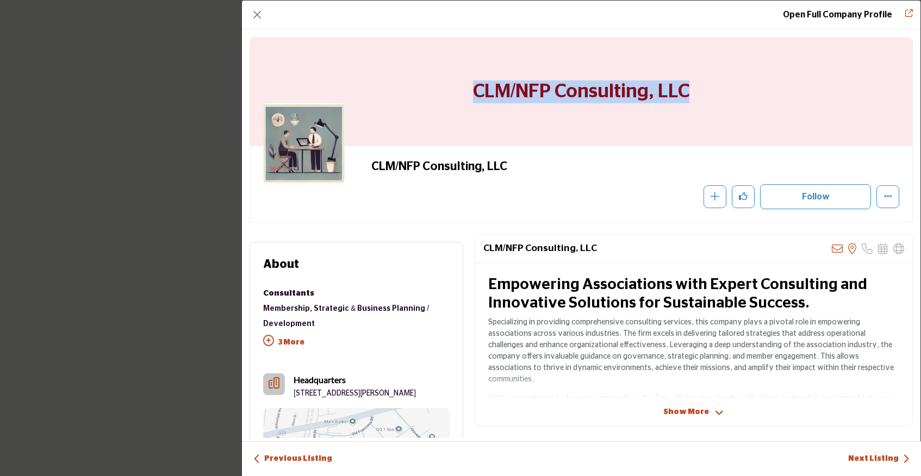
drag, startPoint x: 463, startPoint y: 94, endPoint x: 775, endPoint y: 97, distance: 311.5
click at [775, 97] on div "CLM/NFP Consulting, LLC" at bounding box center [581, 92] width 662 height 109
copy h1 "CLM/NFP Consulting, LLC"
click at [254, 13] on button "Close" at bounding box center [257, 14] width 15 height 15
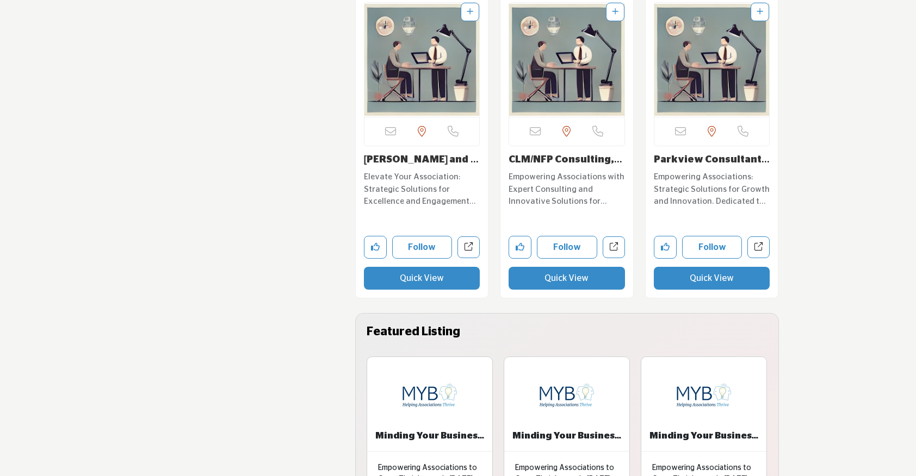
scroll to position [12591, 0]
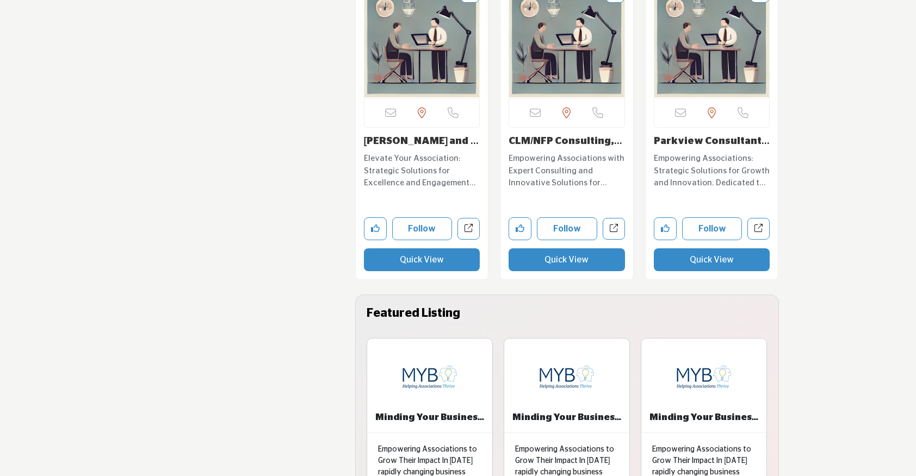
click at [699, 266] on button "Quick View" at bounding box center [712, 259] width 116 height 23
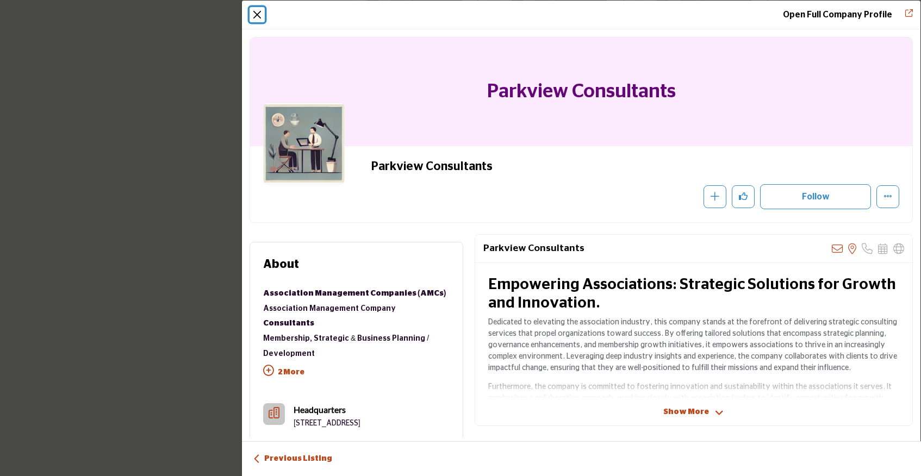
click at [258, 17] on button "Close" at bounding box center [257, 14] width 15 height 15
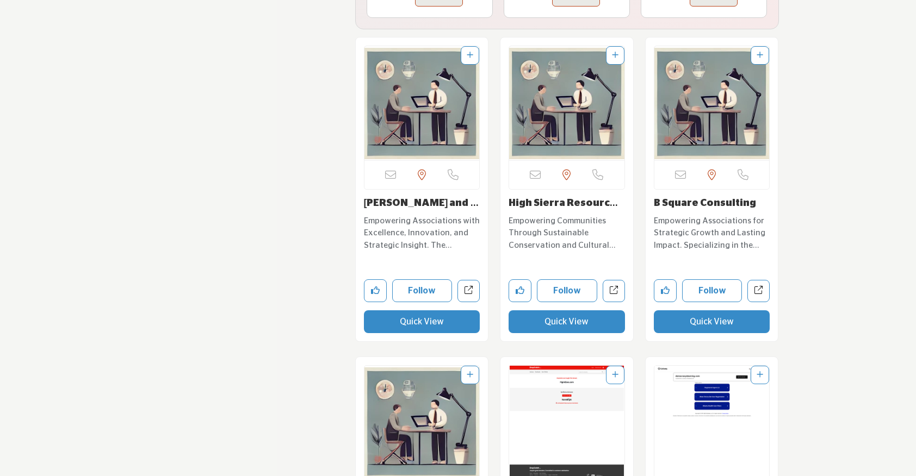
scroll to position [13106, 0]
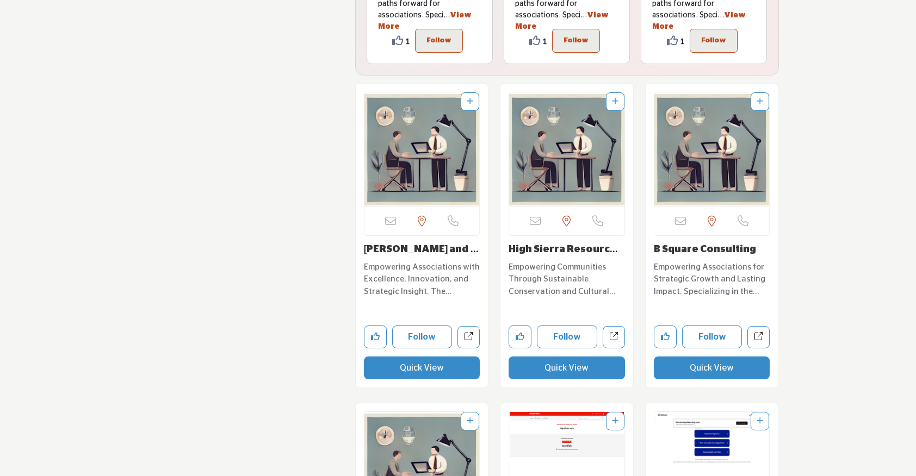
click at [421, 372] on button "Quick View" at bounding box center [422, 368] width 116 height 23
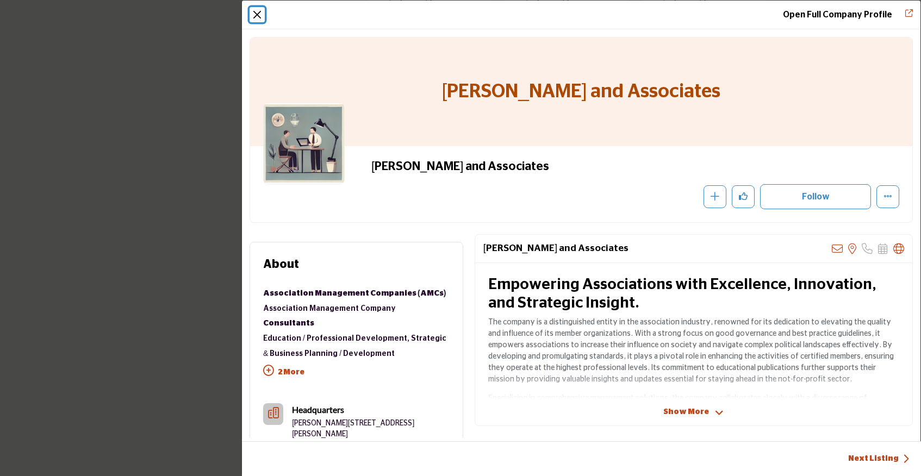
click at [253, 9] on button "Close" at bounding box center [257, 14] width 15 height 15
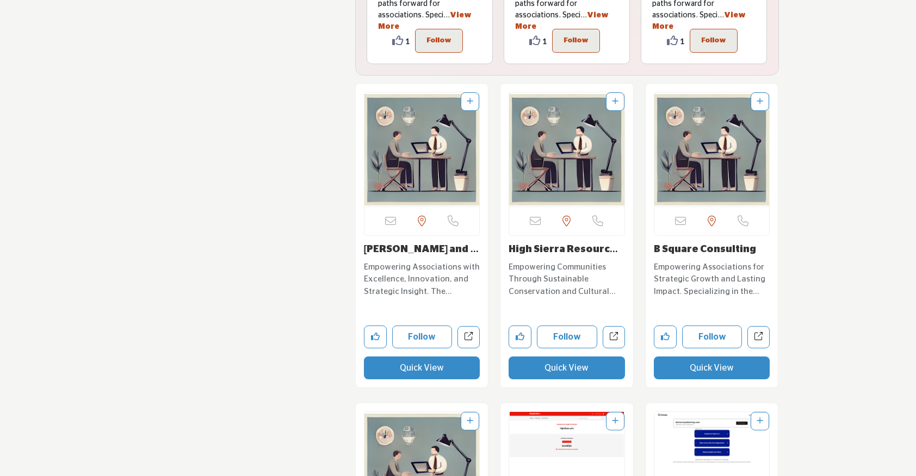
click at [527, 371] on button "Quick View" at bounding box center [566, 368] width 116 height 23
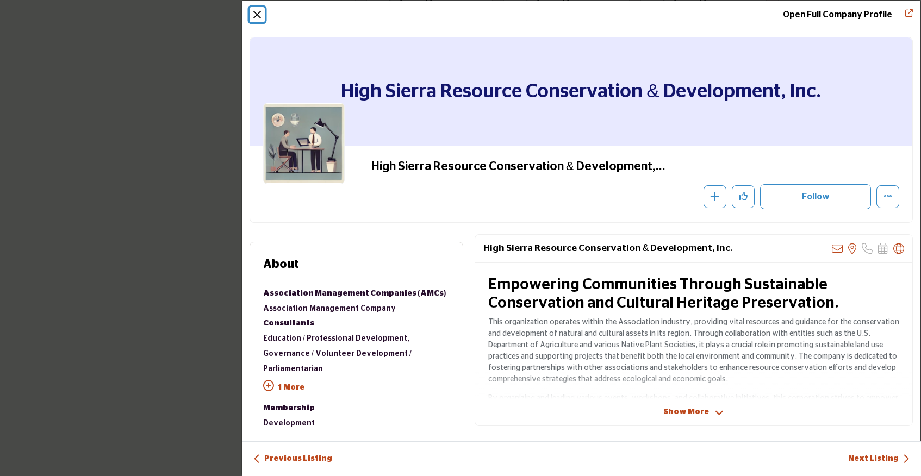
click at [253, 15] on button "Close" at bounding box center [257, 14] width 15 height 15
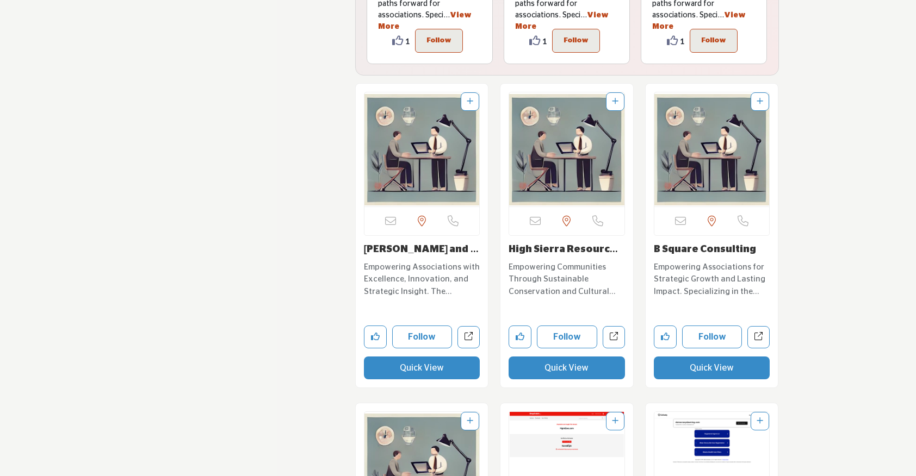
click at [646, 369] on div "Sorry, but this listing is on a subscription plan which does not allow users to…" at bounding box center [711, 236] width 133 height 304
click at [662, 371] on button "Quick View" at bounding box center [712, 368] width 116 height 23
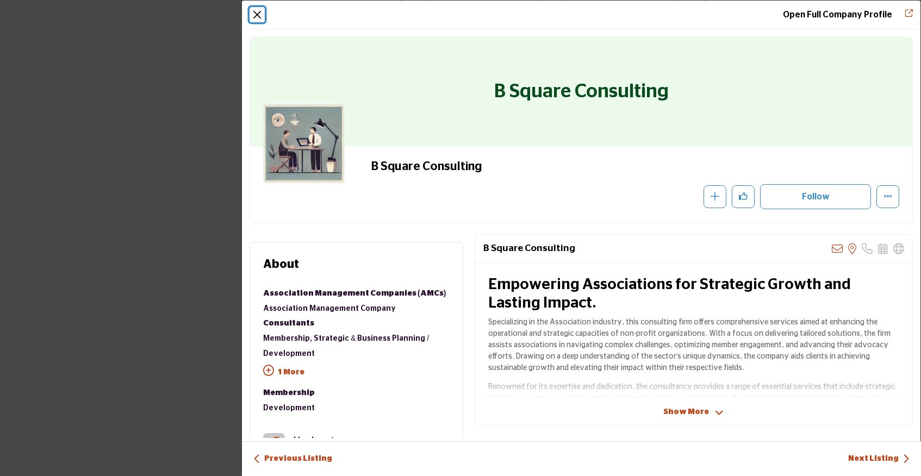
click at [262, 15] on button "Close" at bounding box center [257, 14] width 15 height 15
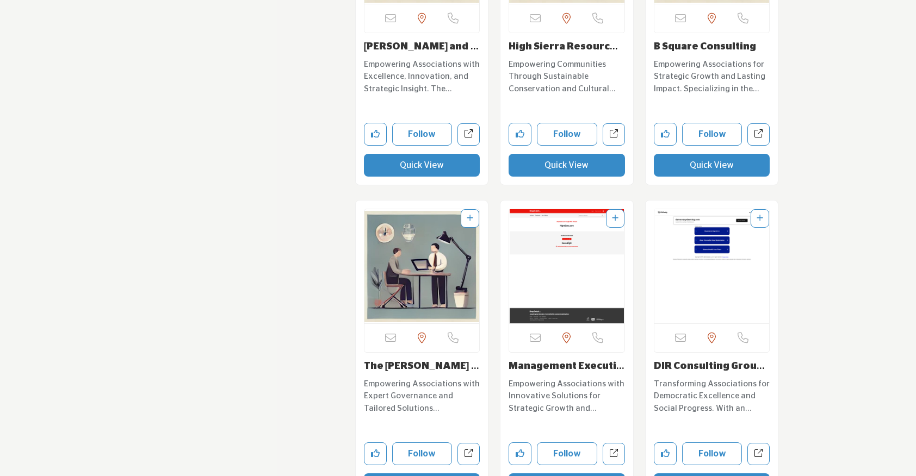
scroll to position [13377, 0]
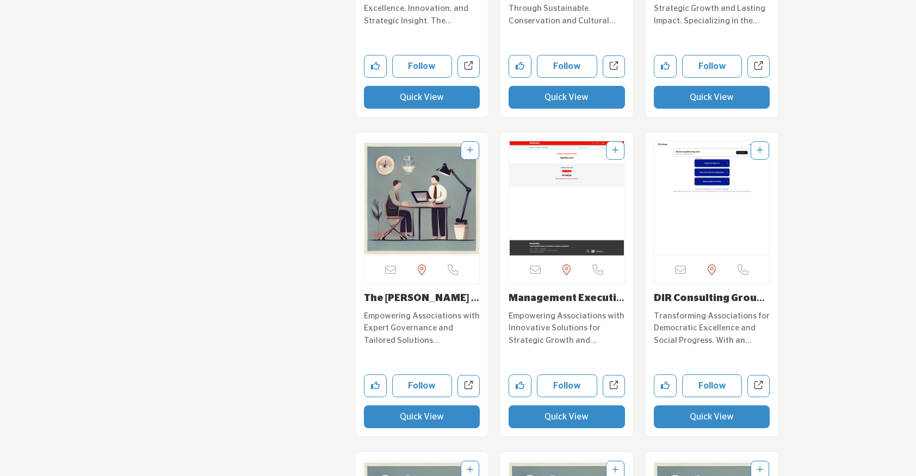
click at [437, 418] on button "Quick View" at bounding box center [422, 417] width 116 height 23
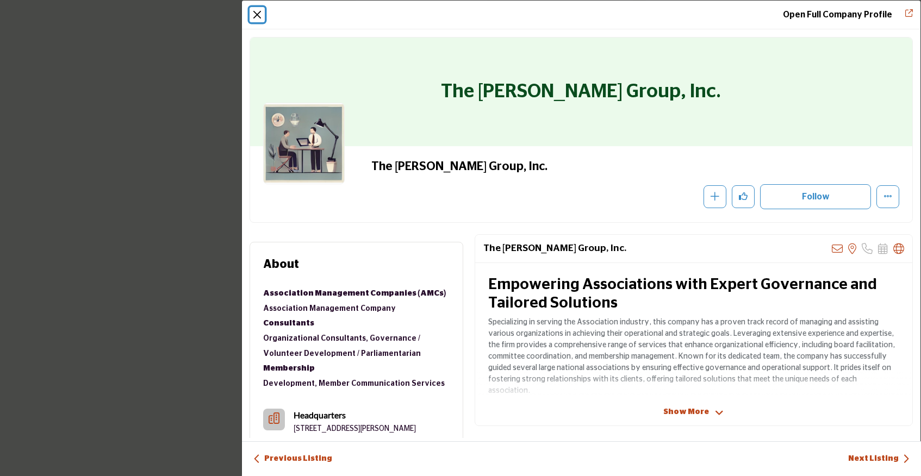
click at [261, 11] on button "Close" at bounding box center [257, 14] width 15 height 15
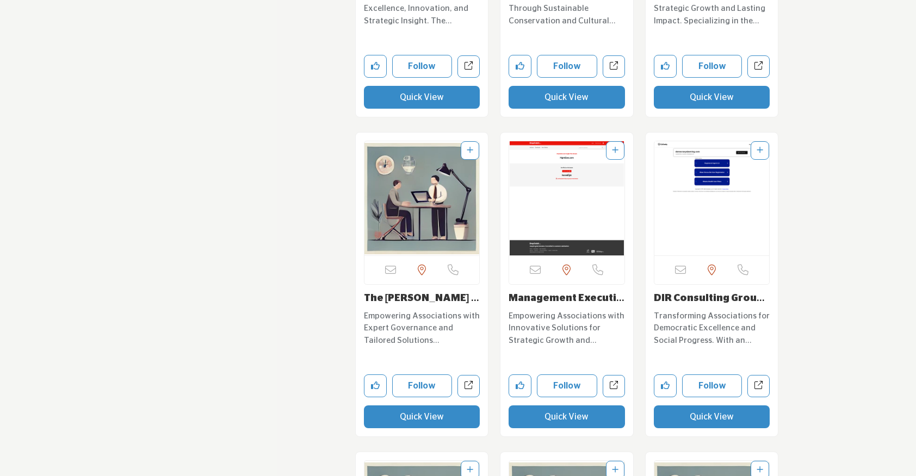
click at [579, 409] on button "Quick View" at bounding box center [566, 417] width 116 height 23
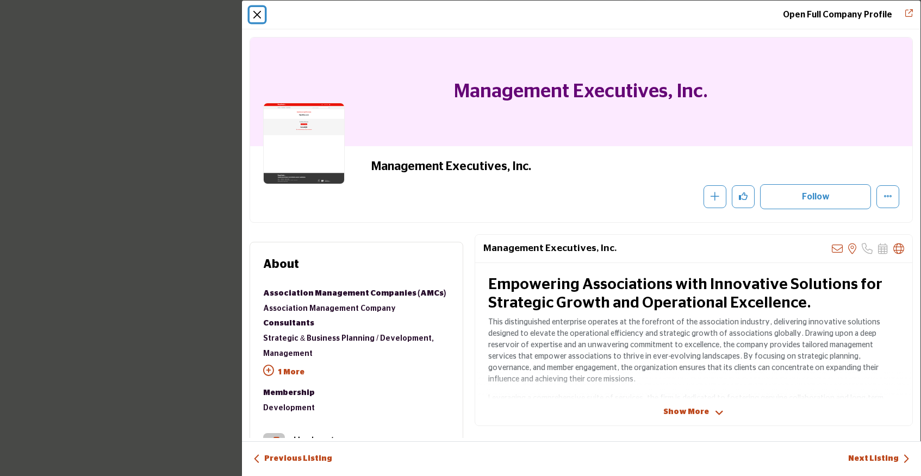
click at [254, 11] on button "Close" at bounding box center [257, 14] width 15 height 15
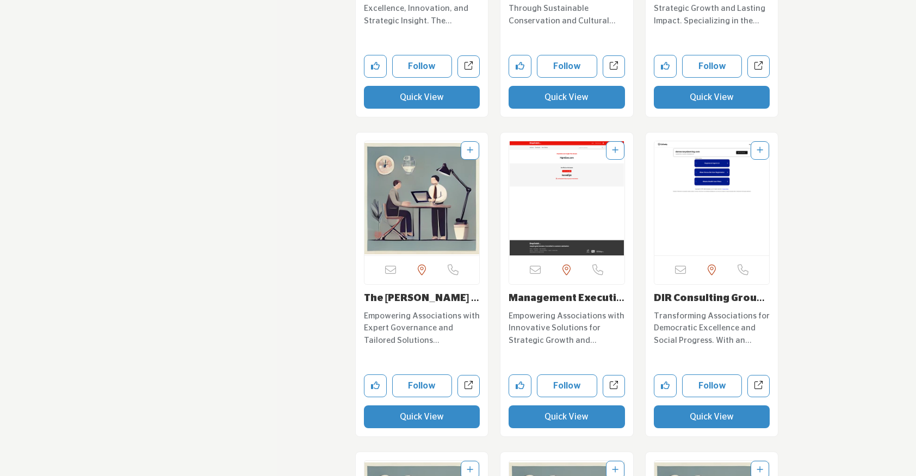
click at [706, 425] on button "Quick View" at bounding box center [712, 417] width 116 height 23
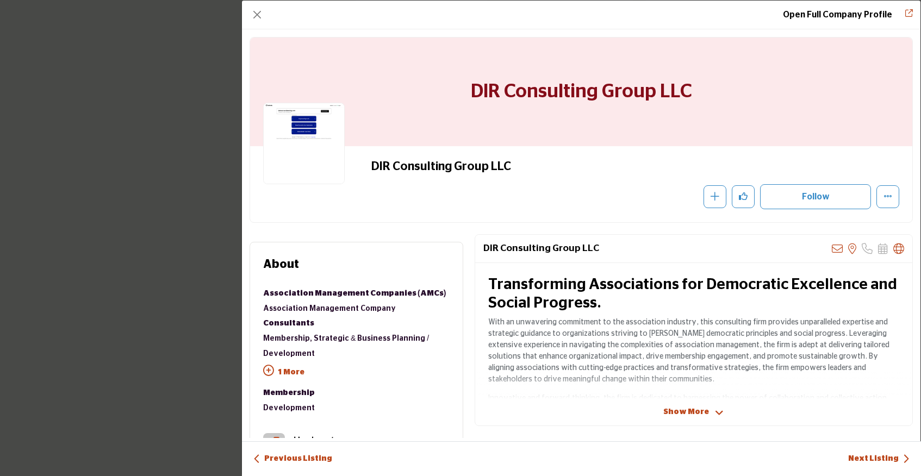
click at [248, 12] on div "Open Full Company Profile" at bounding box center [581, 15] width 679 height 29
click at [259, 20] on button "Close" at bounding box center [257, 14] width 15 height 15
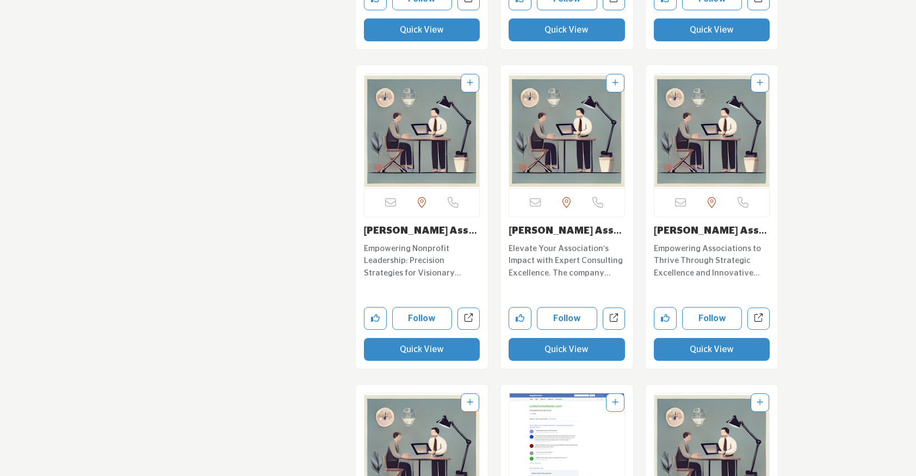
scroll to position [13764, 0]
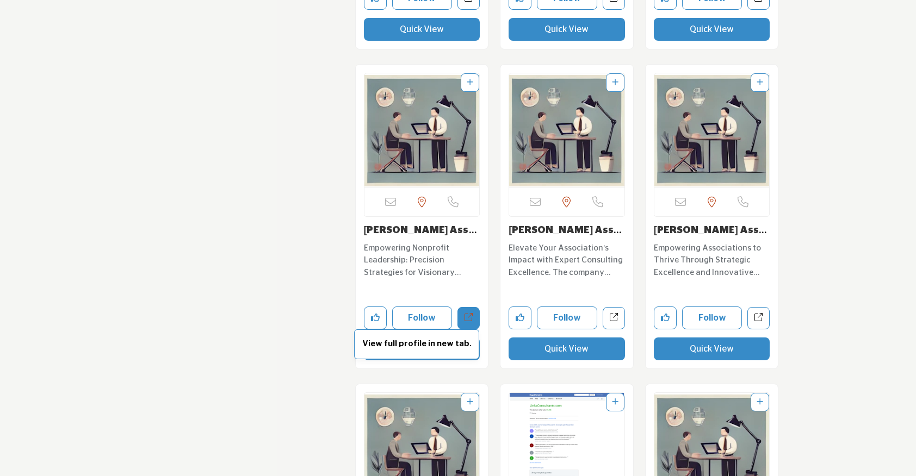
click at [435, 351] on span "View full profile in new tab." at bounding box center [416, 344] width 125 height 30
click at [544, 354] on button "Quick View" at bounding box center [566, 349] width 116 height 23
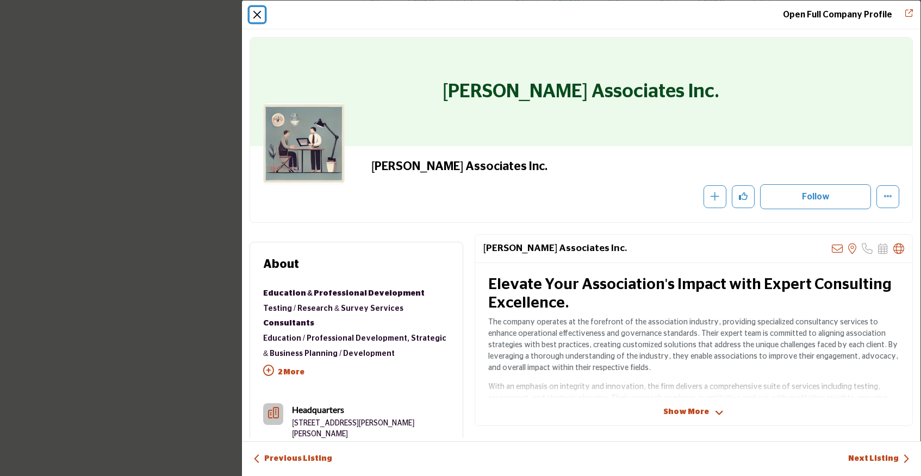
click at [258, 14] on button "Close" at bounding box center [257, 14] width 15 height 15
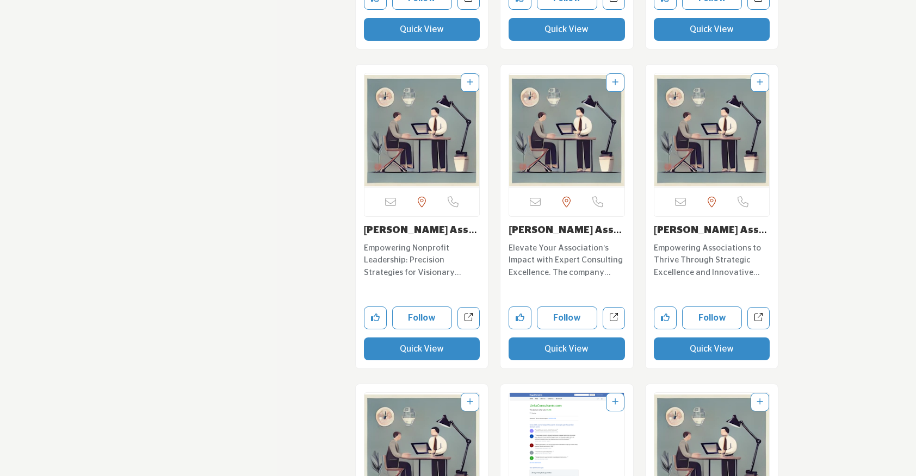
click at [675, 358] on button "Quick View" at bounding box center [712, 349] width 116 height 23
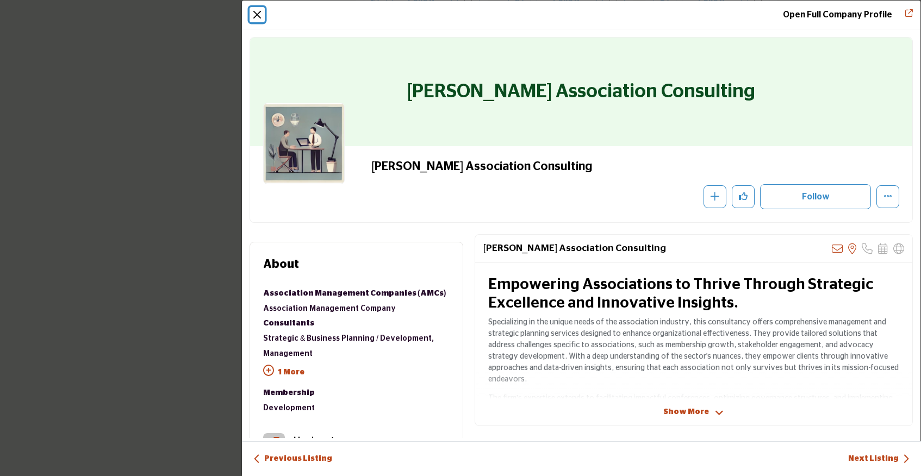
click at [261, 14] on button "Close" at bounding box center [257, 14] width 15 height 15
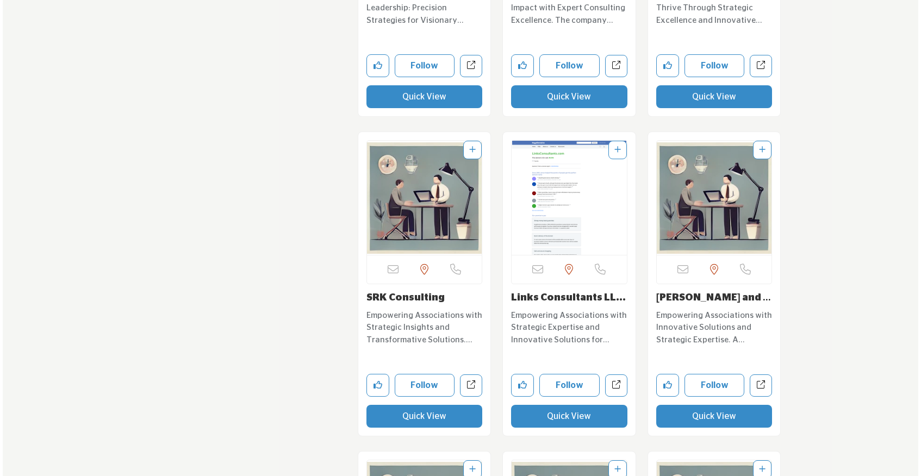
scroll to position [14016, 0]
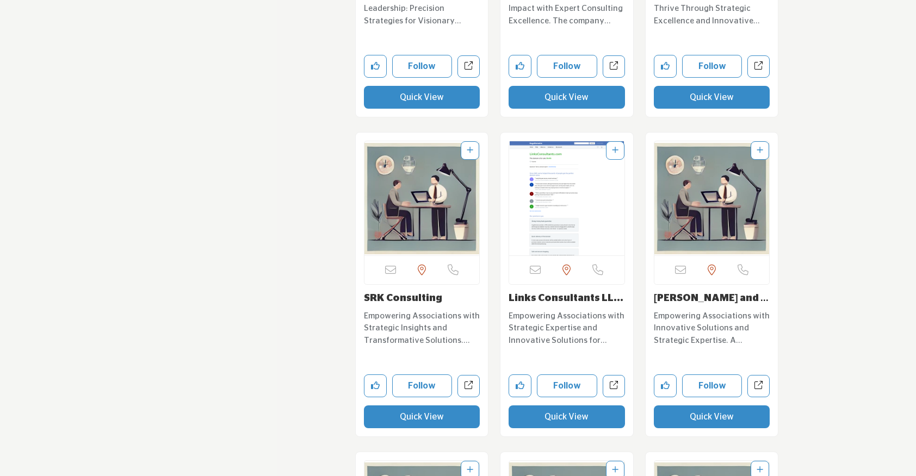
click at [430, 423] on button "Quick View" at bounding box center [422, 417] width 116 height 23
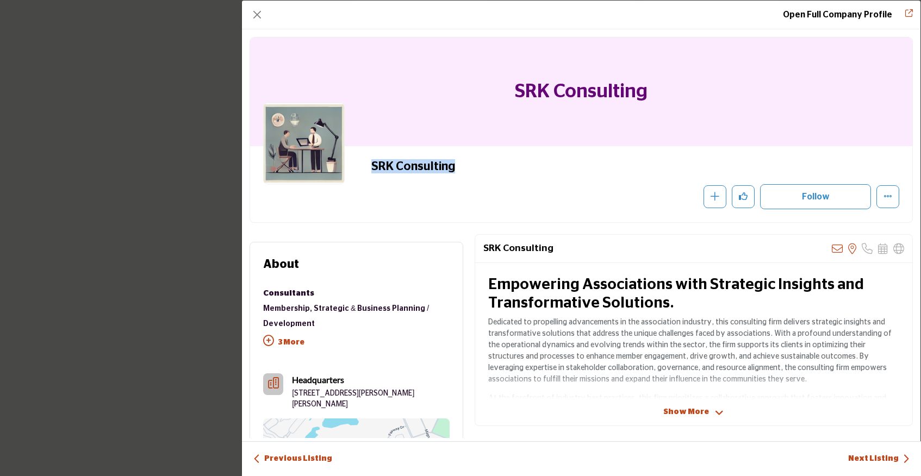
drag, startPoint x: 470, startPoint y: 167, endPoint x: 346, endPoint y: 166, distance: 124.0
click at [346, 166] on div "SRK Consulting Recommend" at bounding box center [581, 184] width 636 height 50
copy h2 "SRK Consulting"
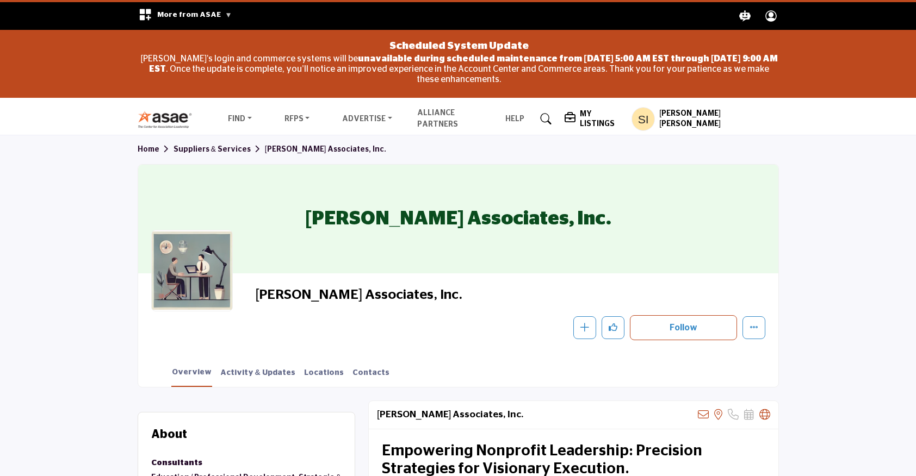
drag, startPoint x: 322, startPoint y: 219, endPoint x: 641, endPoint y: 222, distance: 318.6
click at [641, 222] on div "[PERSON_NAME] Associates, Inc." at bounding box center [458, 219] width 640 height 109
copy h1 "[PERSON_NAME] Associates, Inc."
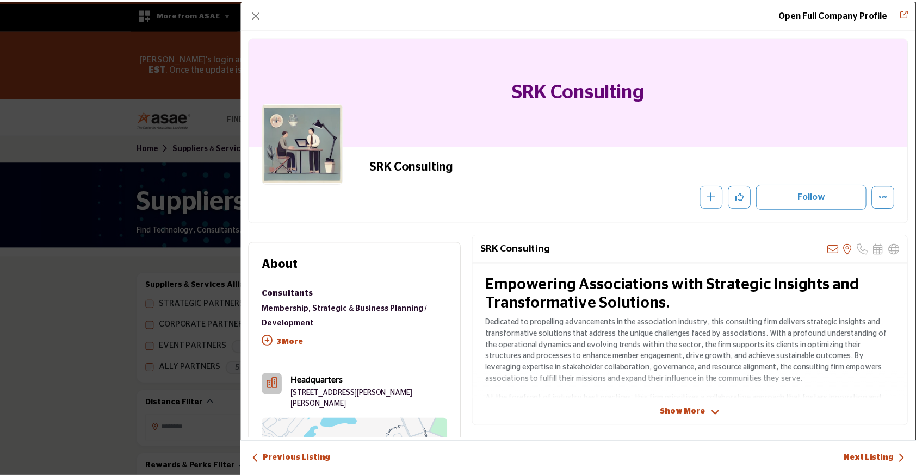
scroll to position [14016, 0]
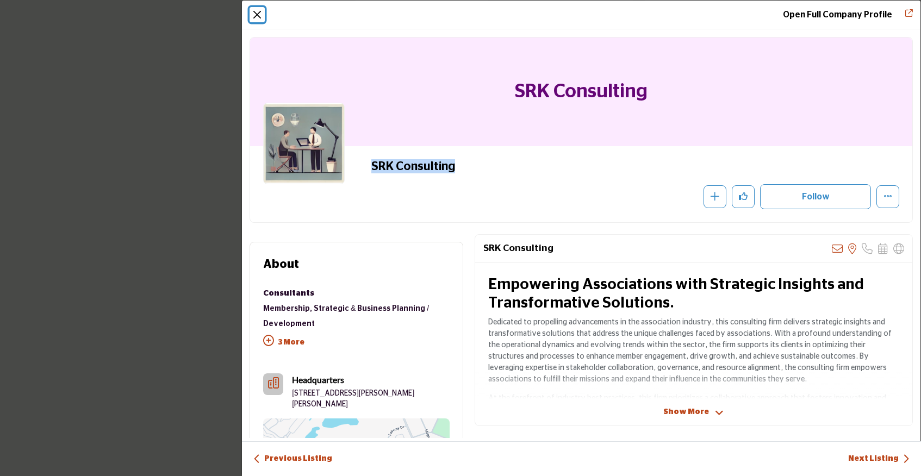
click at [258, 17] on button "Close" at bounding box center [257, 14] width 15 height 15
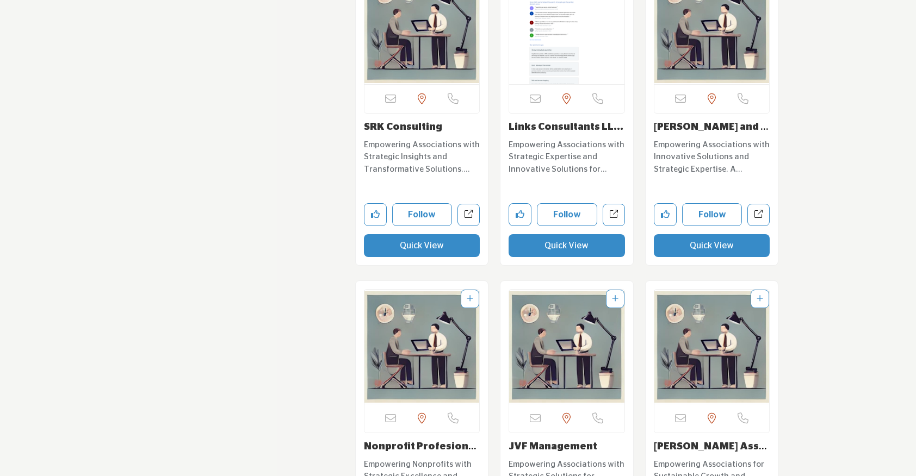
scroll to position [14189, 0]
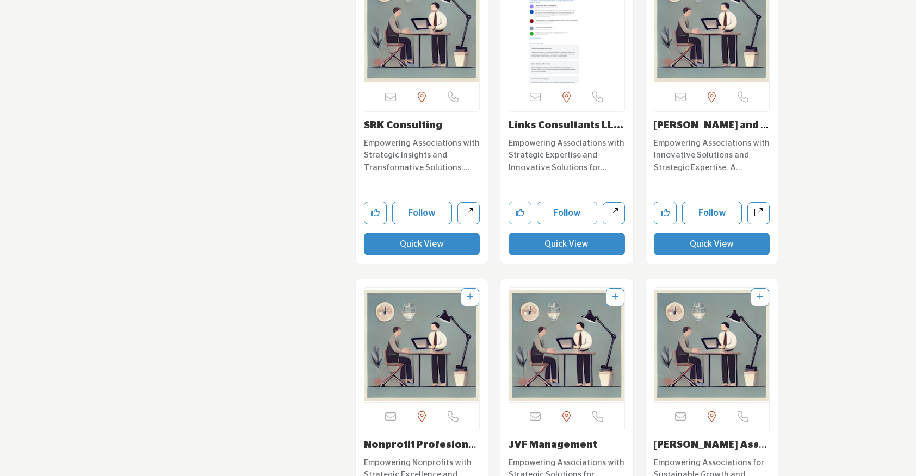
click at [548, 246] on button "Quick View" at bounding box center [566, 244] width 116 height 23
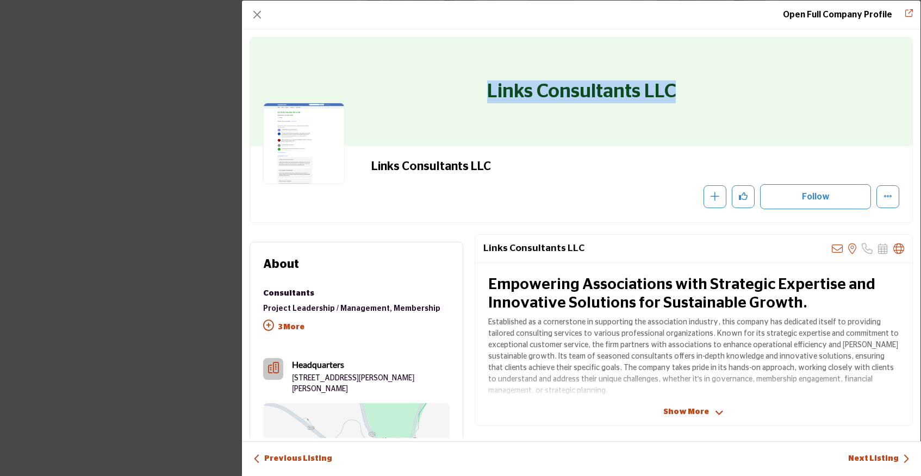
drag, startPoint x: 476, startPoint y: 100, endPoint x: 720, endPoint y: 111, distance: 244.4
click at [720, 111] on div "Links Consultants LLC" at bounding box center [581, 92] width 662 height 109
copy h1 "Links Consultants LLC"
click at [256, 15] on button "Close" at bounding box center [257, 14] width 15 height 15
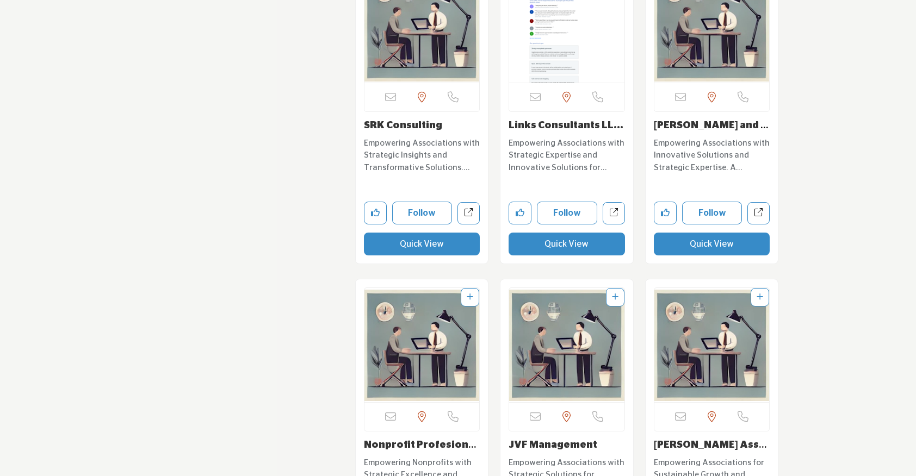
click at [662, 253] on button "Quick View" at bounding box center [712, 244] width 116 height 23
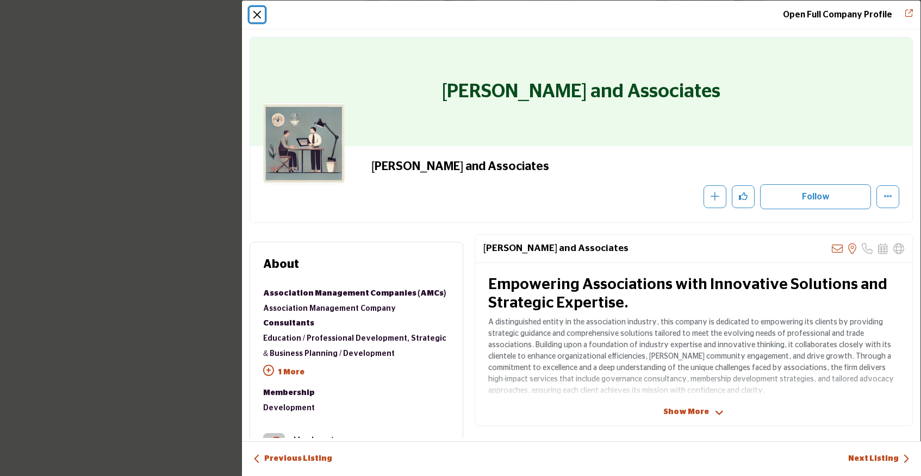
click at [264, 10] on button "Close" at bounding box center [257, 14] width 15 height 15
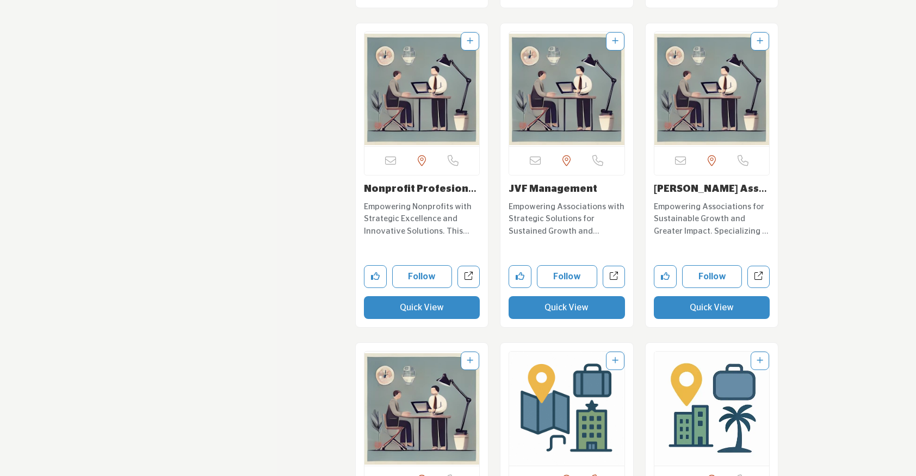
scroll to position [14460, 0]
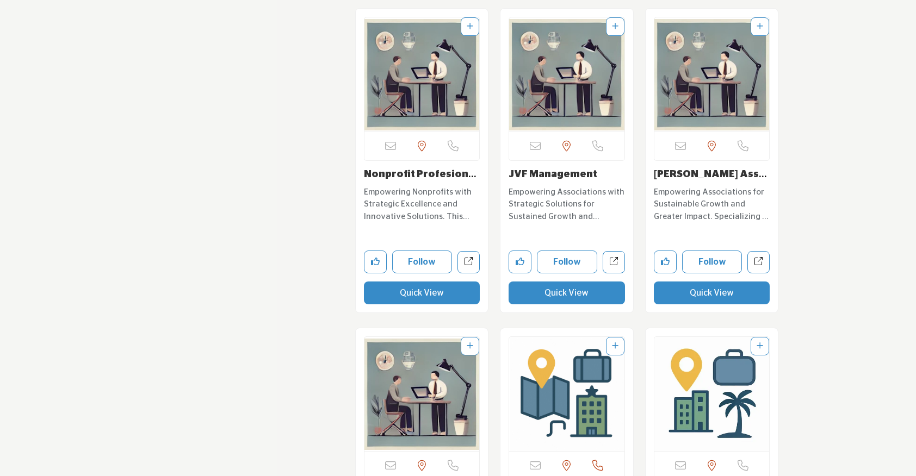
click at [414, 294] on button "Quick View" at bounding box center [422, 293] width 116 height 23
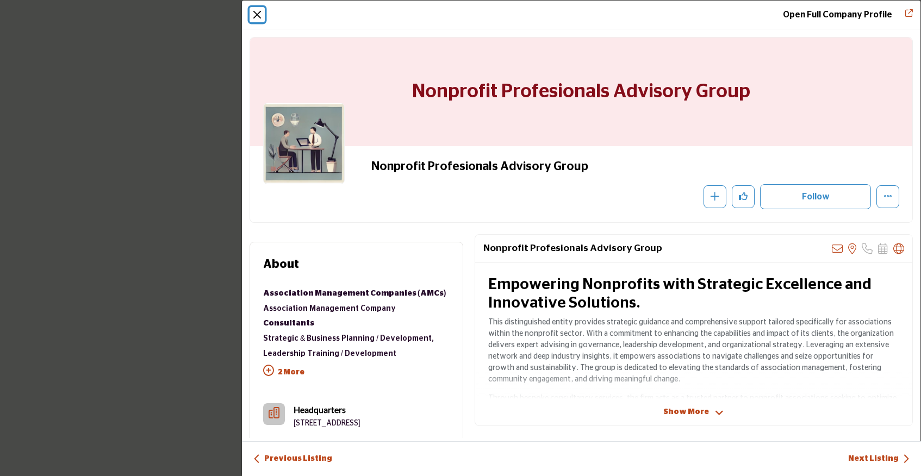
click at [257, 11] on button "Close" at bounding box center [257, 14] width 15 height 15
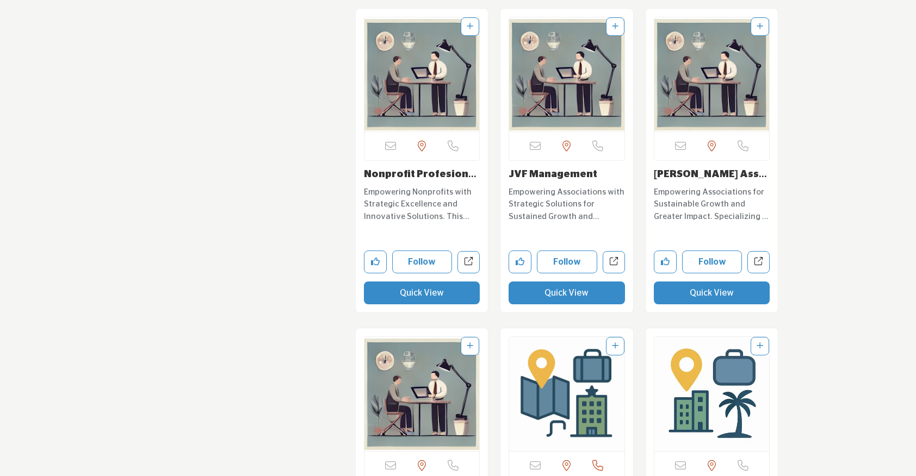
click at [562, 296] on button "Quick View" at bounding box center [566, 293] width 116 height 23
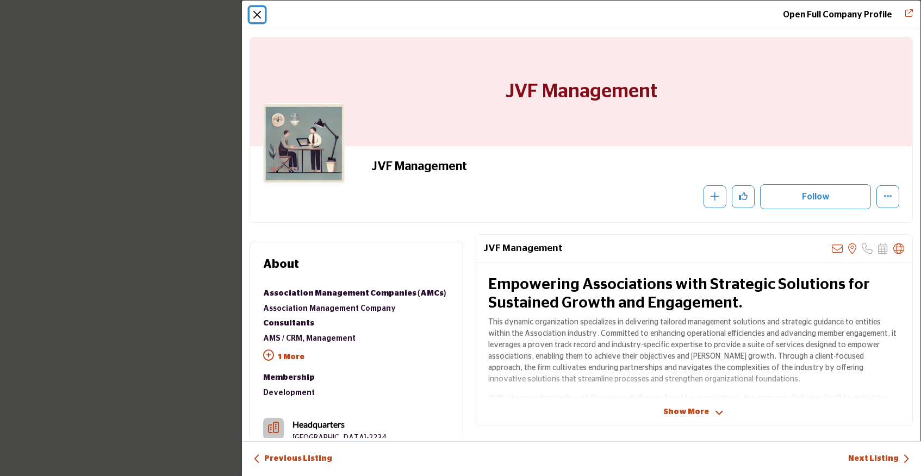
click at [260, 10] on button "Close" at bounding box center [257, 14] width 15 height 15
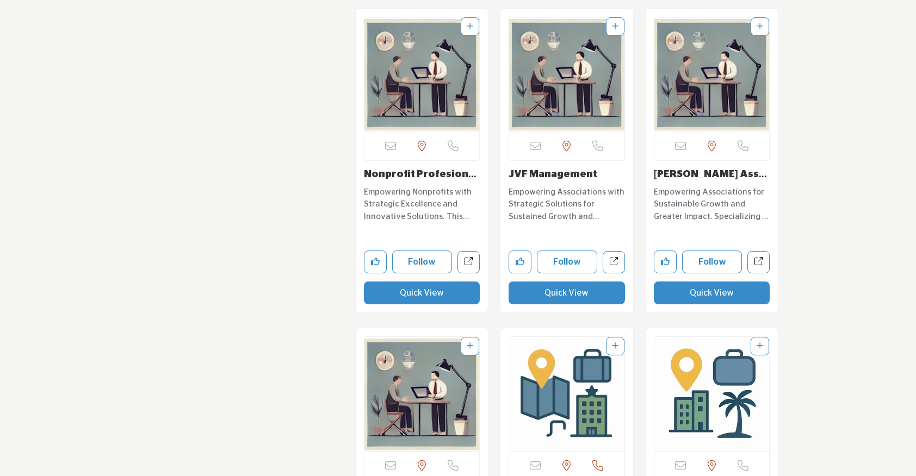
click at [670, 293] on button "Quick View" at bounding box center [712, 293] width 116 height 23
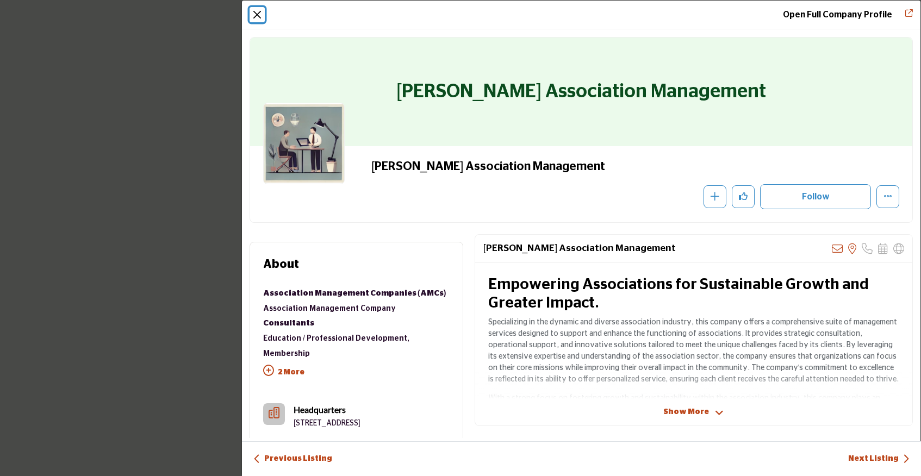
click at [259, 16] on button "Close" at bounding box center [257, 14] width 15 height 15
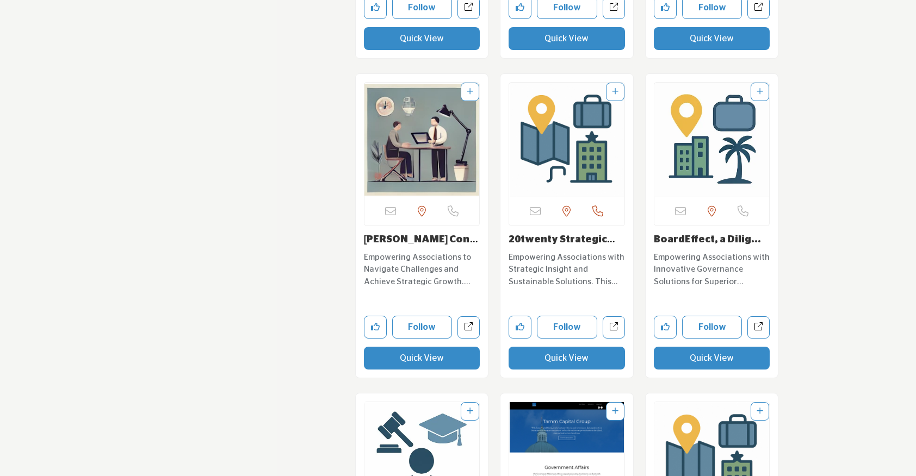
scroll to position [14723, 0]
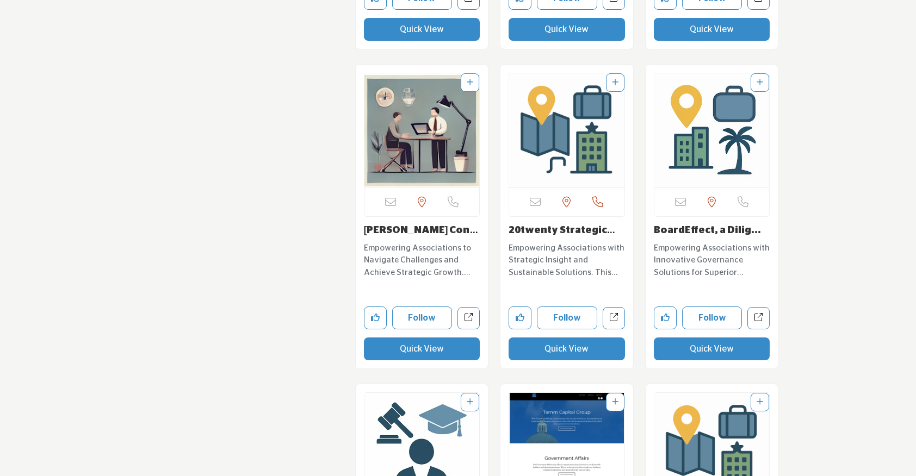
click at [421, 351] on button "Quick View" at bounding box center [422, 349] width 116 height 23
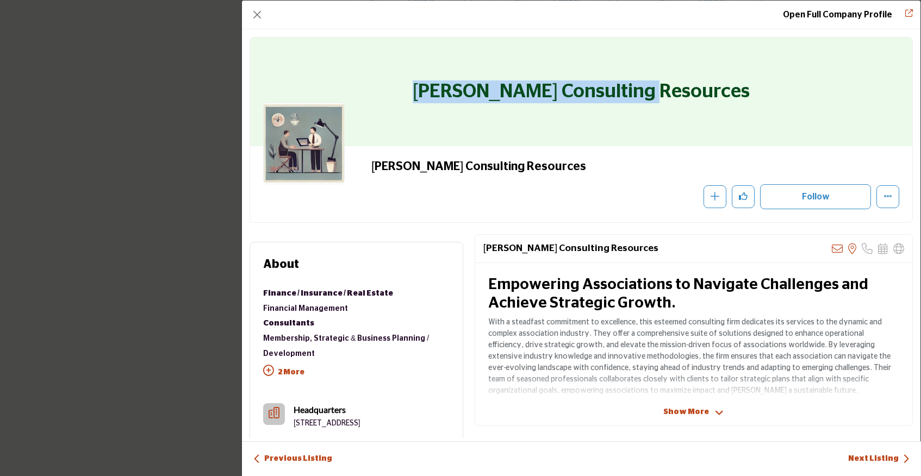
drag, startPoint x: 467, startPoint y: 92, endPoint x: 745, endPoint y: 94, distance: 278.4
click at [745, 94] on div "[PERSON_NAME] Consulting Resources" at bounding box center [581, 92] width 662 height 109
copy h1 "[PERSON_NAME] Consulting Resources"
click at [259, 12] on button "Close" at bounding box center [257, 14] width 15 height 15
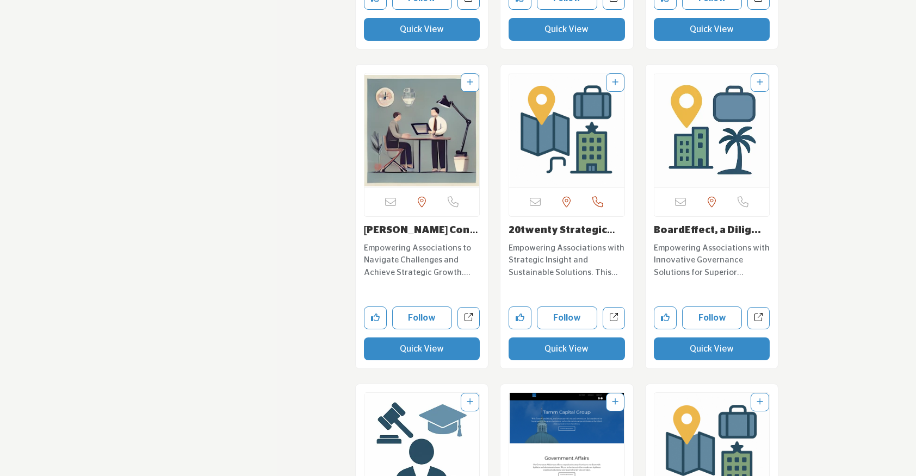
click at [535, 352] on button "Quick View" at bounding box center [566, 349] width 116 height 23
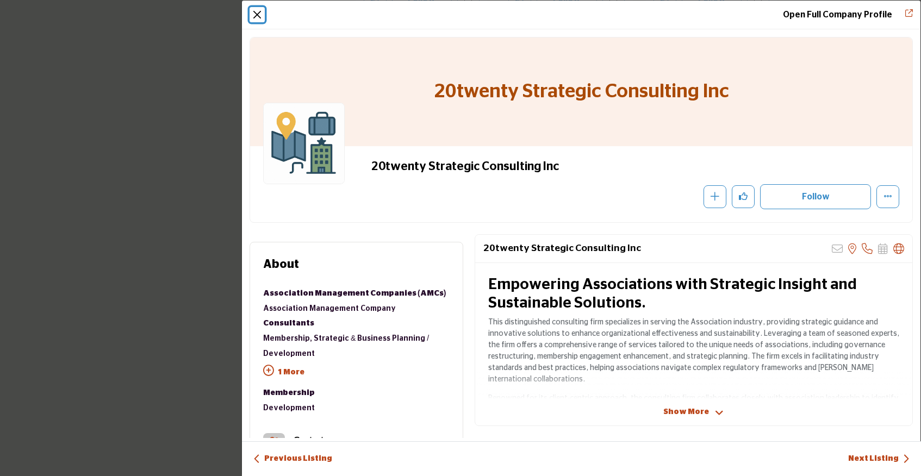
click at [258, 15] on button "Close" at bounding box center [257, 14] width 15 height 15
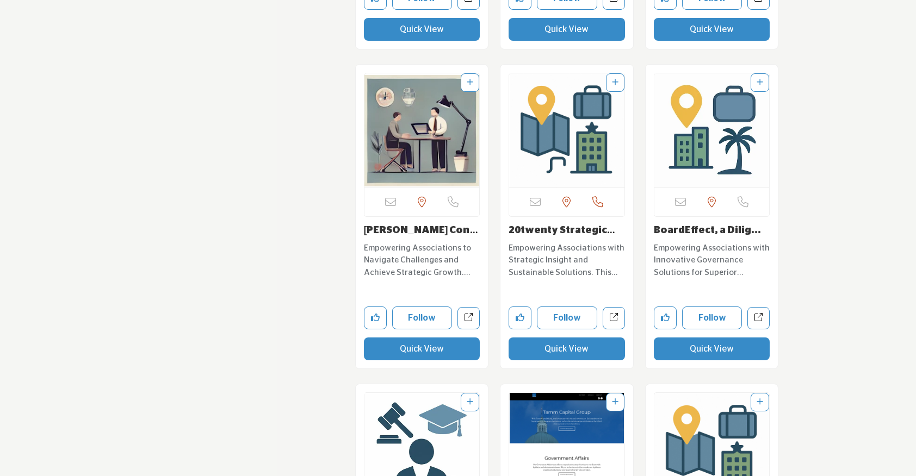
click at [711, 345] on button "Quick View" at bounding box center [712, 349] width 116 height 23
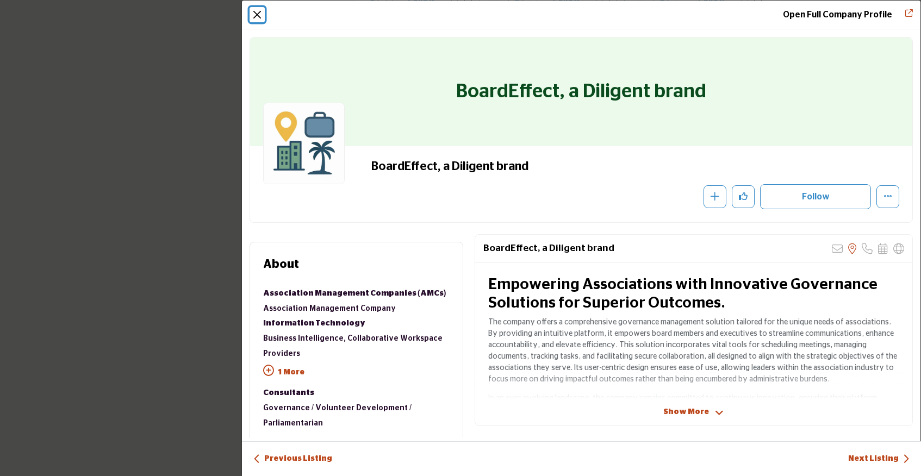
click at [260, 16] on button "Close" at bounding box center [257, 14] width 15 height 15
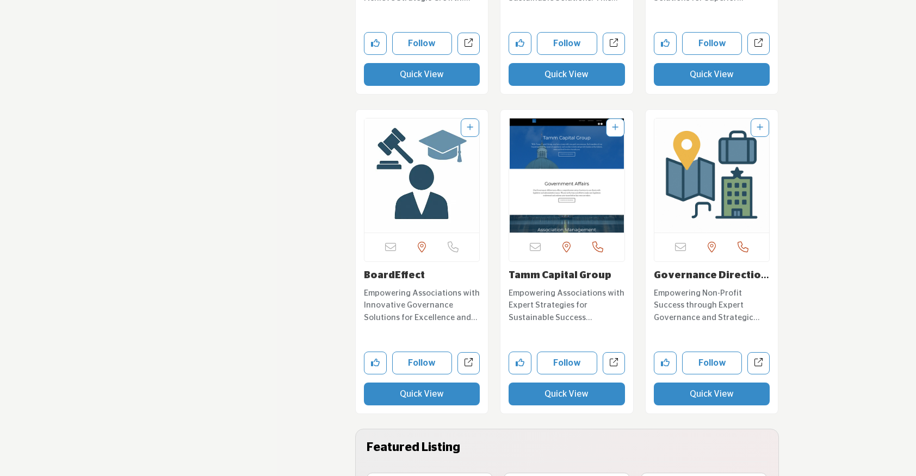
scroll to position [14997, 0]
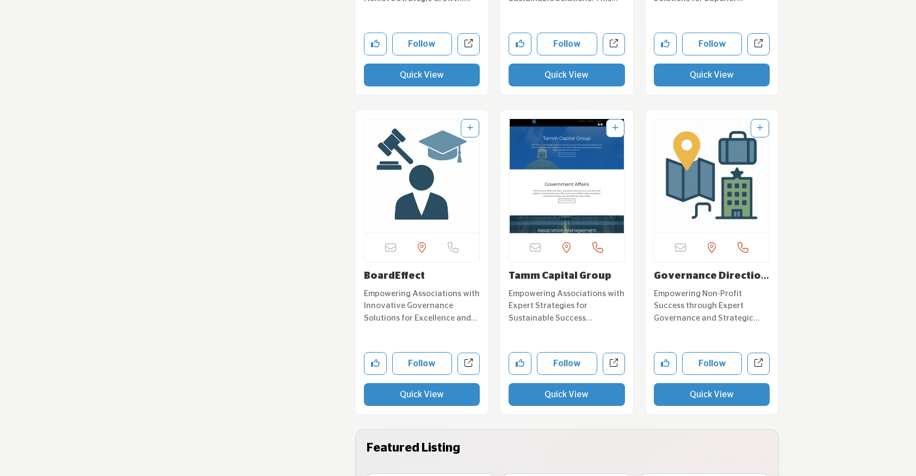
click at [581, 389] on button "Quick View" at bounding box center [566, 394] width 116 height 23
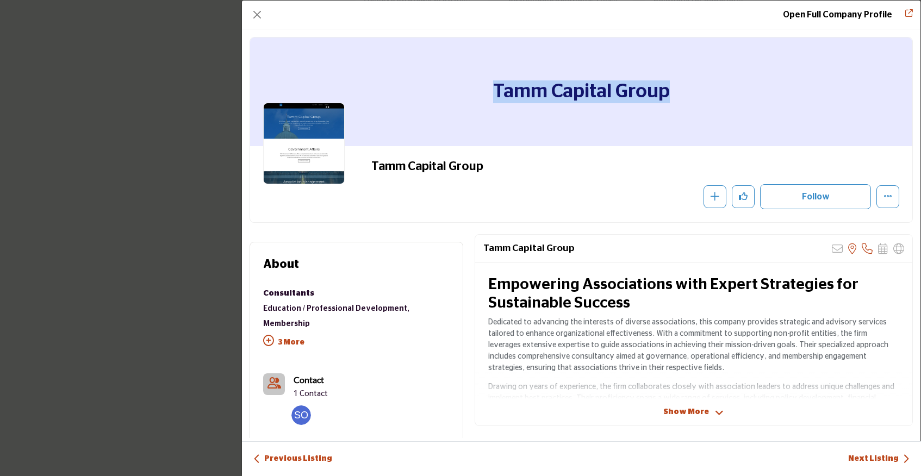
drag, startPoint x: 483, startPoint y: 93, endPoint x: 724, endPoint y: 100, distance: 241.0
click at [724, 100] on div "Tamm Capital Group" at bounding box center [581, 92] width 662 height 109
copy h1 "Tamm Capital Group"
click at [252, 10] on button "Close" at bounding box center [257, 14] width 15 height 15
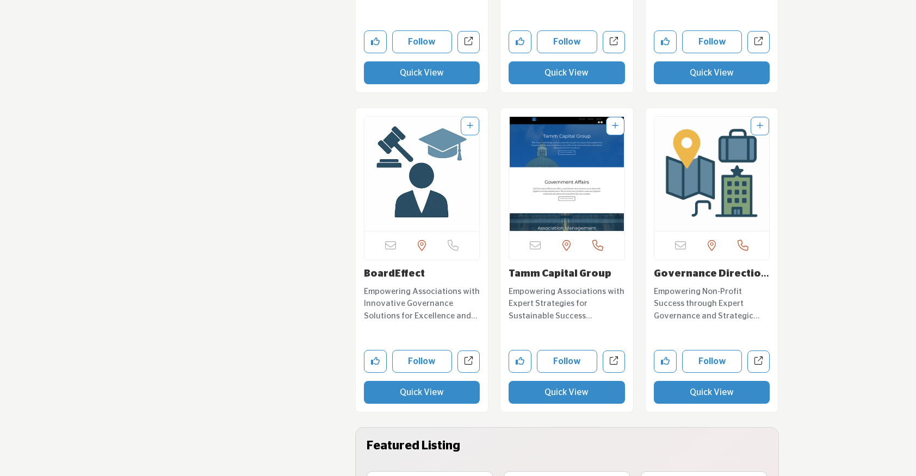
scroll to position [15218, 0]
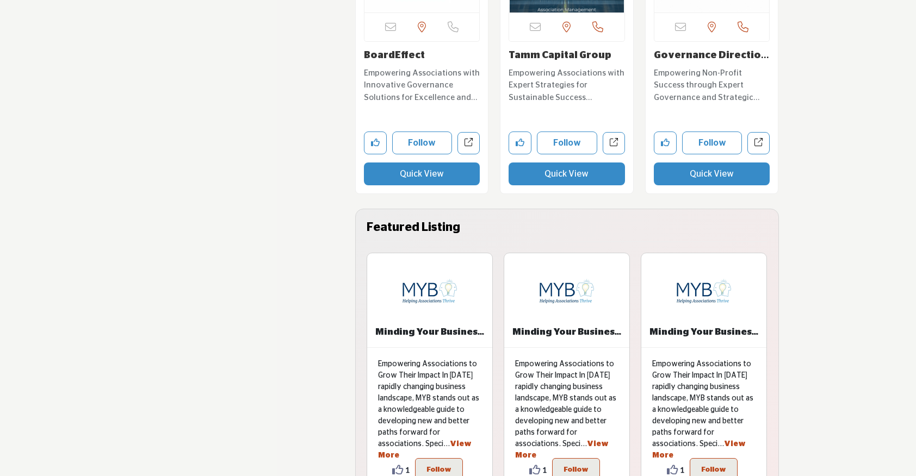
click at [694, 174] on button "Quick View" at bounding box center [712, 174] width 116 height 23
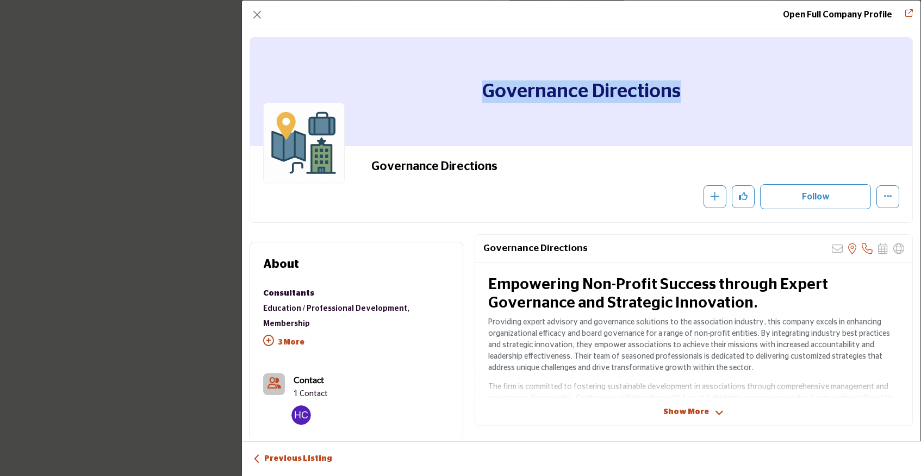
drag, startPoint x: 480, startPoint y: 95, endPoint x: 828, endPoint y: 91, distance: 348.0
click at [828, 91] on div "Governance Directions" at bounding box center [581, 92] width 662 height 109
copy h1 "Governance Directions"
click at [259, 16] on button "Close" at bounding box center [257, 14] width 15 height 15
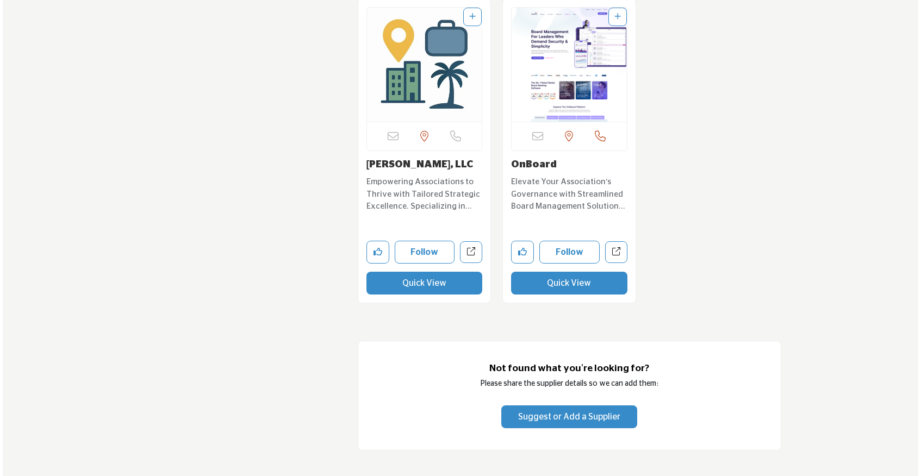
scroll to position [15735, 0]
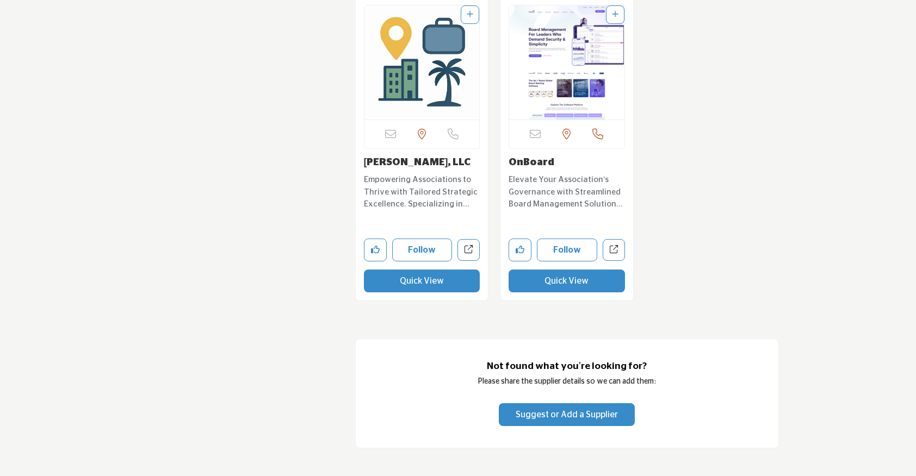
click at [443, 284] on button "Quick View" at bounding box center [422, 281] width 116 height 23
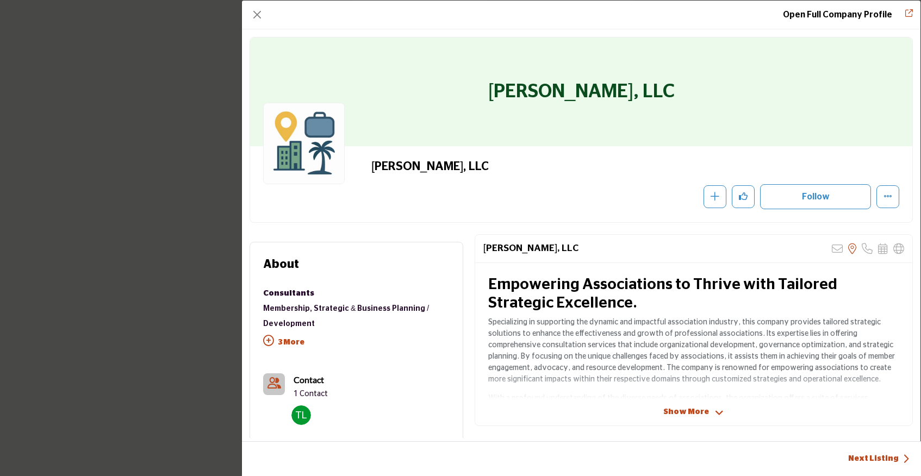
drag, startPoint x: 485, startPoint y: 93, endPoint x: 767, endPoint y: 107, distance: 282.5
click at [767, 107] on div "[PERSON_NAME], LLC" at bounding box center [581, 92] width 662 height 109
copy h1 "[PERSON_NAME], LLC"
click at [259, 16] on button "Close" at bounding box center [257, 14] width 15 height 15
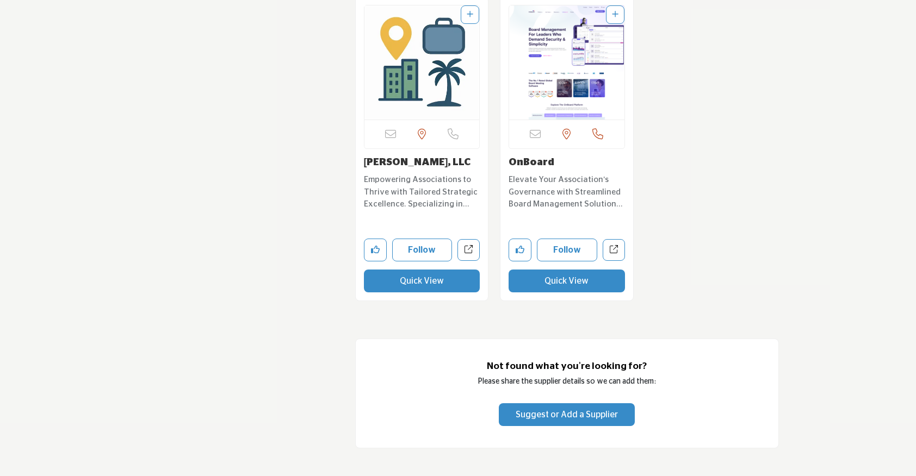
click at [570, 282] on button "Quick View" at bounding box center [566, 281] width 116 height 23
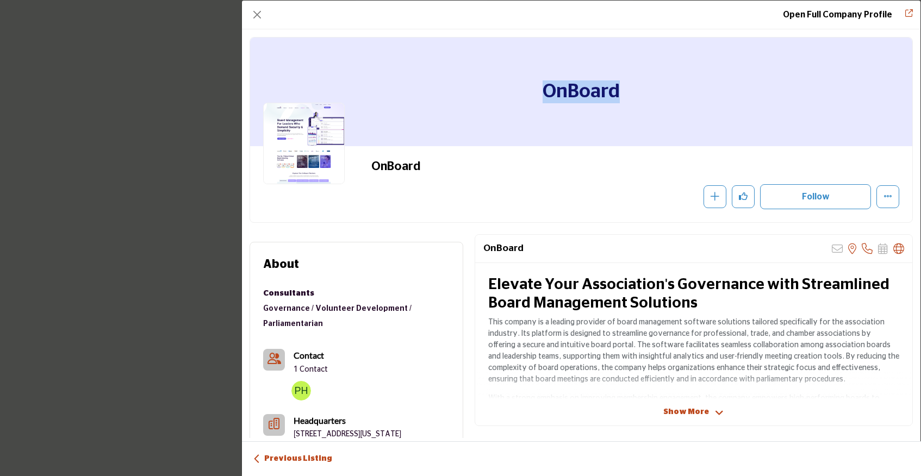
drag, startPoint x: 649, startPoint y: 90, endPoint x: 456, endPoint y: 86, distance: 192.5
click at [456, 86] on div "OnBoard" at bounding box center [581, 92] width 662 height 109
copy h1 "OnBoard"
click at [258, 11] on button "Close" at bounding box center [257, 14] width 15 height 15
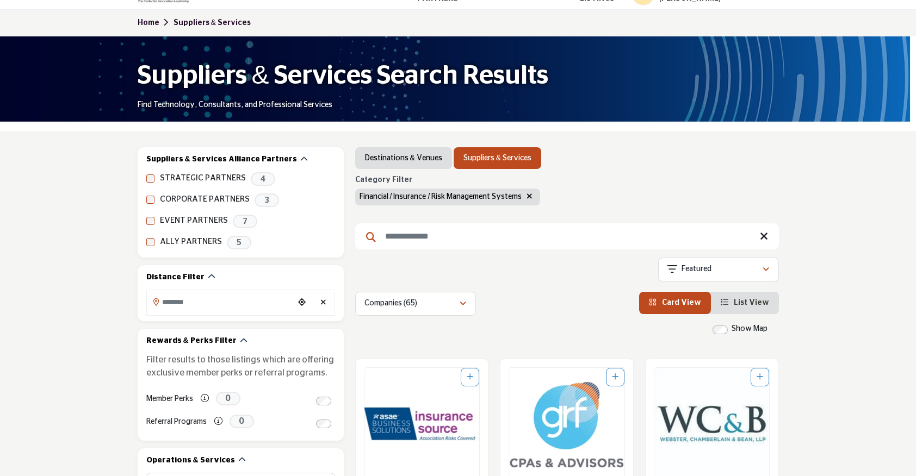
scroll to position [126, 0]
